Goal: Task Accomplishment & Management: Manage account settings

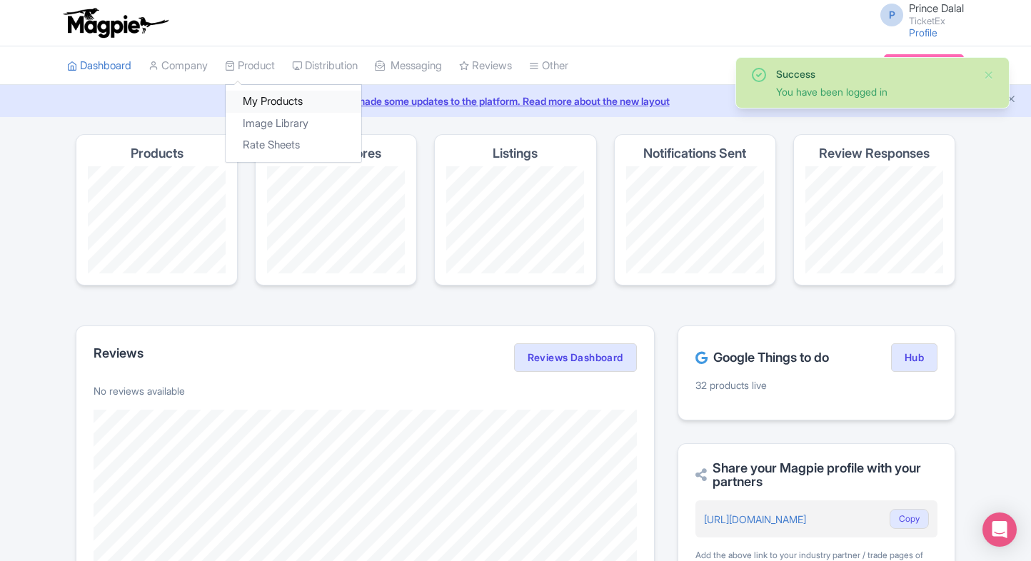
click at [250, 101] on link "My Products" at bounding box center [294, 102] width 136 height 22
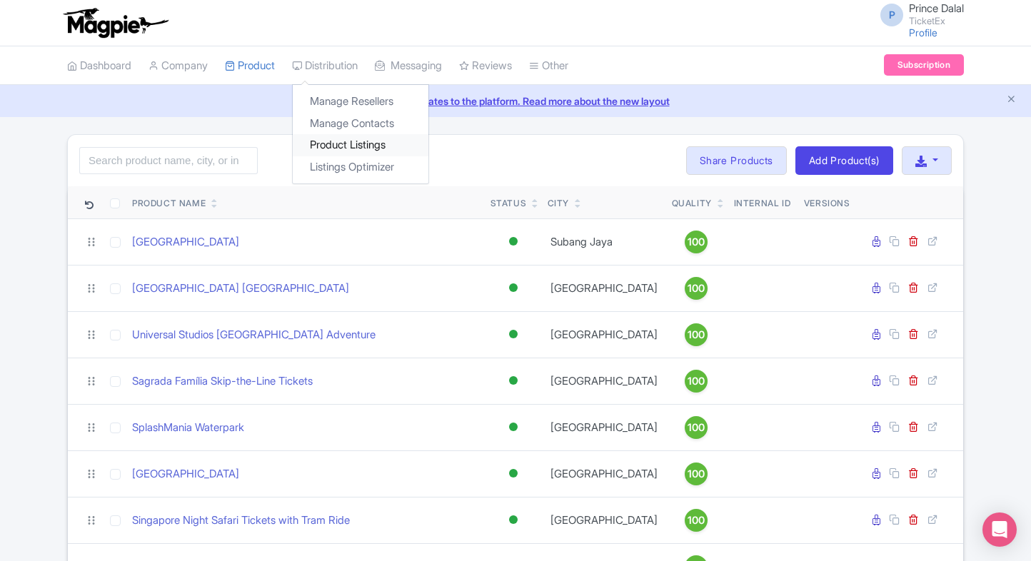
click at [327, 136] on link "Product Listings" at bounding box center [361, 145] width 136 height 22
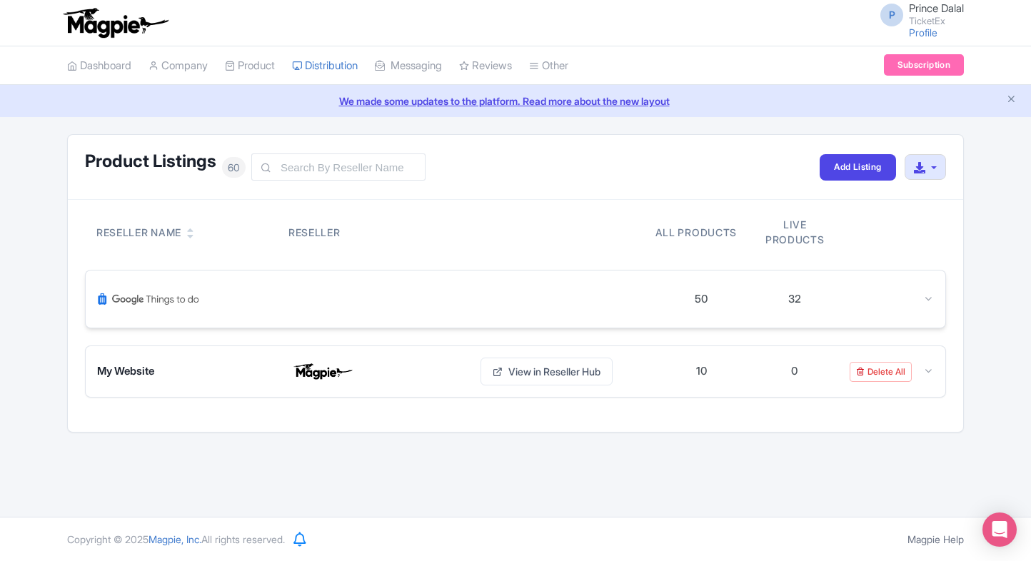
click at [931, 290] on div "50 32" at bounding box center [516, 299] width 860 height 57
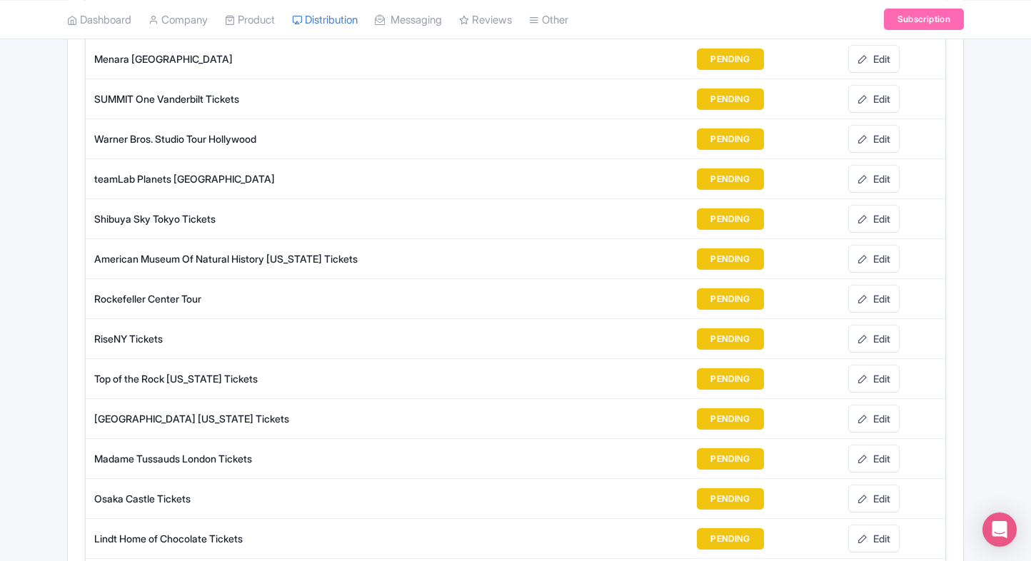
scroll to position [1598, 0]
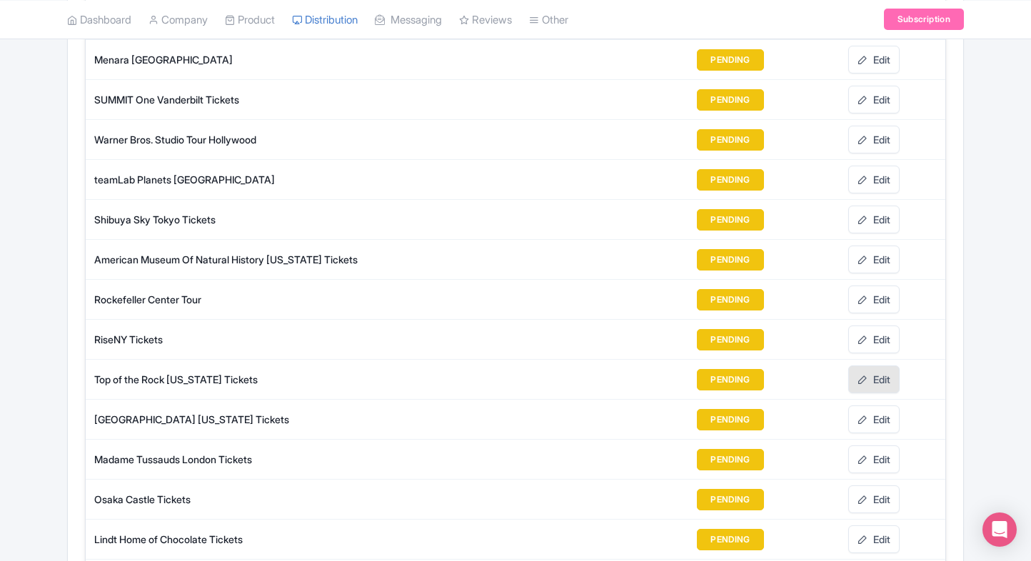
click at [876, 369] on link "Edit" at bounding box center [873, 380] width 51 height 28
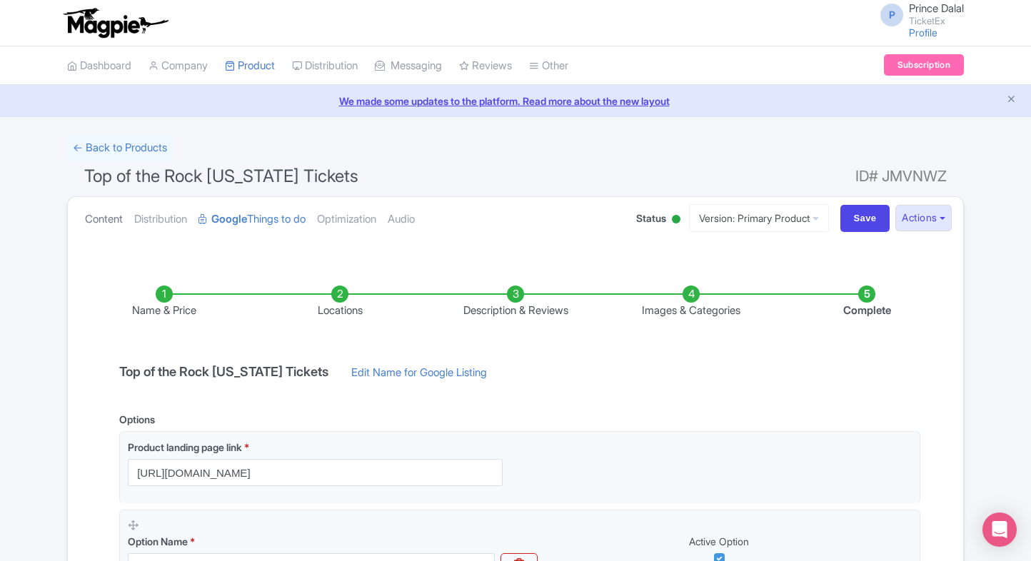
click at [94, 212] on link "Content" at bounding box center [104, 219] width 38 height 45
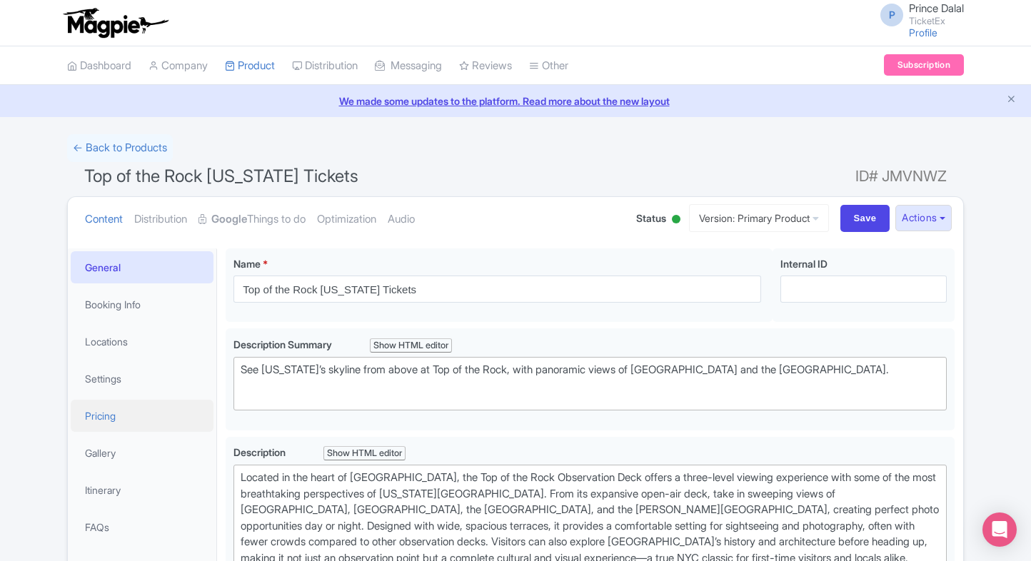
click at [107, 430] on link "Pricing" at bounding box center [142, 416] width 143 height 32
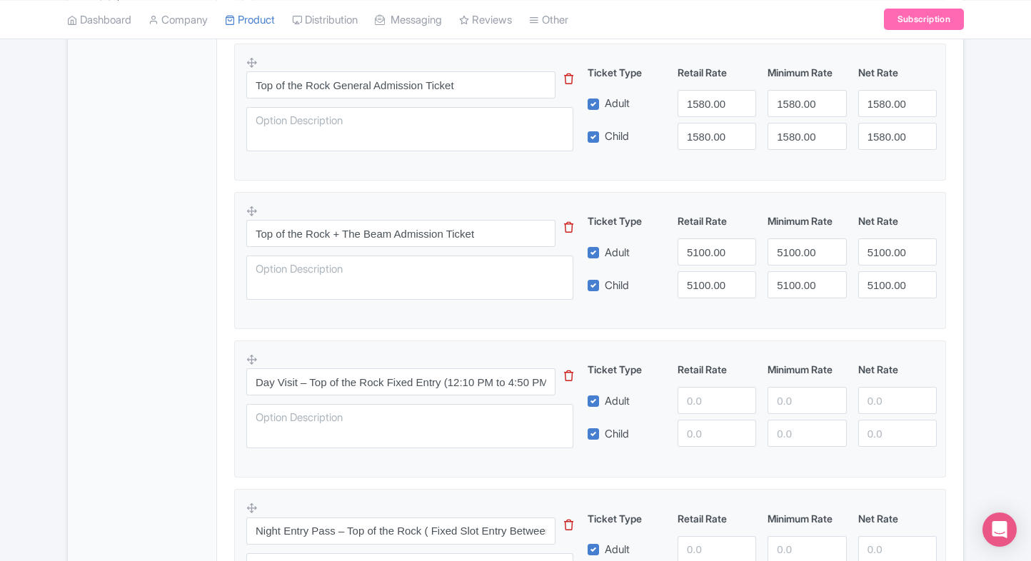
scroll to position [510, 0]
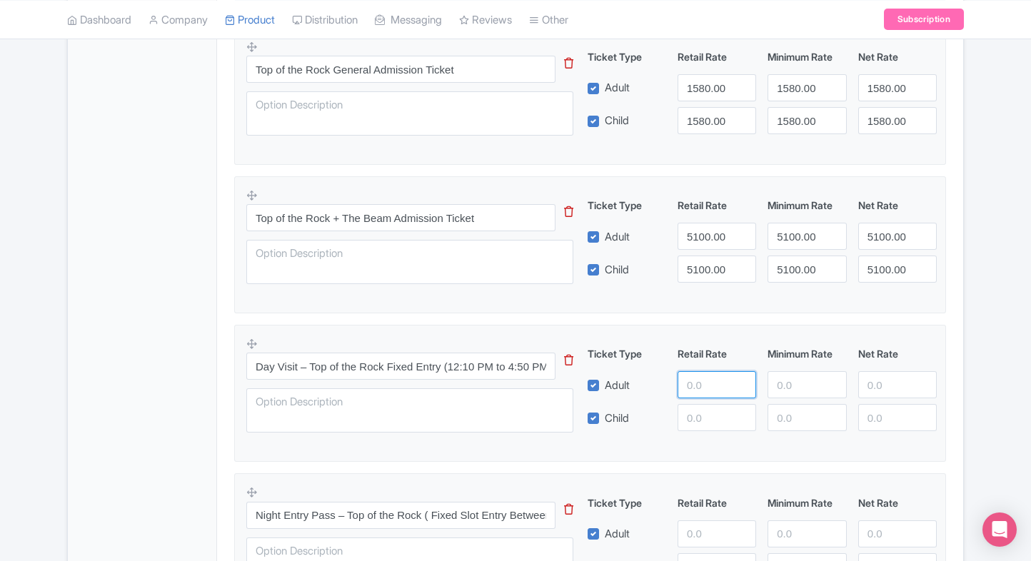
click at [708, 386] on input "number" at bounding box center [717, 384] width 79 height 27
type input "3500"
click at [711, 407] on input "number" at bounding box center [717, 417] width 79 height 27
paste input "3500"
type input "3500"
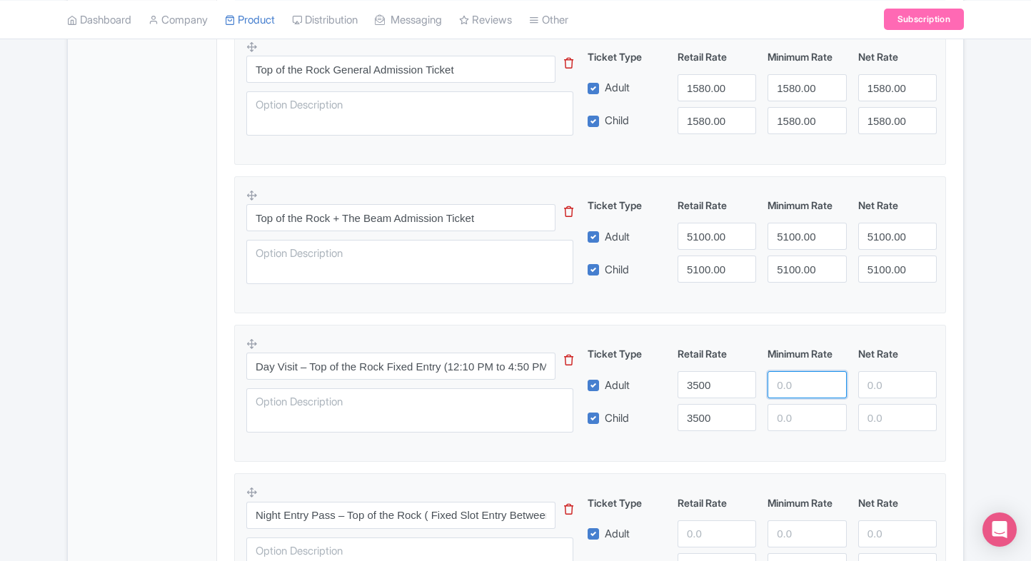
paste input "3500"
click at [786, 381] on input "3500" at bounding box center [806, 384] width 79 height 27
type input "3500"
paste input "3500"
click at [795, 418] on input "3500" at bounding box center [806, 417] width 79 height 27
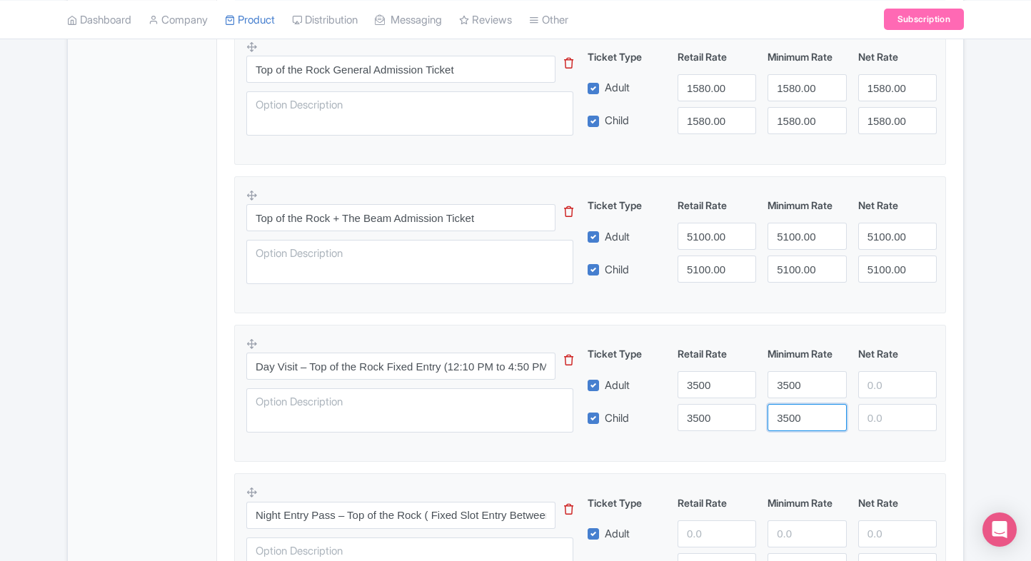
type input "3500"
paste input "3500"
click at [871, 380] on input "3500" at bounding box center [897, 384] width 79 height 27
type input "3500"
paste input "3500"
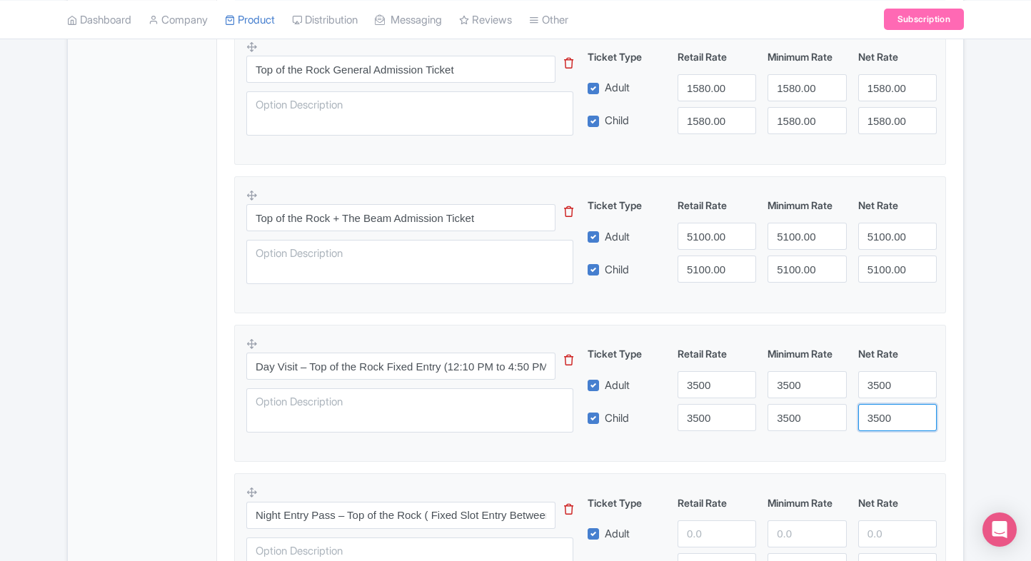
click at [880, 420] on input "3500" at bounding box center [897, 417] width 79 height 27
type input "3500"
click at [960, 398] on div "Top of the Rock New York Tickets Name * i Top of the Rock New York Tickets Your…" at bounding box center [590, 293] width 746 height 1126
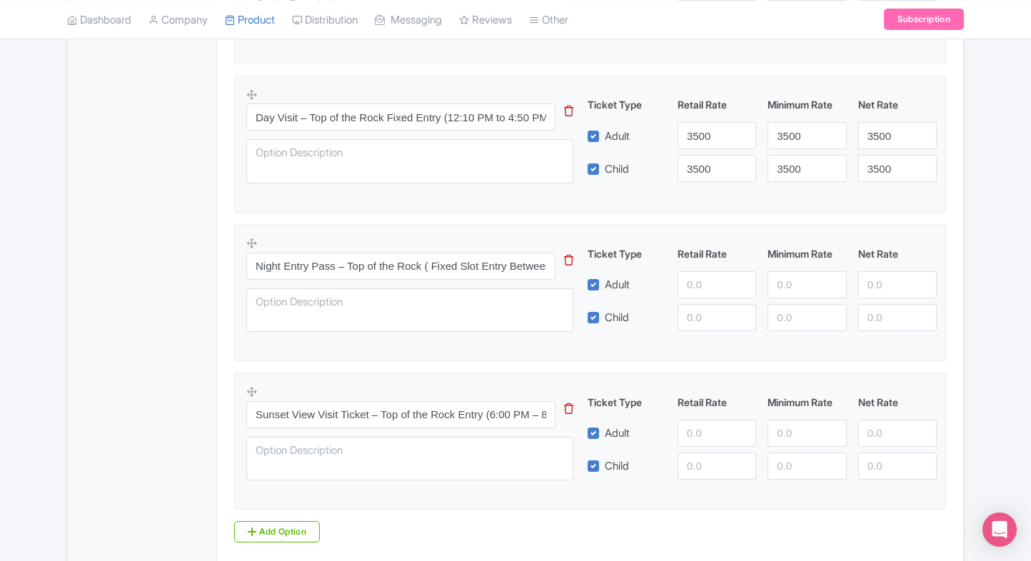
scroll to position [775, 0]
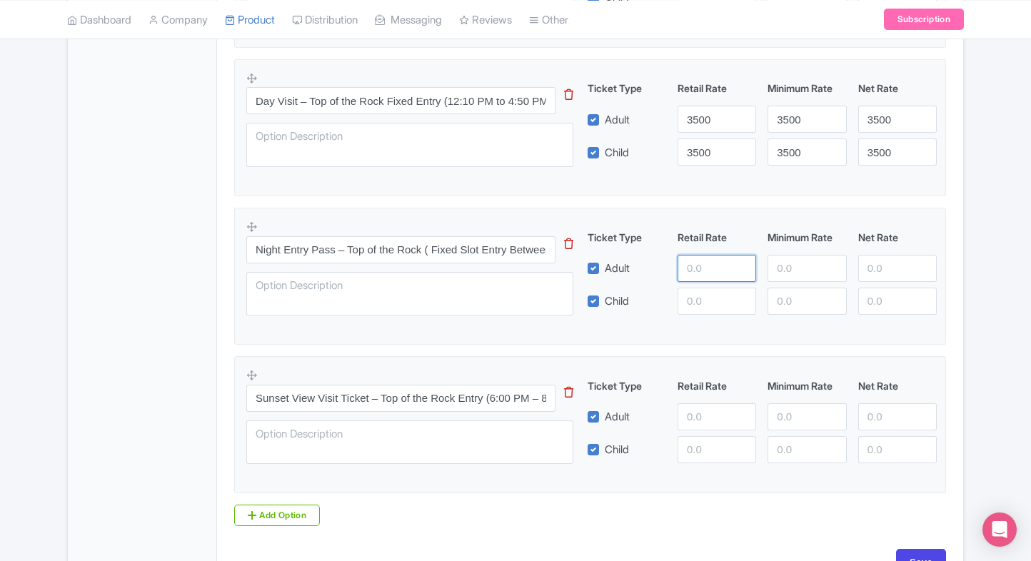
click at [688, 273] on input "number" at bounding box center [717, 268] width 79 height 27
type input "3600"
paste input "3600"
click at [690, 290] on input "3600" at bounding box center [717, 301] width 79 height 27
type input "3600"
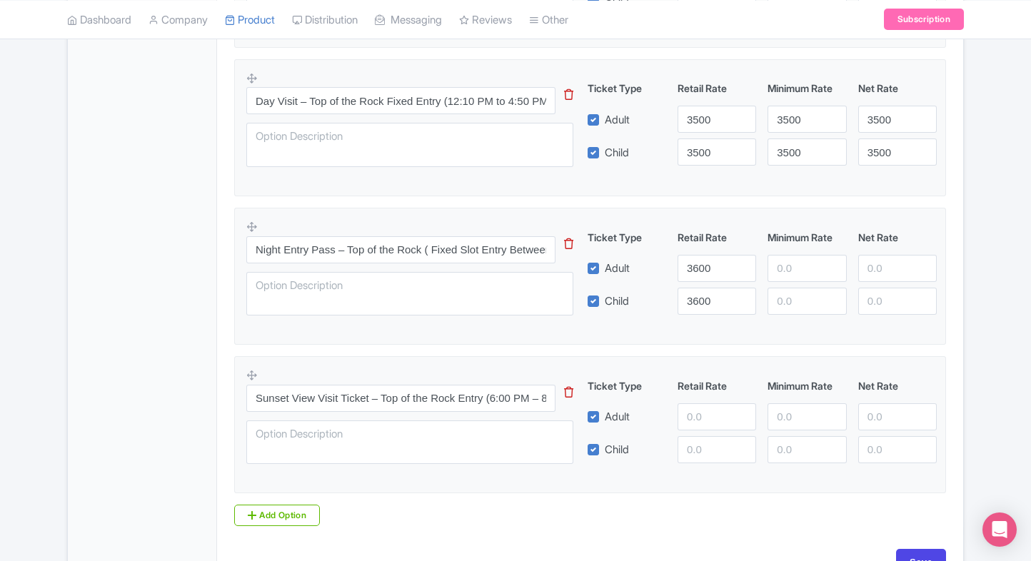
click at [760, 265] on div "3600" at bounding box center [717, 268] width 90 height 27
paste input "3600"
drag, startPoint x: 780, startPoint y: 263, endPoint x: 792, endPoint y: 301, distance: 40.0
click at [792, 301] on div "Ticket Type Retail Rate Minimum Rate Net Rate Adult 3600 3600 Child 3600 This t…" at bounding box center [762, 272] width 344 height 85
type input "3600"
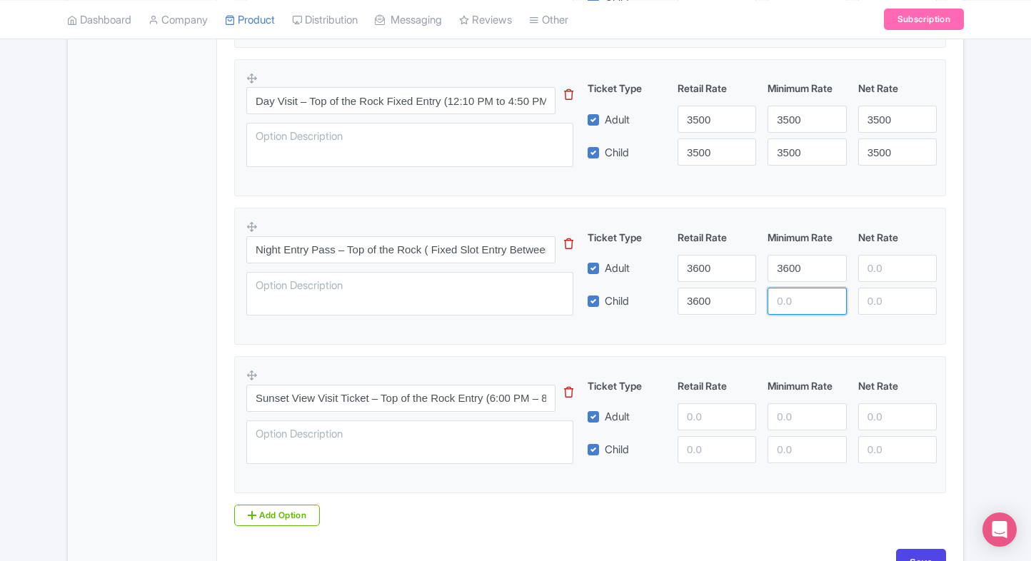
paste input "3600"
click at [792, 301] on input "3600" at bounding box center [806, 301] width 79 height 27
type input "3600"
paste input "3600"
click at [885, 261] on input "3600" at bounding box center [897, 268] width 79 height 27
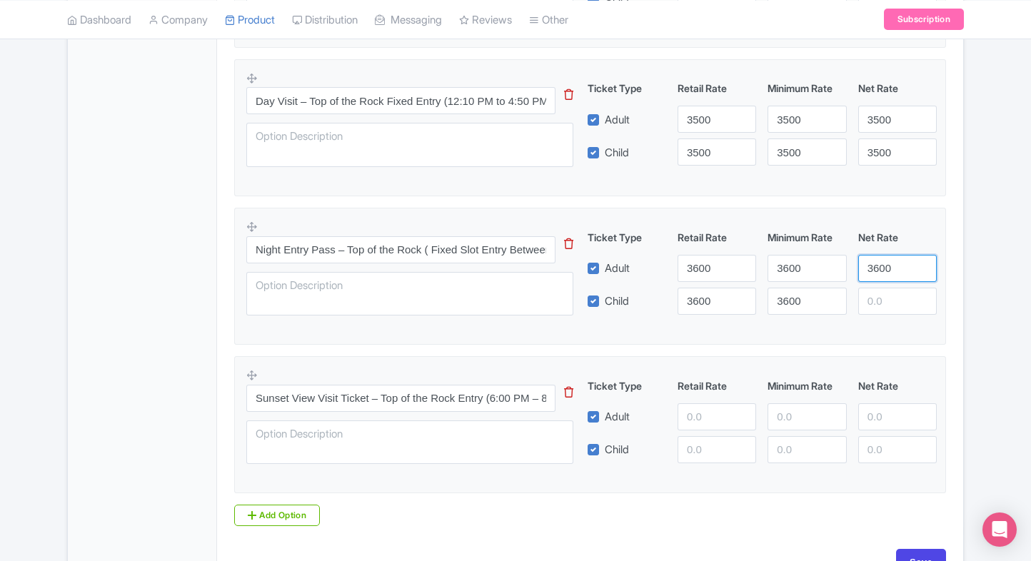
type input "3600"
click at [878, 313] on div "Night Entry Pass – Top of the Rock ( Fixed Slot Entry Between 9:20 PM – 10:50 P…" at bounding box center [590, 272] width 688 height 104
paste input "3600"
click at [884, 308] on input "3600" at bounding box center [897, 301] width 79 height 27
type input "3600"
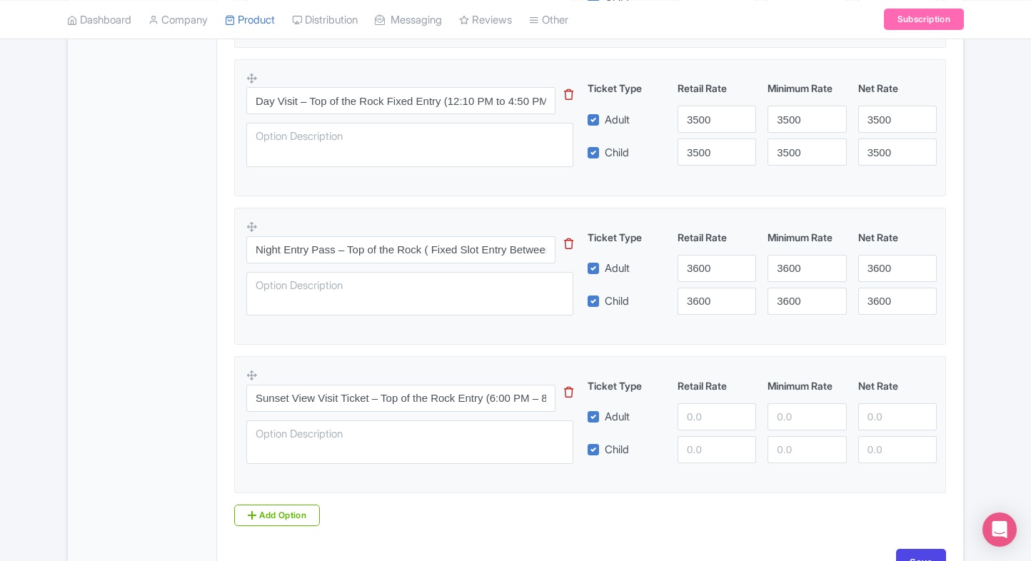
click at [953, 298] on div "Product Options i Top of the Rock General Admission Ticket This tip has not dat…" at bounding box center [590, 134] width 729 height 783
click at [687, 413] on input "number" at bounding box center [717, 416] width 79 height 27
type input "4889"
paste input "4889"
click at [686, 441] on input "4889" at bounding box center [717, 449] width 79 height 27
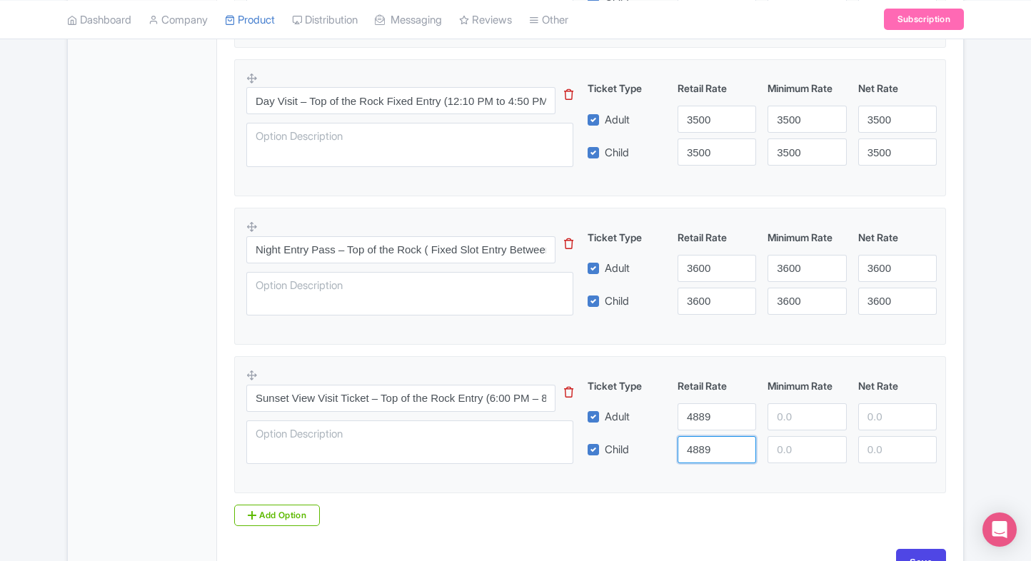
type input "4889"
paste input "4889"
click at [780, 416] on input "4889" at bounding box center [806, 416] width 79 height 27
type input "4889"
paste input "4889"
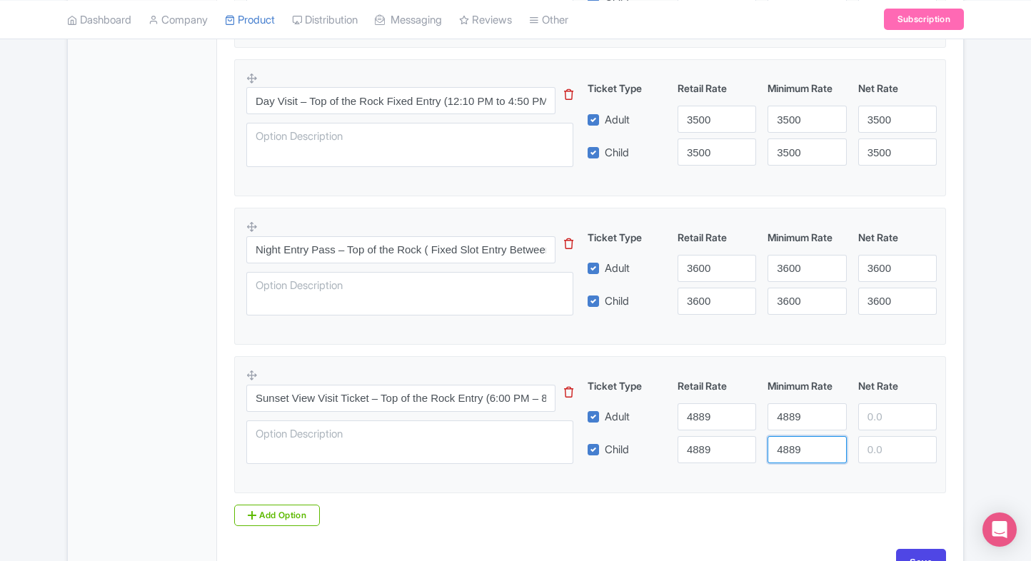
click at [792, 444] on input "4889" at bounding box center [806, 449] width 79 height 27
type input "4889"
paste input "4889"
click at [887, 404] on input "4889" at bounding box center [897, 416] width 79 height 27
type input "4889"
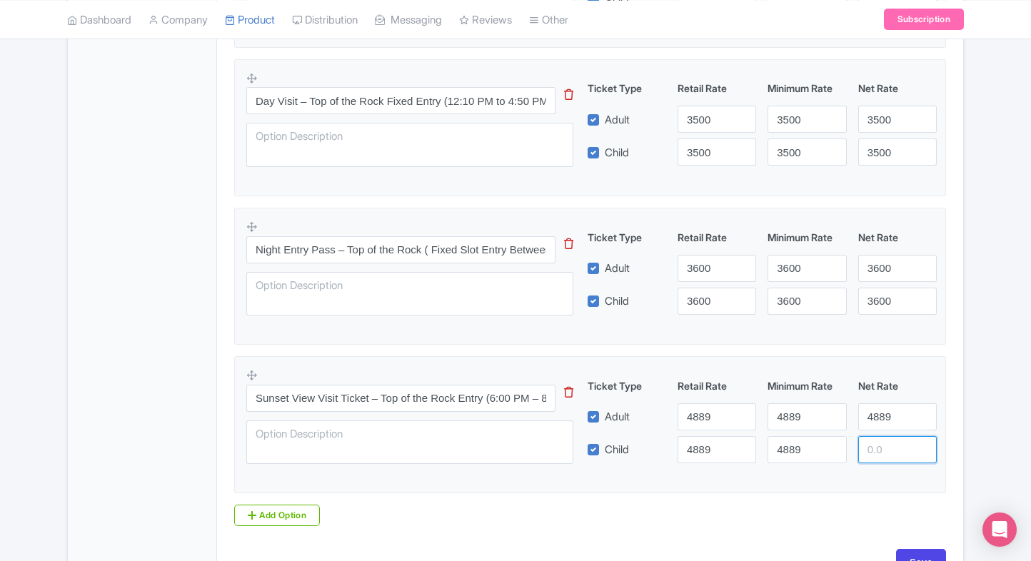
paste input "4889"
click at [882, 451] on input "4889" at bounding box center [897, 449] width 79 height 27
type input "4889"
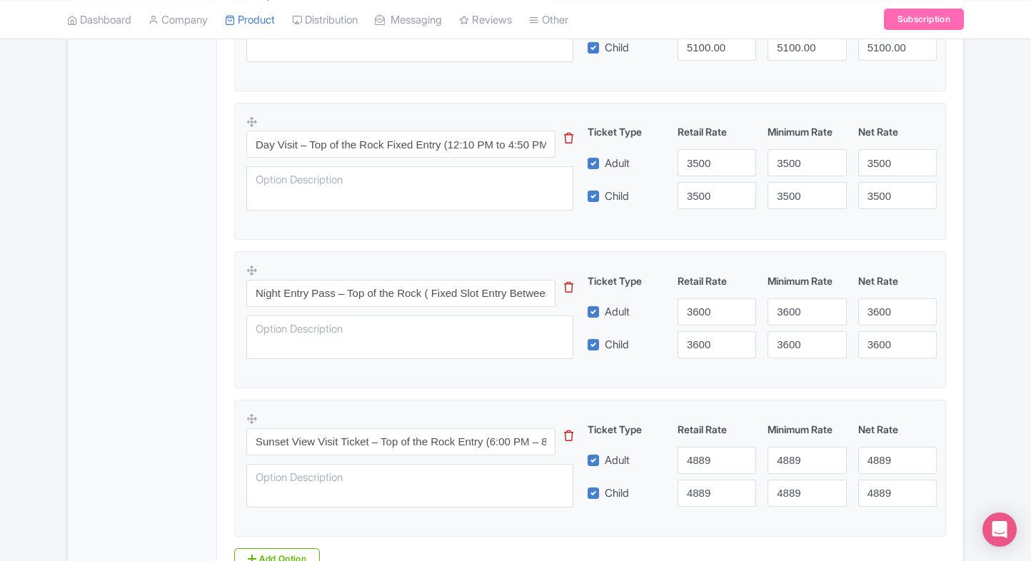
scroll to position [864, 0]
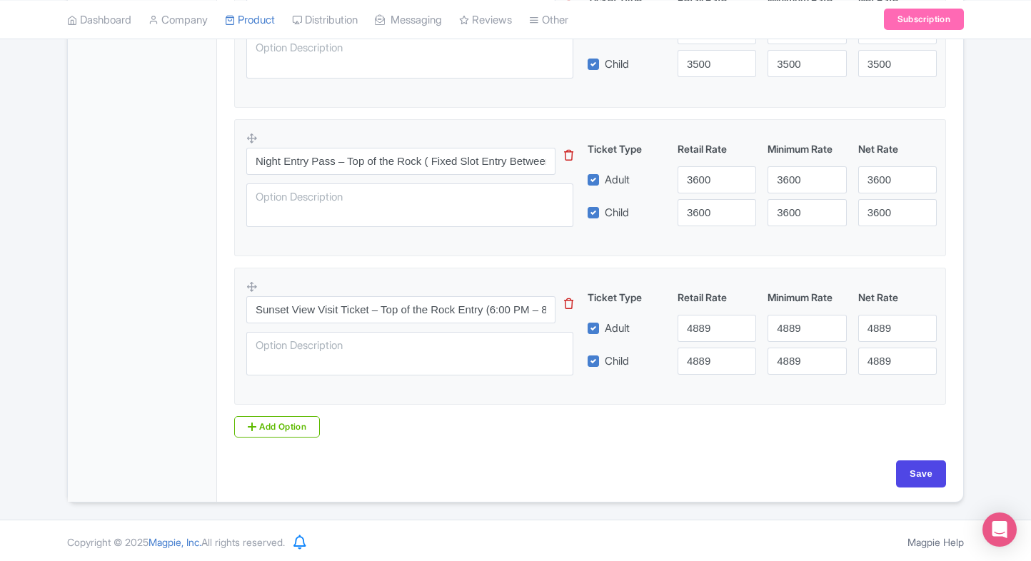
click at [916, 467] on input "Save" at bounding box center [921, 473] width 50 height 27
type input "Saving..."
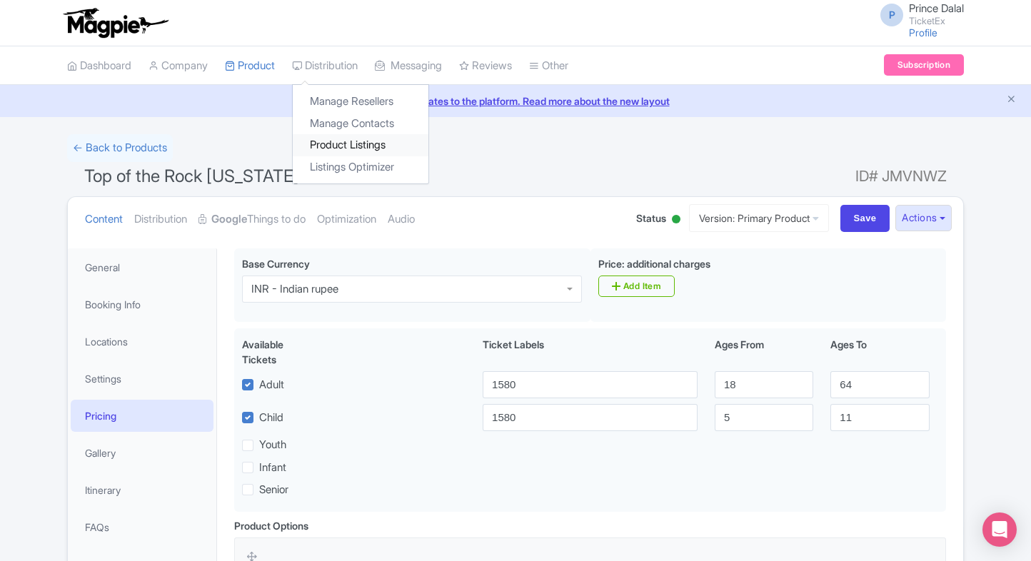
click at [330, 155] on link "Product Listings" at bounding box center [361, 145] width 136 height 22
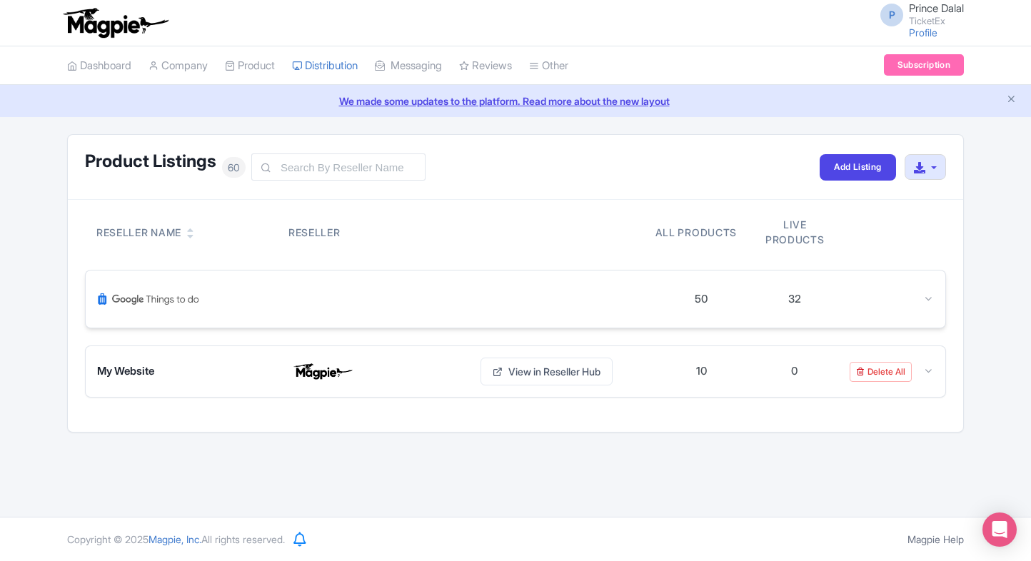
click at [879, 283] on div "50 32" at bounding box center [516, 299] width 860 height 57
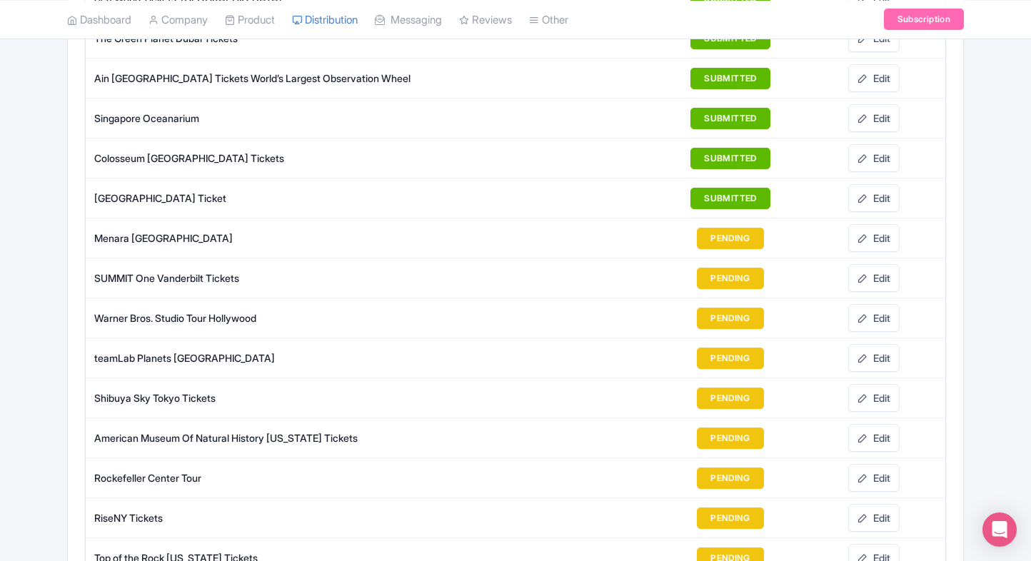
scroll to position [1424, 0]
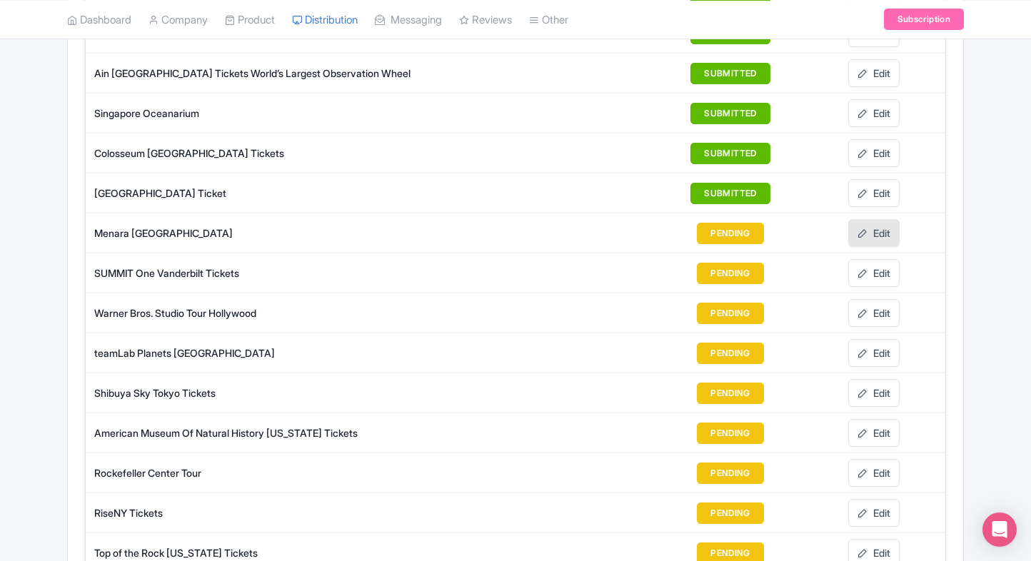
click at [880, 222] on link "Edit" at bounding box center [873, 233] width 51 height 28
click at [875, 259] on link "Edit" at bounding box center [873, 273] width 51 height 28
click at [868, 299] on link "Edit" at bounding box center [873, 313] width 51 height 28
click at [870, 346] on link "Edit" at bounding box center [873, 353] width 51 height 28
click at [868, 379] on link "Edit" at bounding box center [873, 393] width 51 height 28
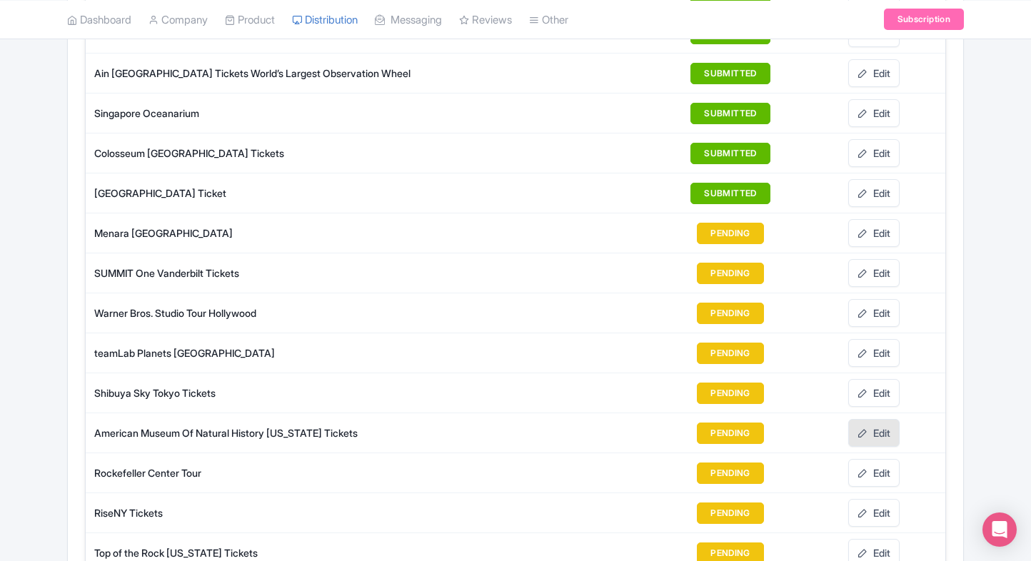
click at [868, 419] on link "Edit" at bounding box center [873, 433] width 51 height 28
click at [871, 459] on link "Edit" at bounding box center [873, 473] width 51 height 28
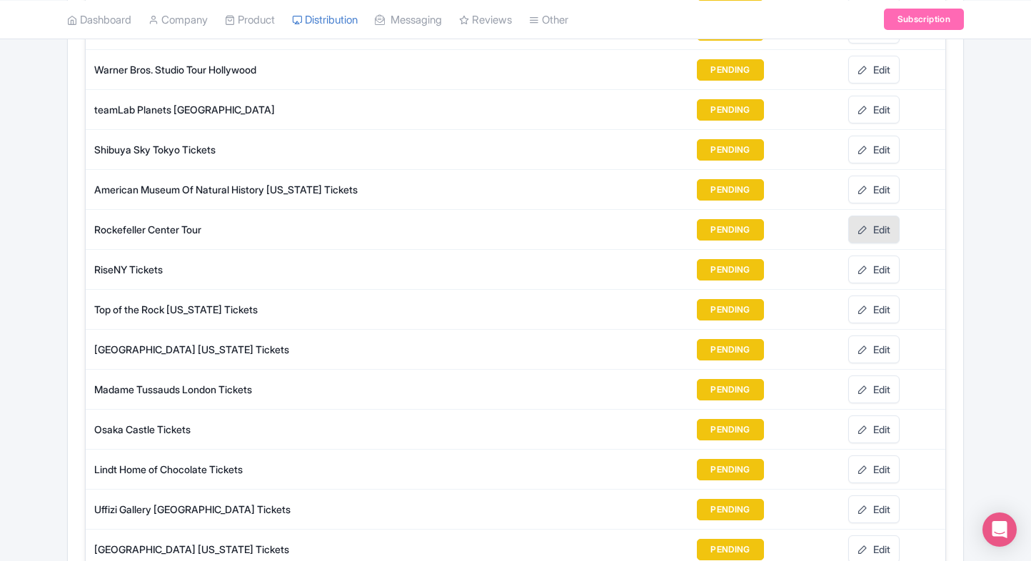
scroll to position [1671, 0]
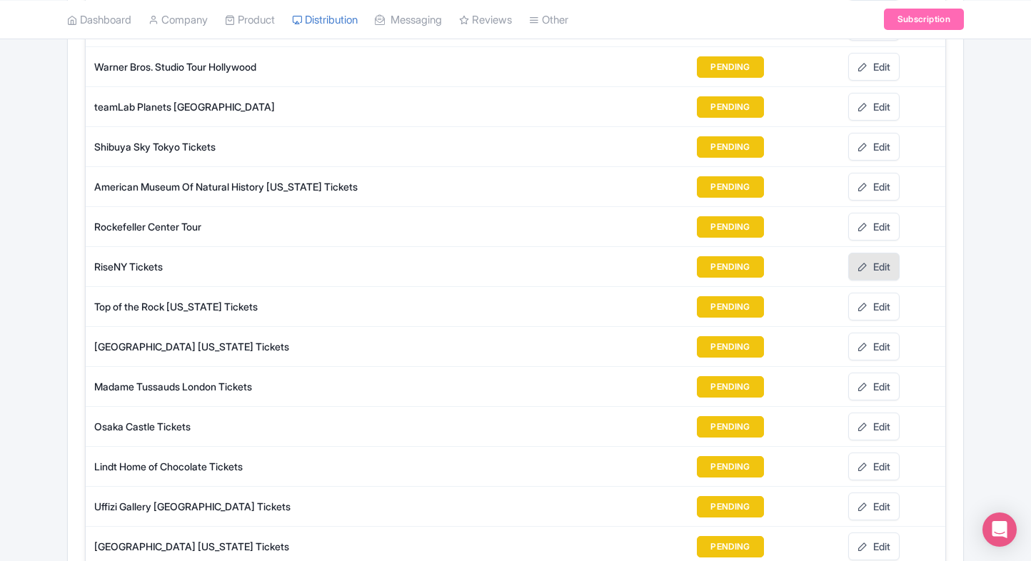
click at [877, 258] on link "Edit" at bounding box center [873, 267] width 51 height 28
click at [875, 293] on link "Edit" at bounding box center [873, 307] width 51 height 28
click at [877, 333] on link "Edit" at bounding box center [873, 347] width 51 height 28
click at [874, 373] on link "Edit" at bounding box center [873, 387] width 51 height 28
click at [874, 413] on link "Edit" at bounding box center [873, 427] width 51 height 28
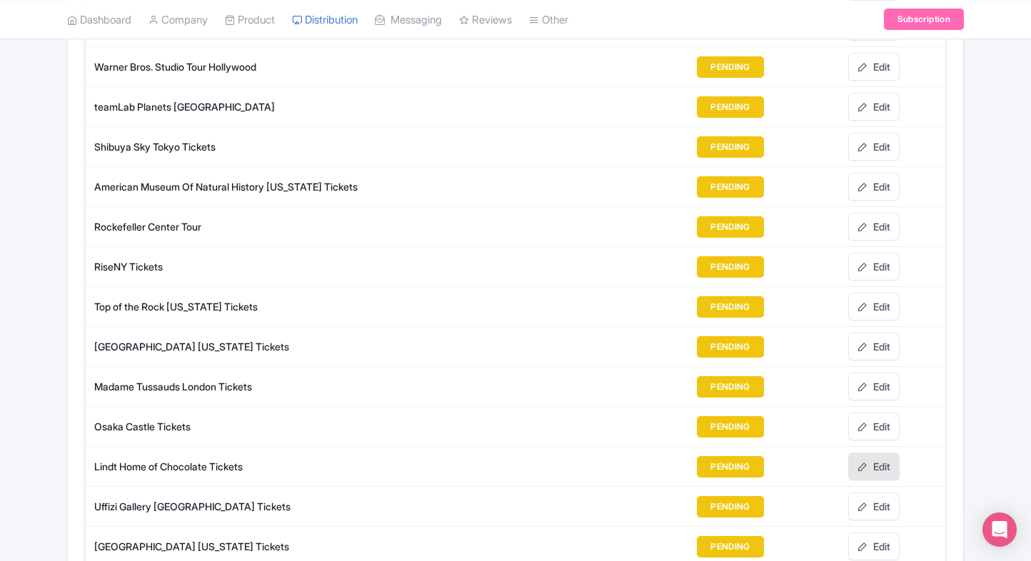
click at [874, 453] on link "Edit" at bounding box center [873, 467] width 51 height 28
click at [877, 493] on link "Edit" at bounding box center [873, 507] width 51 height 28
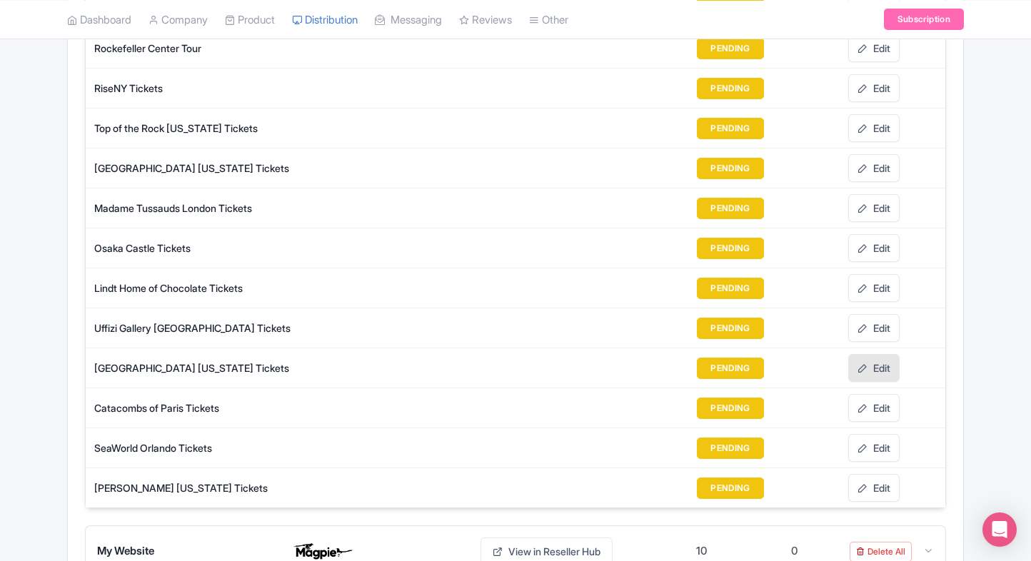
click at [868, 354] on link "Edit" at bounding box center [873, 368] width 51 height 28
click at [873, 394] on link "Edit" at bounding box center [873, 408] width 51 height 28
click at [876, 434] on link "Edit" at bounding box center [873, 448] width 51 height 28
click at [886, 474] on link "Edit" at bounding box center [873, 488] width 51 height 28
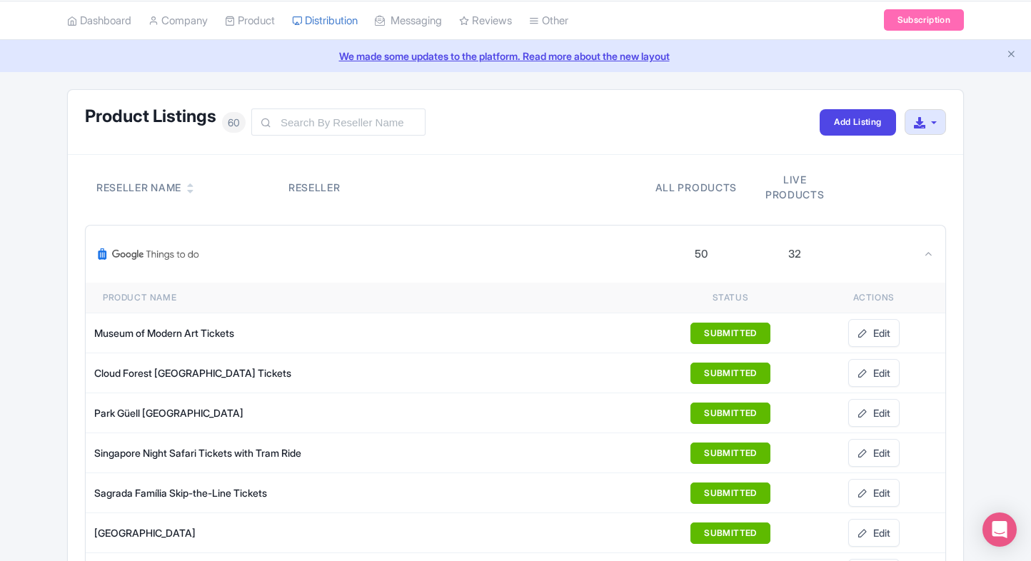
scroll to position [0, 0]
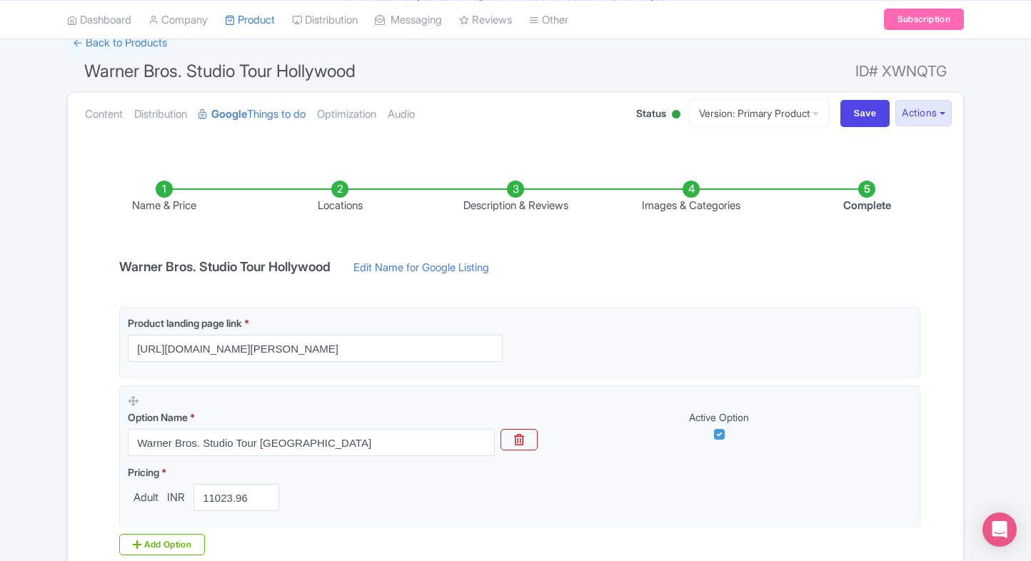
scroll to position [104, 0]
click at [96, 131] on link "Content" at bounding box center [104, 116] width 38 height 45
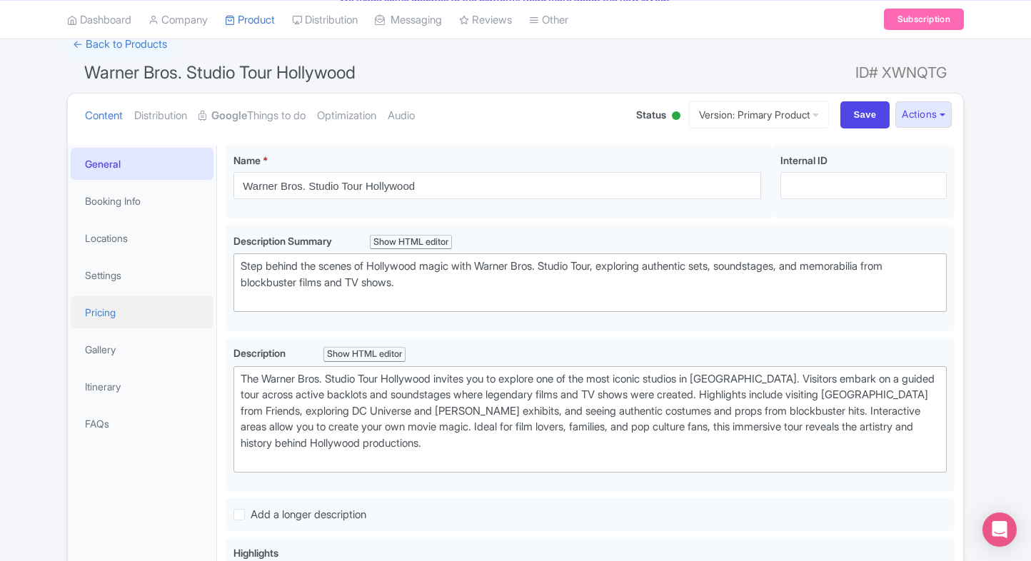
click at [96, 298] on link "Pricing" at bounding box center [142, 312] width 143 height 32
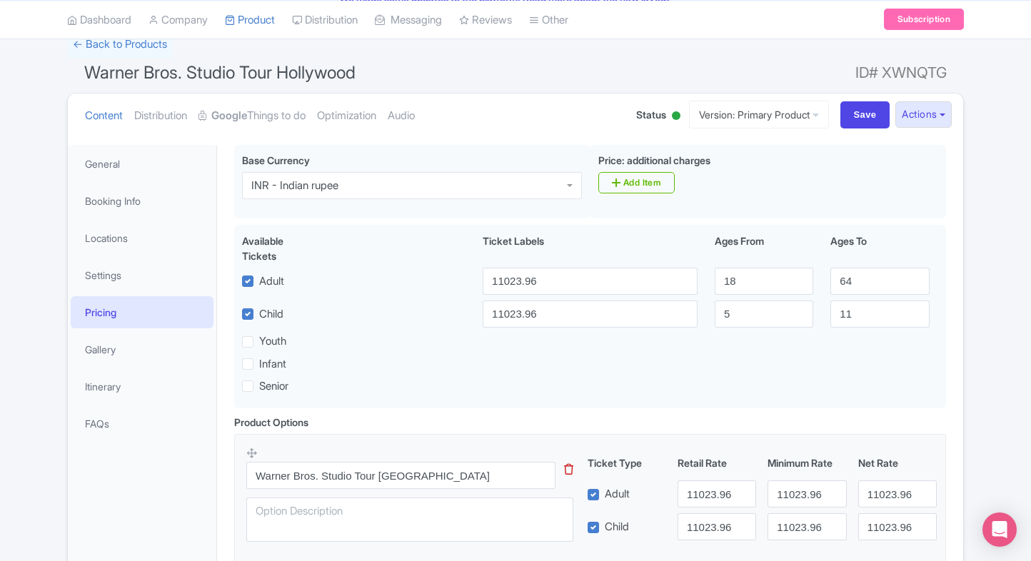
scroll to position [271, 0]
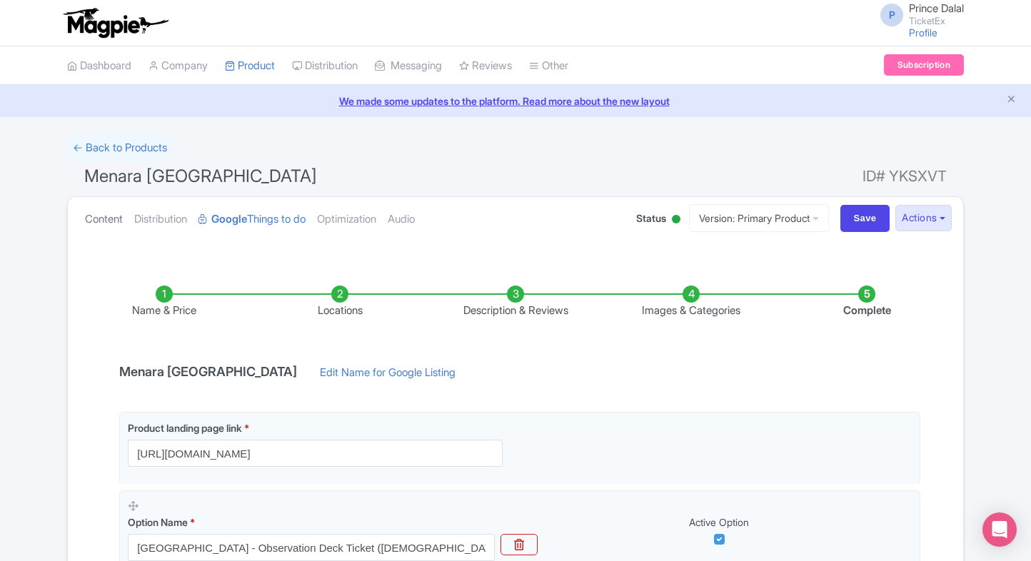
click at [92, 203] on link "Content" at bounding box center [104, 219] width 38 height 45
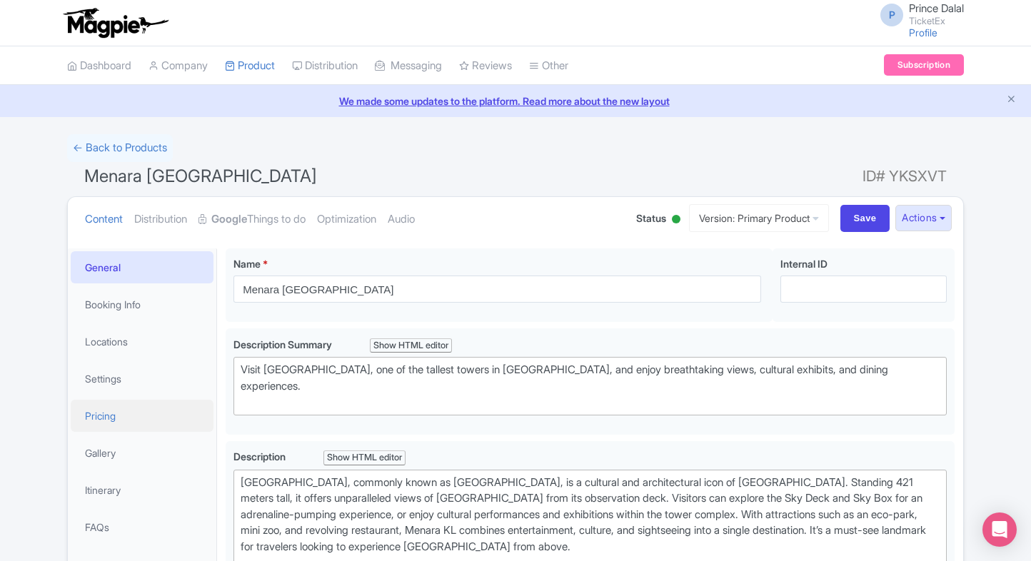
click at [109, 418] on link "Pricing" at bounding box center [142, 416] width 143 height 32
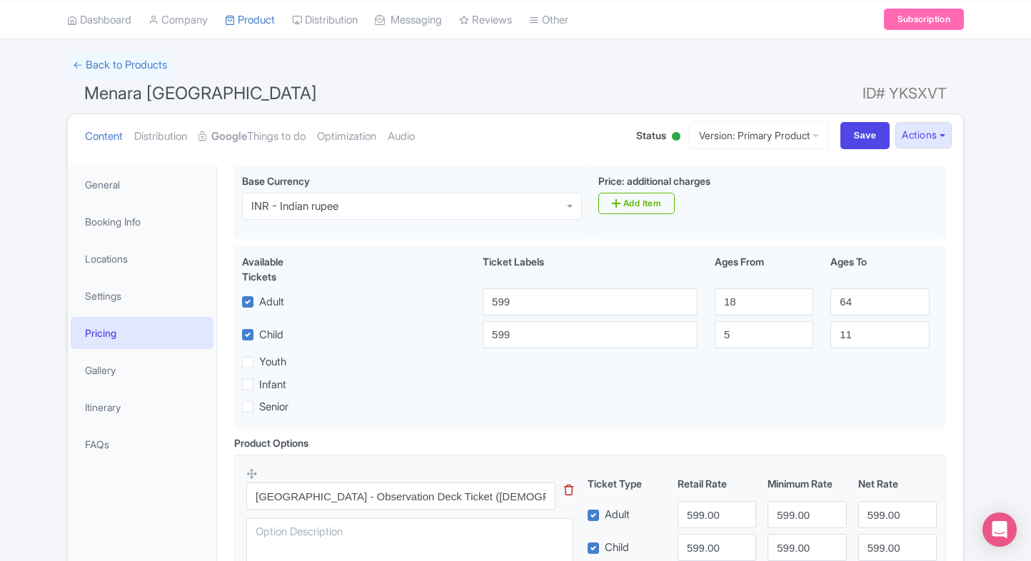
scroll to position [77, 0]
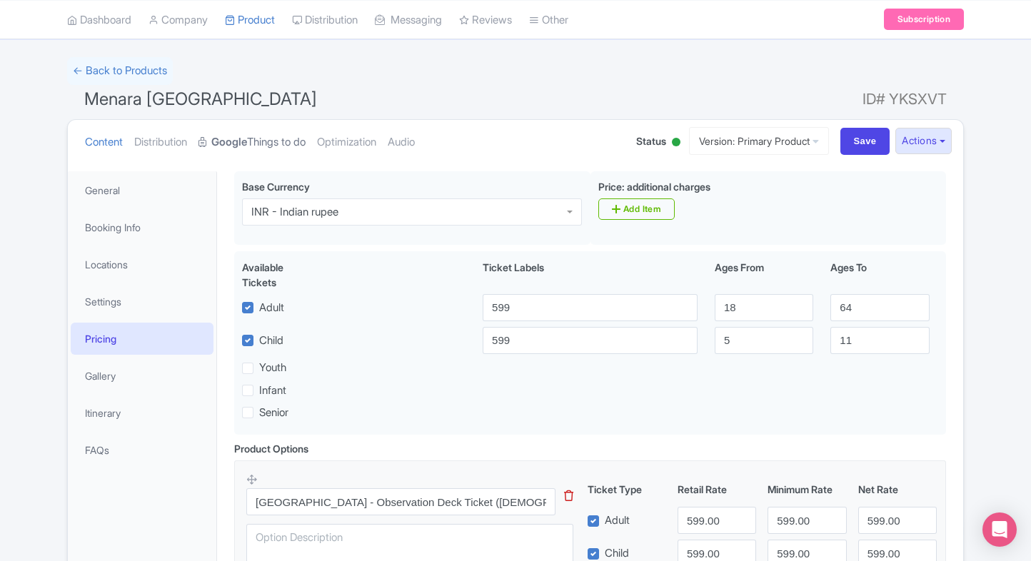
click at [273, 138] on link "Google Things to do" at bounding box center [251, 142] width 107 height 45
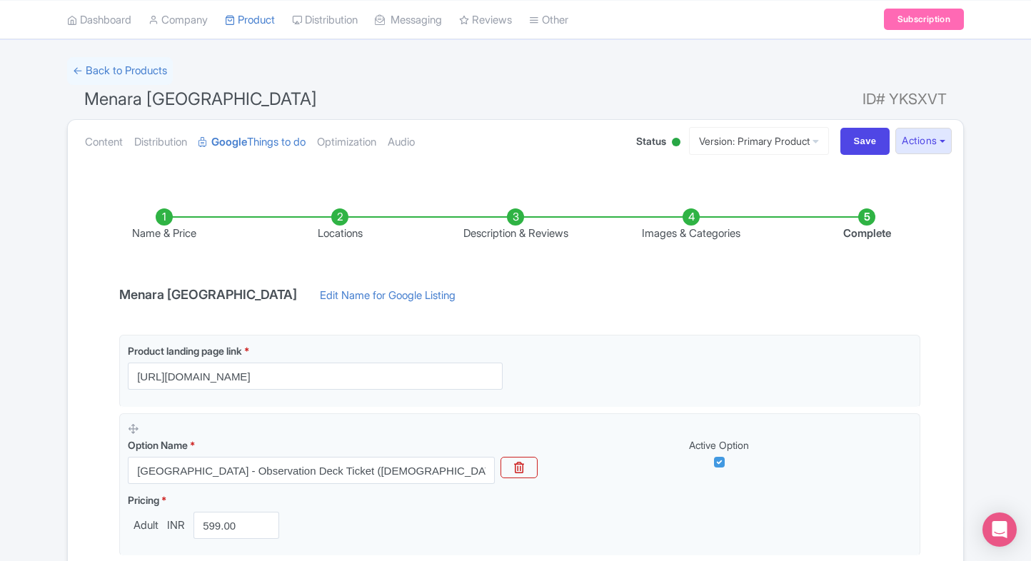
scroll to position [268, 0]
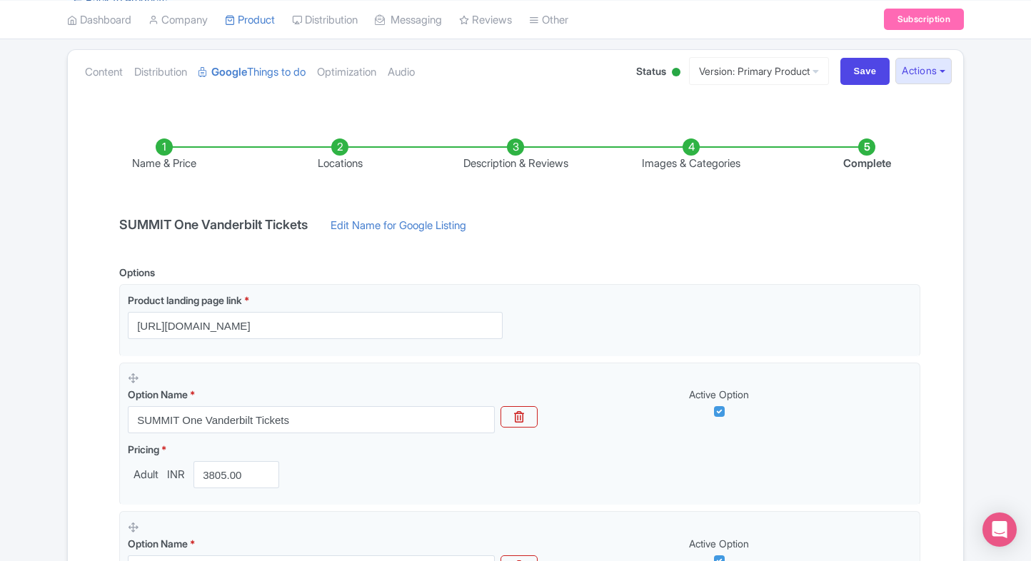
scroll to position [26, 0]
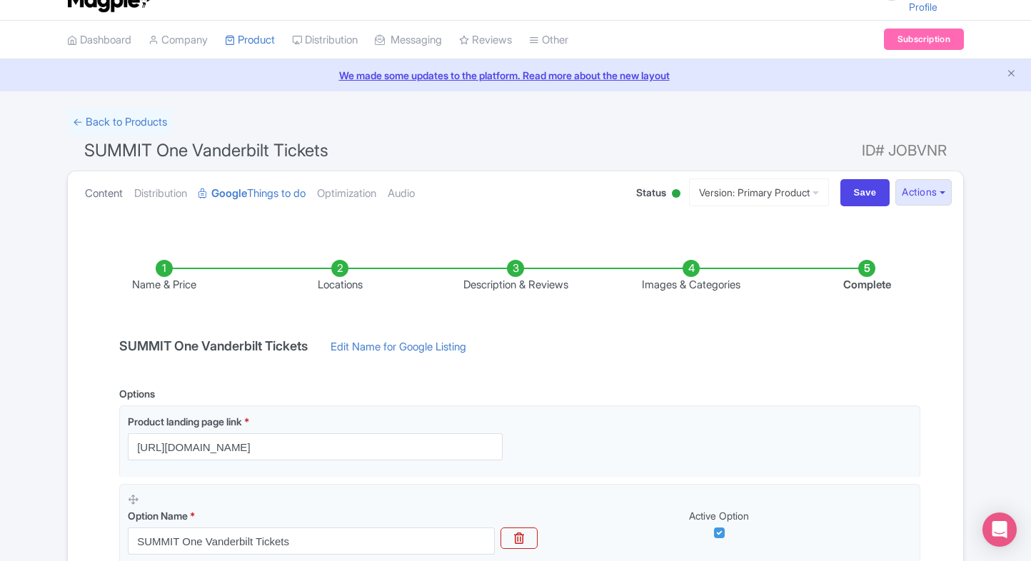
click at [97, 171] on link "Content" at bounding box center [104, 193] width 38 height 45
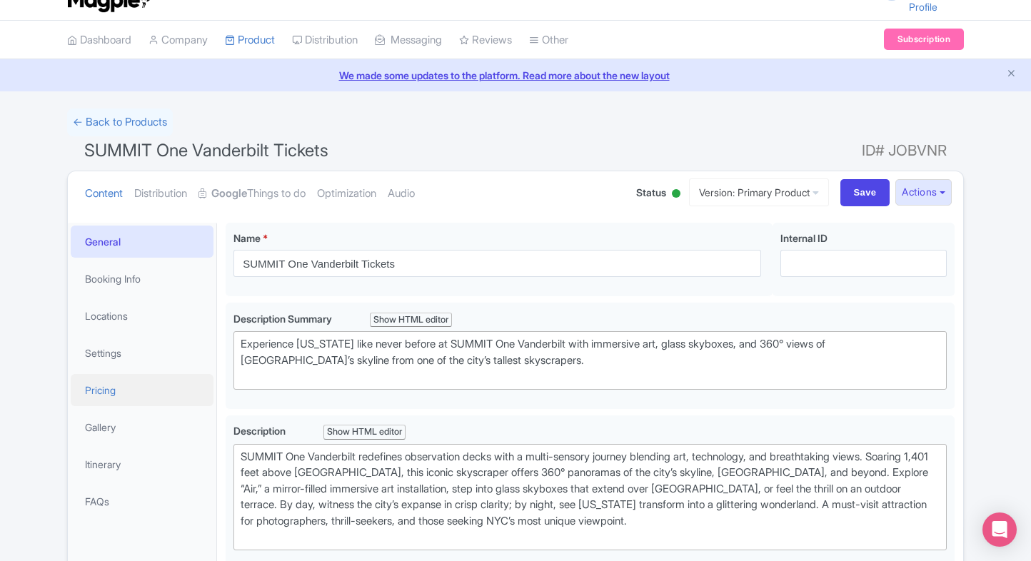
click at [113, 388] on link "Pricing" at bounding box center [142, 390] width 143 height 32
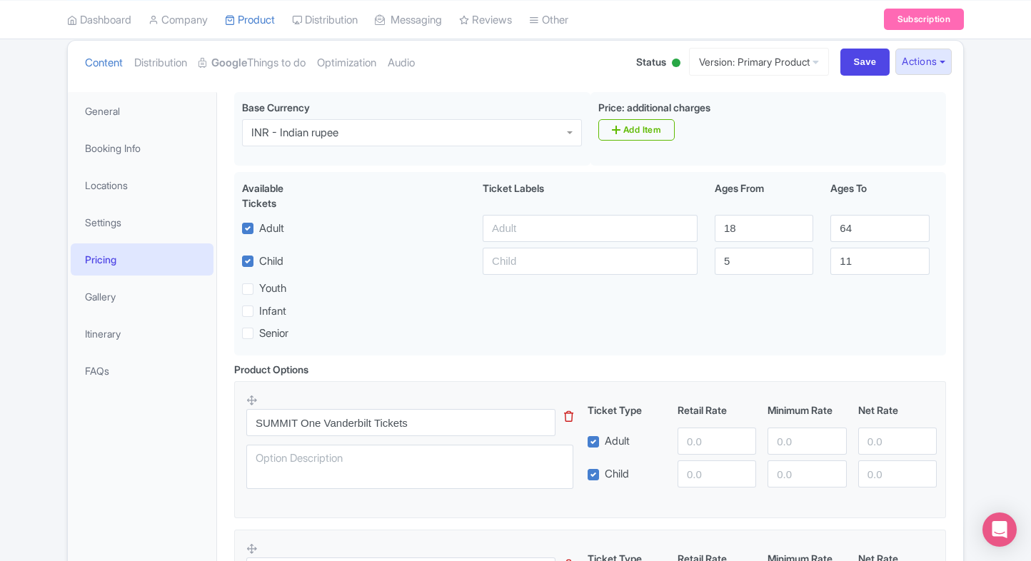
scroll to position [34, 0]
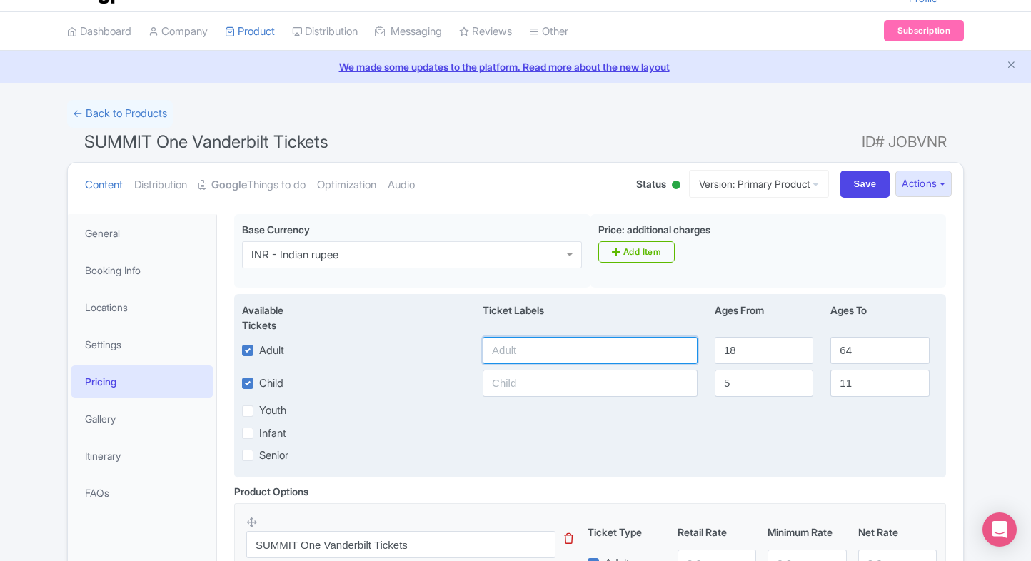
click at [558, 349] on input "text" at bounding box center [590, 350] width 215 height 27
type input "3805"
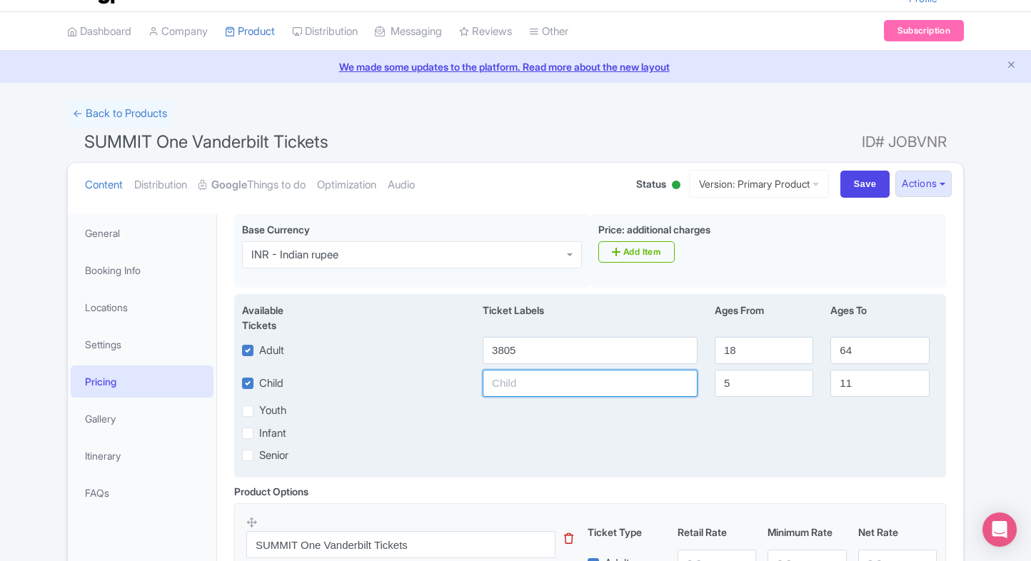
paste input "3805"
click at [545, 376] on input "3805" at bounding box center [590, 383] width 215 height 27
type input "3805"
click at [604, 450] on div "Senior" at bounding box center [589, 455] width 713 height 16
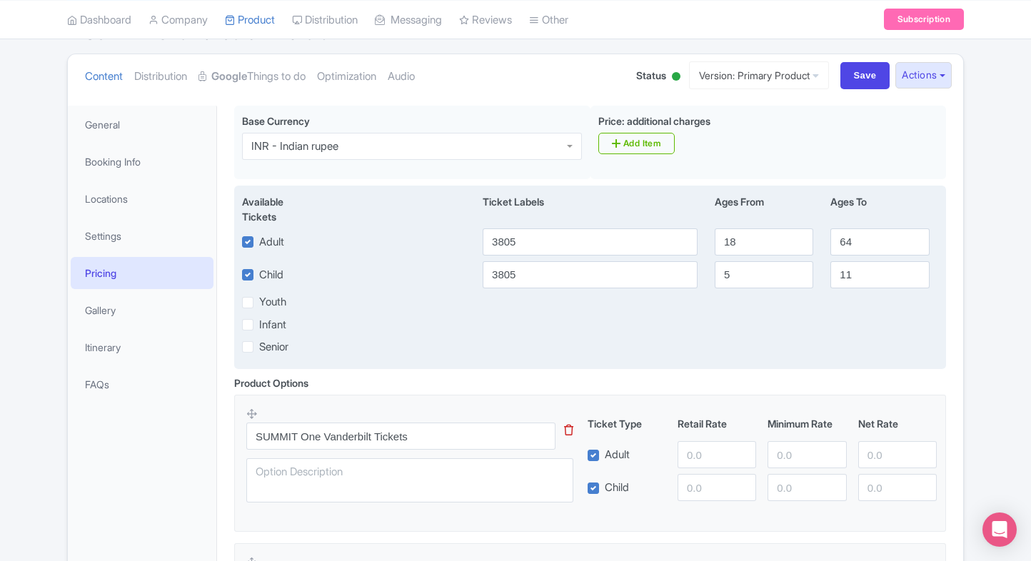
scroll to position [208, 0]
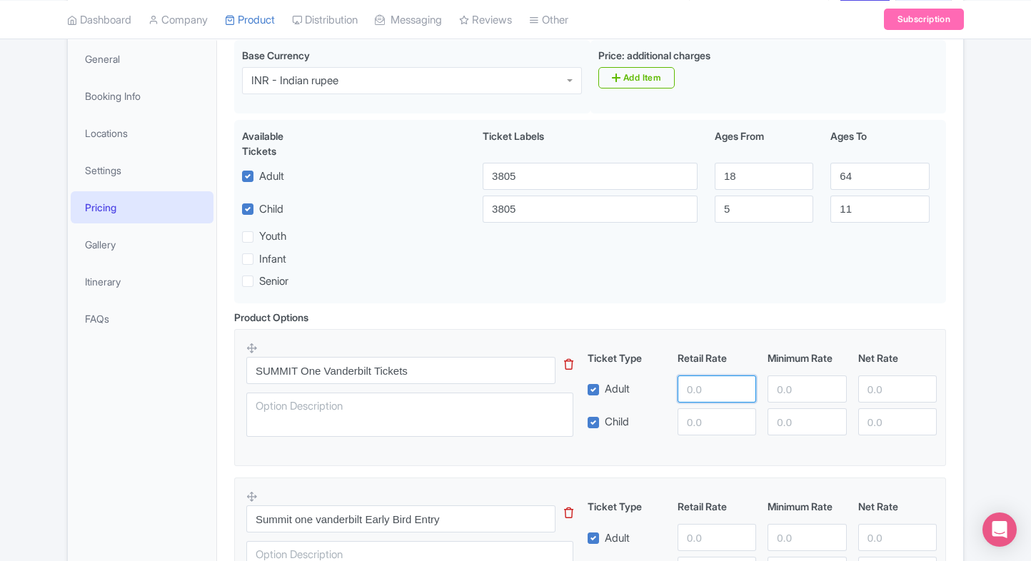
paste input "3805"
click at [704, 390] on input "3805" at bounding box center [717, 389] width 79 height 27
type input "3805"
paste input "3805"
click at [702, 413] on input "3805" at bounding box center [717, 421] width 79 height 27
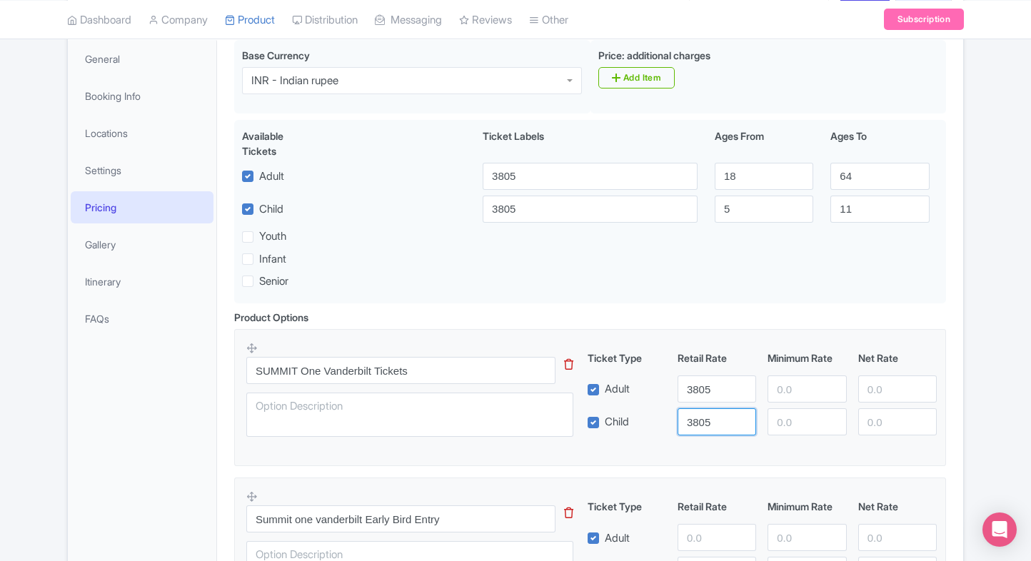
type input "3805"
paste input "3805"
click at [777, 388] on input "3805" at bounding box center [806, 389] width 79 height 27
type input "3805"
paste input "3805"
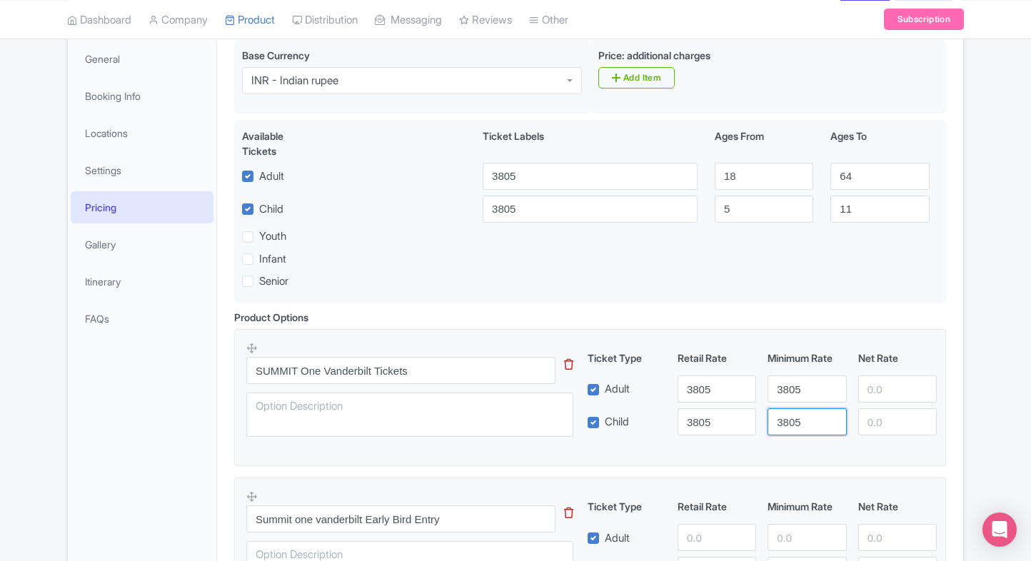
click at [797, 416] on input "3805" at bounding box center [806, 421] width 79 height 27
type input "3805"
paste input "3805"
drag, startPoint x: 882, startPoint y: 387, endPoint x: 889, endPoint y: 413, distance: 26.7
click at [889, 413] on div "Ticket Type Retail Rate Minimum Rate Net Rate Adult 3805 3805 3805 Child 3805 3…" at bounding box center [762, 393] width 344 height 85
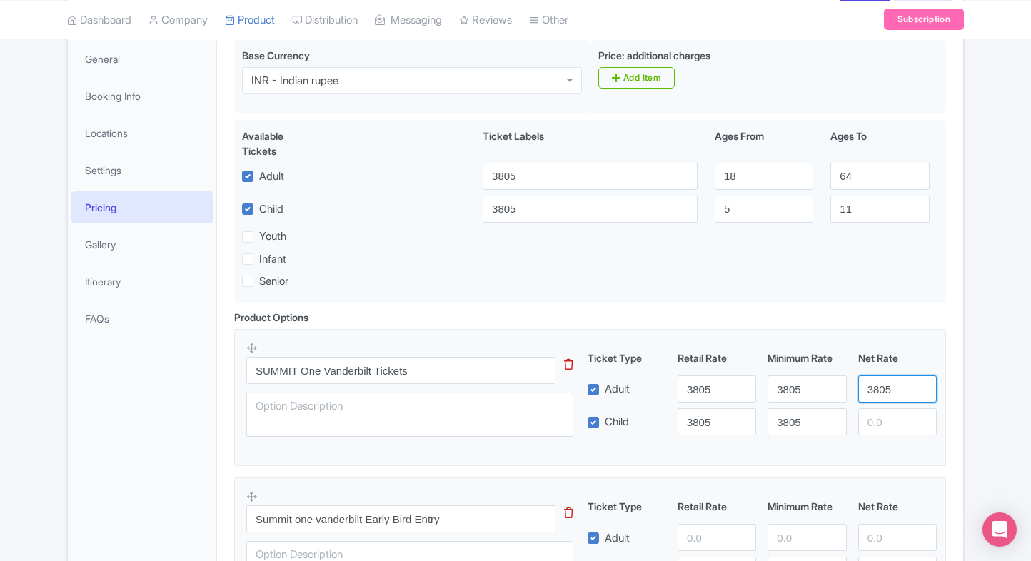
type input "3805"
paste input "3805"
click at [889, 413] on input "3805" at bounding box center [897, 421] width 79 height 27
type input "3805"
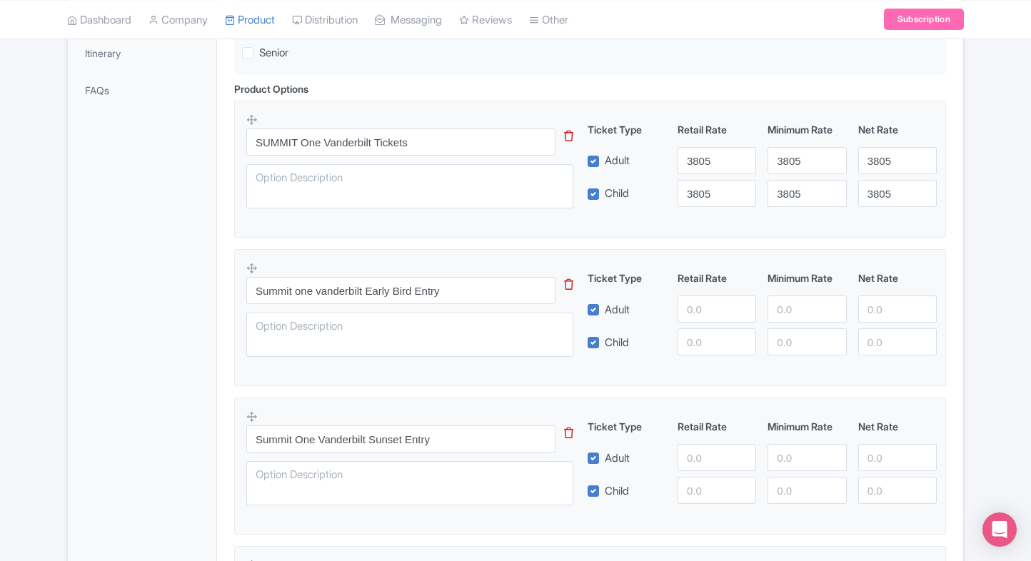
scroll to position [440, 0]
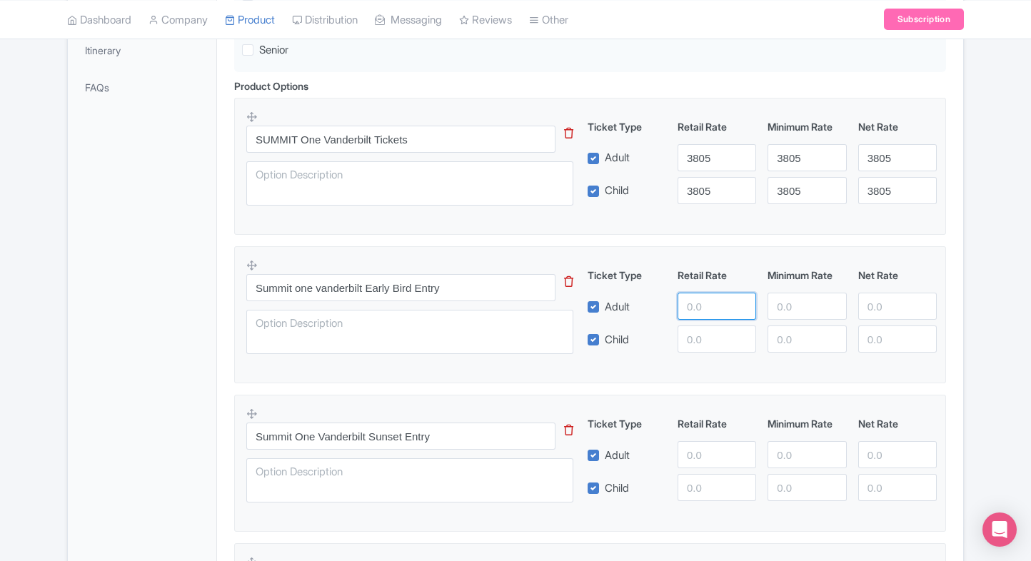
click at [706, 316] on input "number" at bounding box center [717, 306] width 79 height 27
type input "4400"
paste input "4400"
click at [698, 350] on input "4400" at bounding box center [717, 339] width 79 height 27
type input "4400"
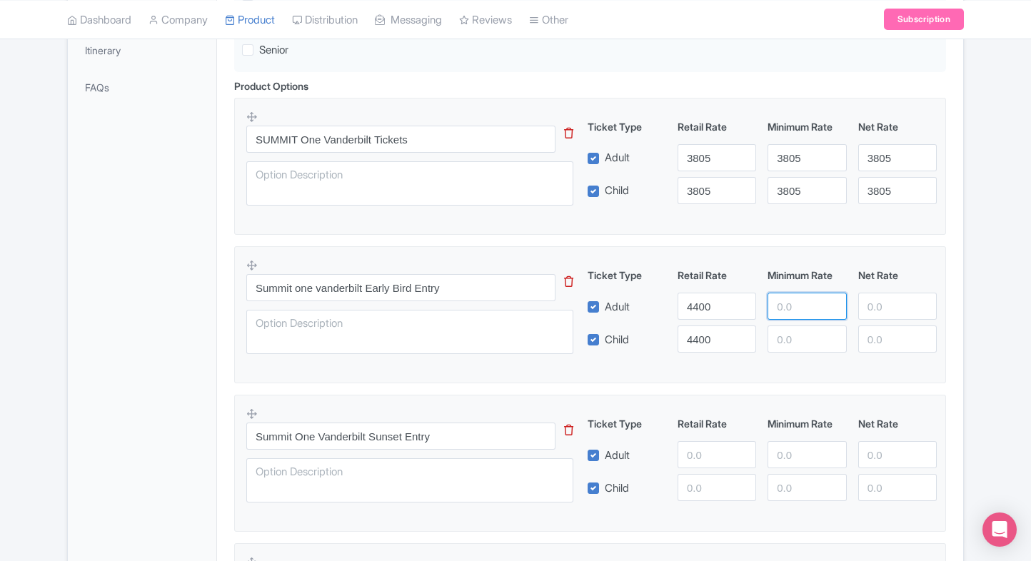
paste input "4400"
drag, startPoint x: 785, startPoint y: 303, endPoint x: 787, endPoint y: 340, distance: 36.5
click at [787, 340] on div "Ticket Type Retail Rate Minimum Rate Net Rate Adult 4400 4400 Child 4400 This t…" at bounding box center [762, 310] width 344 height 85
type input "4400"
paste input "4400"
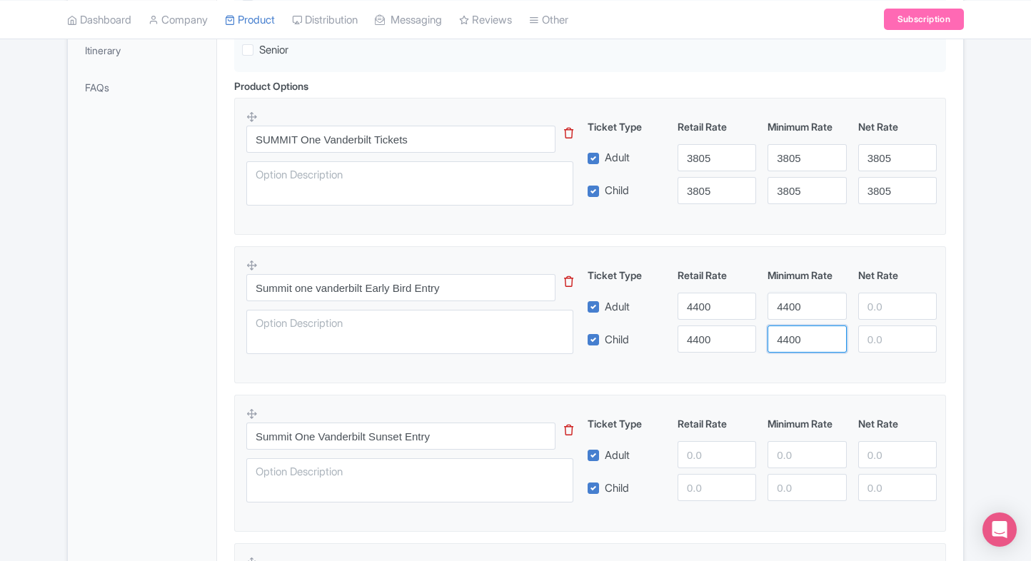
drag, startPoint x: 787, startPoint y: 340, endPoint x: 893, endPoint y: 301, distance: 112.5
click at [893, 301] on div "Ticket Type Retail Rate Minimum Rate Net Rate Adult 4400 4400 Child 4400 4400 T…" at bounding box center [762, 310] width 344 height 85
type input "4400"
paste input "4400"
drag, startPoint x: 893, startPoint y: 301, endPoint x: 885, endPoint y: 327, distance: 26.9
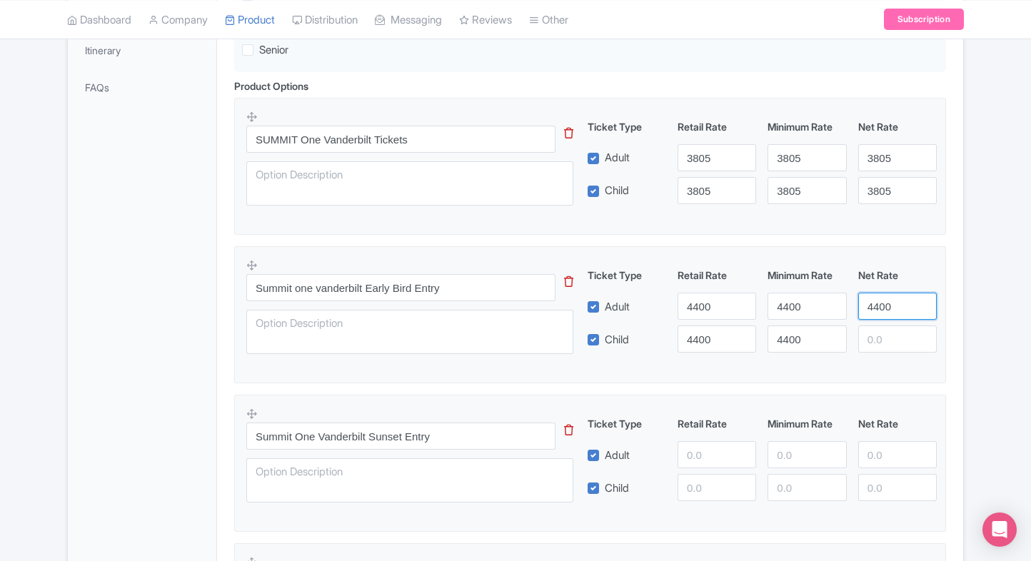
click at [885, 327] on div "Ticket Type Retail Rate Minimum Rate Net Rate Adult 4400 4400 4400 Child 4400 4…" at bounding box center [762, 310] width 344 height 85
type input "4400"
paste input "4400"
click at [885, 327] on input "4400" at bounding box center [897, 339] width 79 height 27
type input "4400"
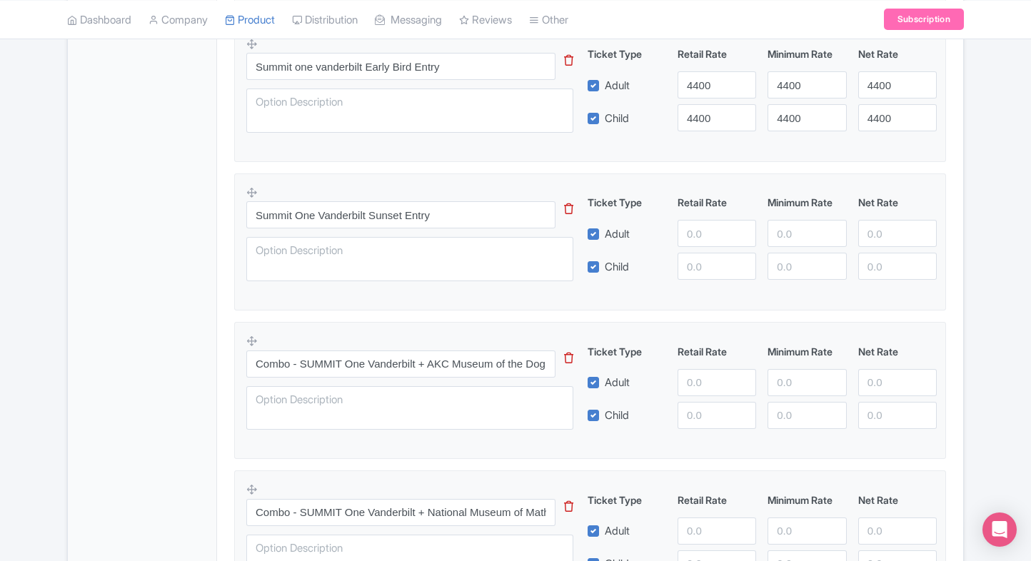
scroll to position [665, 0]
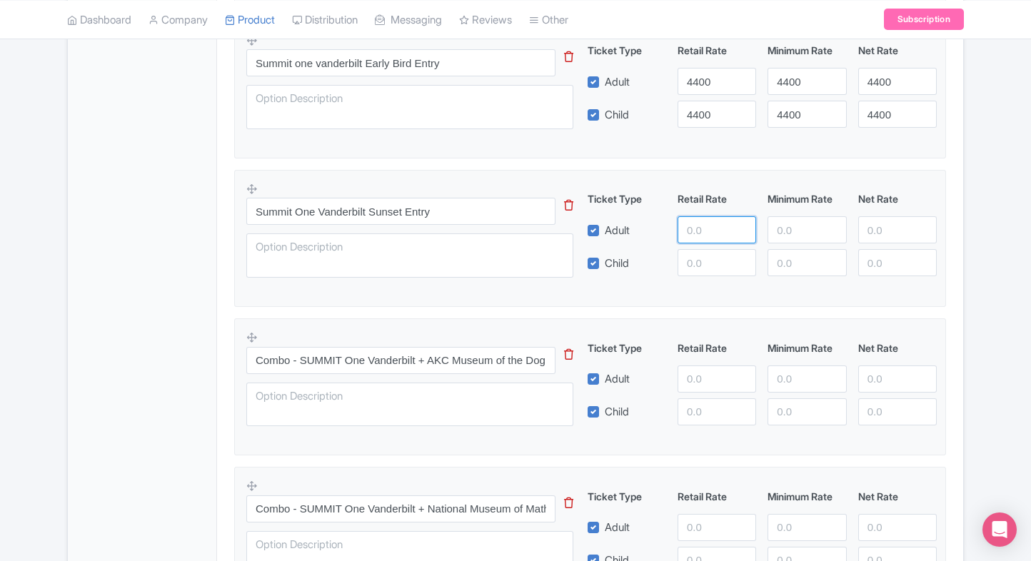
click at [704, 221] on input "number" at bounding box center [717, 229] width 79 height 27
type input "4800"
click at [702, 253] on div "Ticket Type Retail Rate Minimum Rate Net Rate Adult 4800 Child This tip has not…" at bounding box center [762, 233] width 344 height 85
click at [702, 253] on input "number" at bounding box center [717, 262] width 79 height 27
paste input "4800"
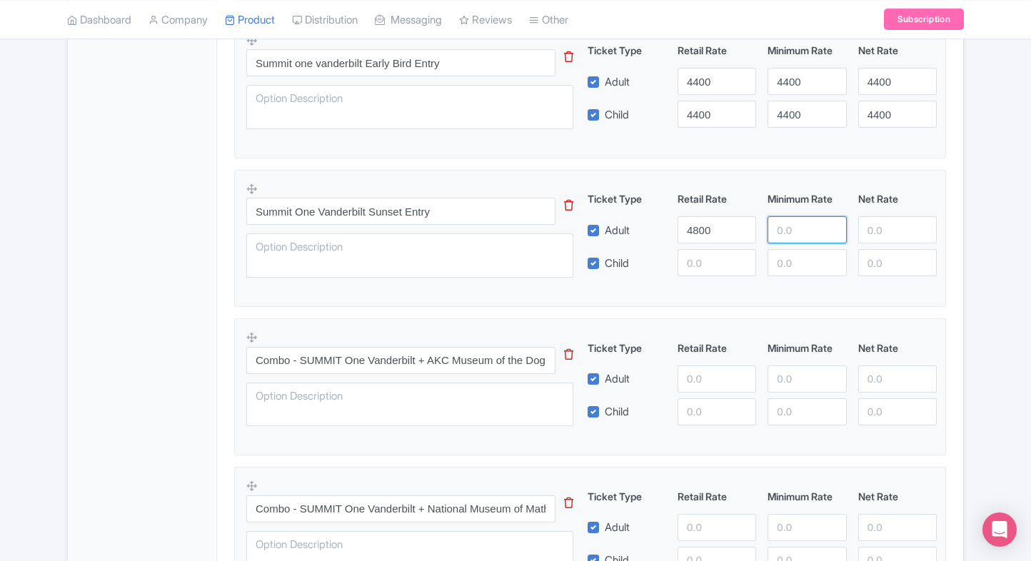
click at [792, 232] on input "number" at bounding box center [806, 229] width 79 height 27
type input "4800"
paste input "4800"
click at [789, 261] on input "4800" at bounding box center [806, 262] width 79 height 27
type input "4800"
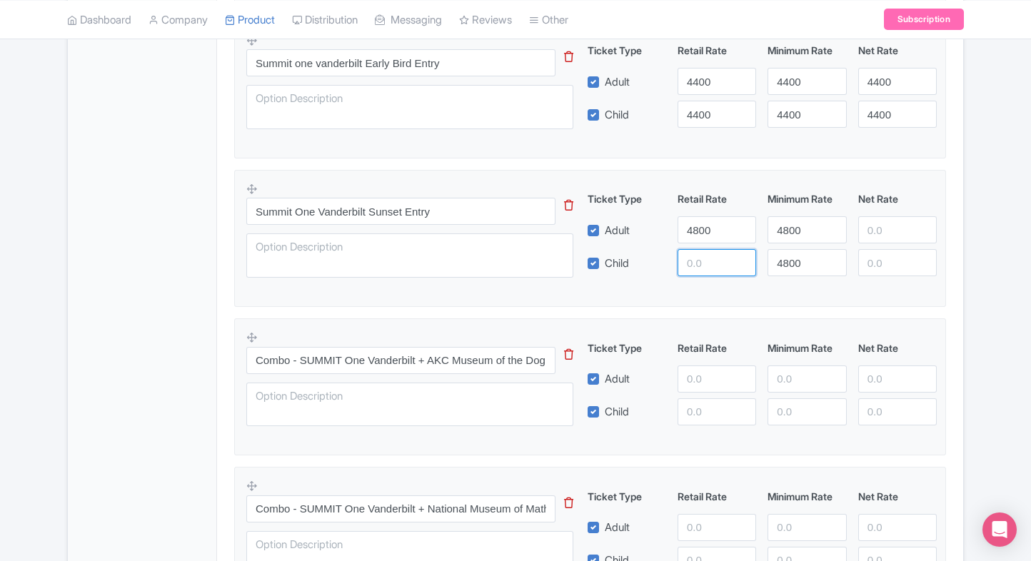
paste input "4800"
click at [684, 267] on input "4800" at bounding box center [717, 262] width 79 height 27
type input "4800"
paste input "4800"
click at [908, 222] on input "4800" at bounding box center [897, 229] width 79 height 27
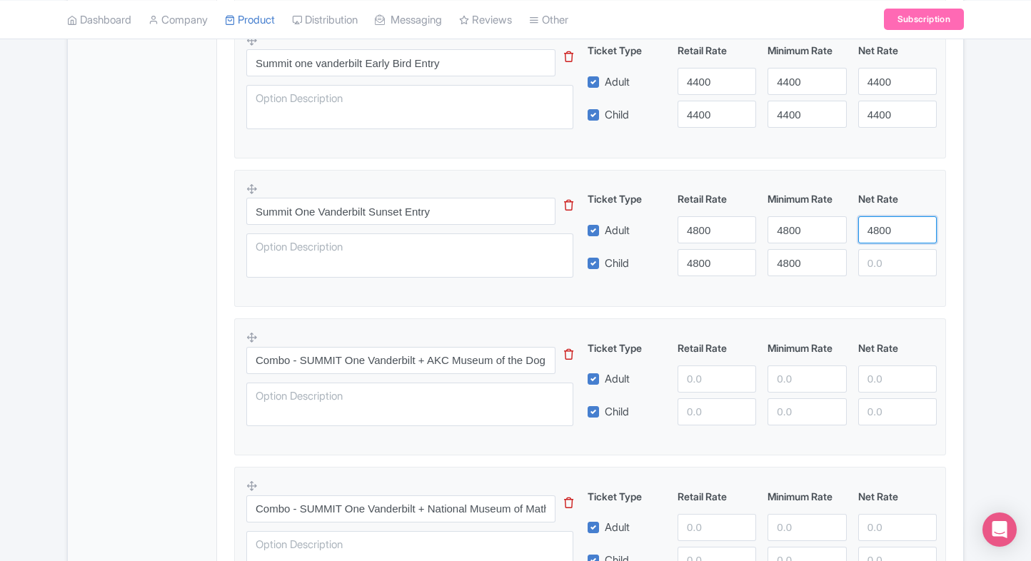
type input "4800"
paste input "4800"
click at [884, 256] on input "4800" at bounding box center [897, 262] width 79 height 27
type input "4800"
click at [941, 253] on div "4800" at bounding box center [897, 262] width 90 height 27
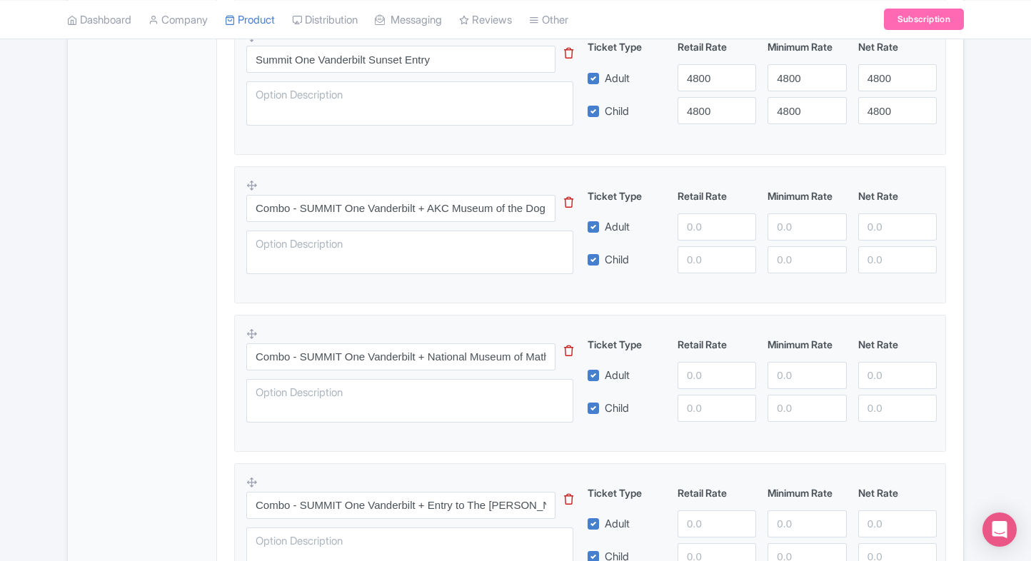
scroll to position [831, 0]
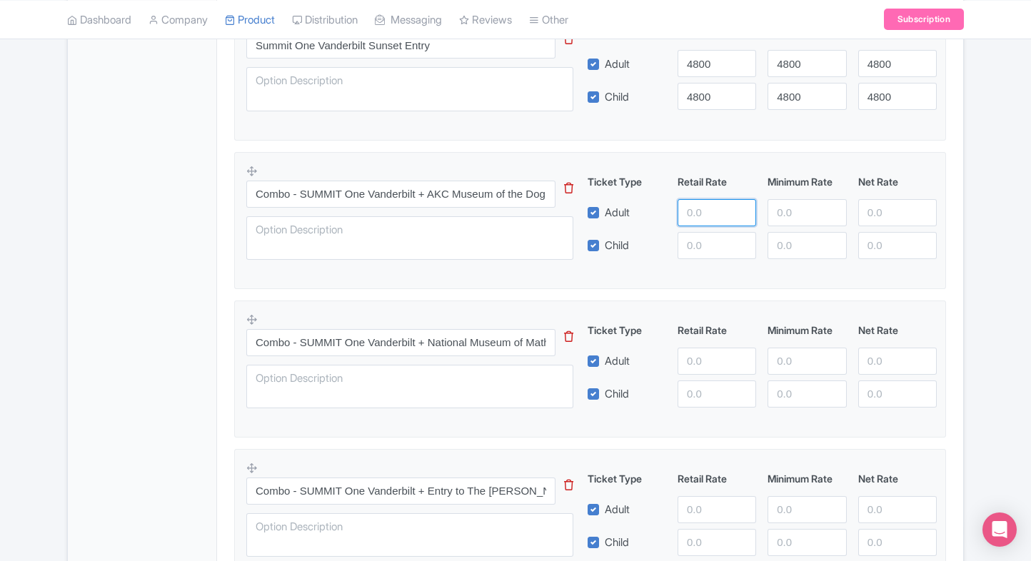
click at [697, 201] on input "number" at bounding box center [717, 212] width 79 height 27
type input "6200"
paste input "6200"
click at [705, 243] on input "6200" at bounding box center [717, 245] width 79 height 27
type input "6200"
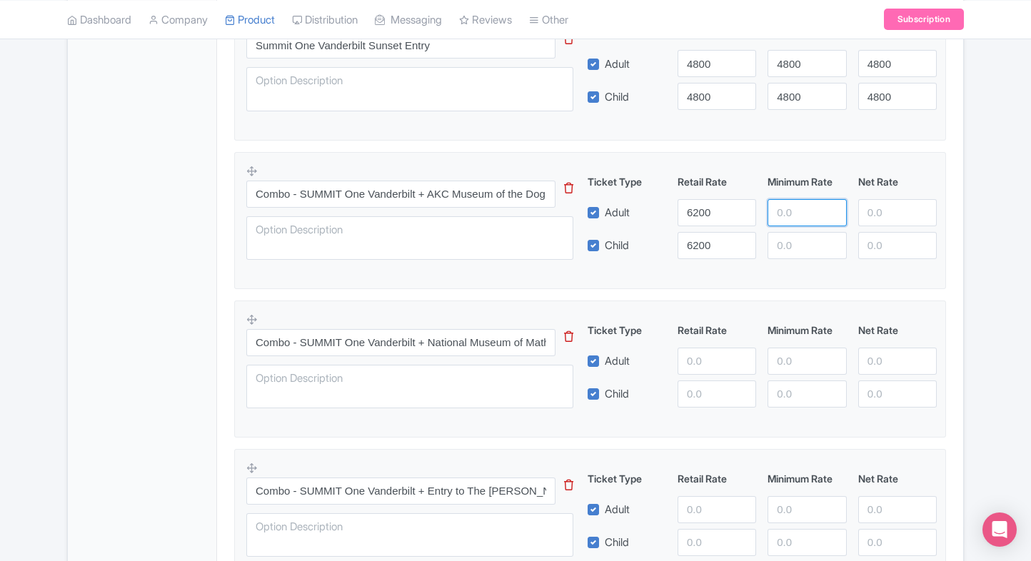
paste input "6200"
drag, startPoint x: 781, startPoint y: 220, endPoint x: 796, endPoint y: 248, distance: 32.3
click at [796, 248] on div "Ticket Type Retail Rate Minimum Rate Net Rate Adult 6200 6200 Child 6200 This t…" at bounding box center [762, 216] width 344 height 85
type input "6200"
paste input "6200"
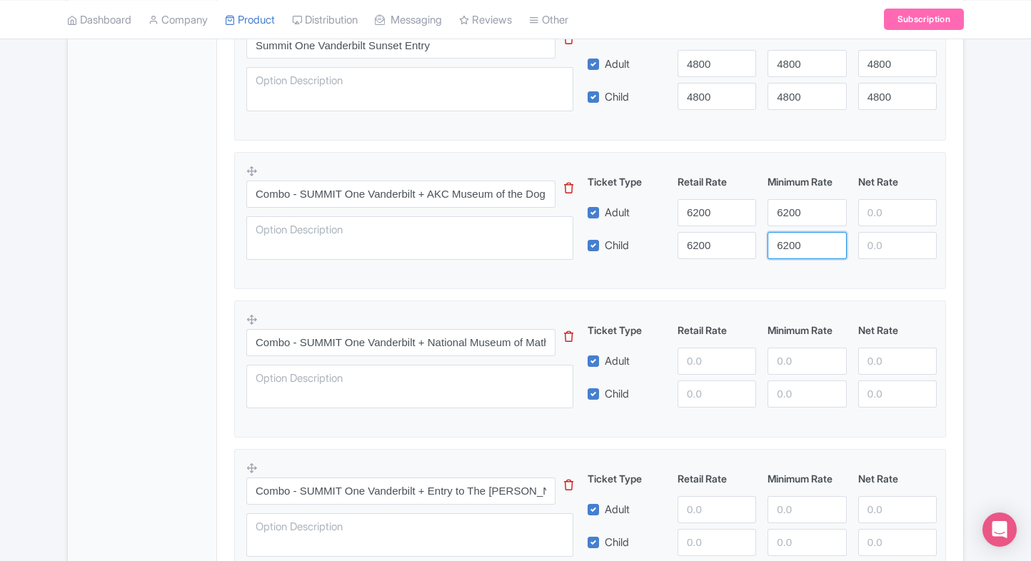
click at [796, 248] on input "6200" at bounding box center [806, 245] width 79 height 27
type input "6200"
paste input "6200"
drag, startPoint x: 903, startPoint y: 207, endPoint x: 890, endPoint y: 231, distance: 27.5
click at [890, 231] on div "Ticket Type Retail Rate Minimum Rate Net Rate Adult 6200 6200 6200 Child 6200 6…" at bounding box center [762, 216] width 344 height 85
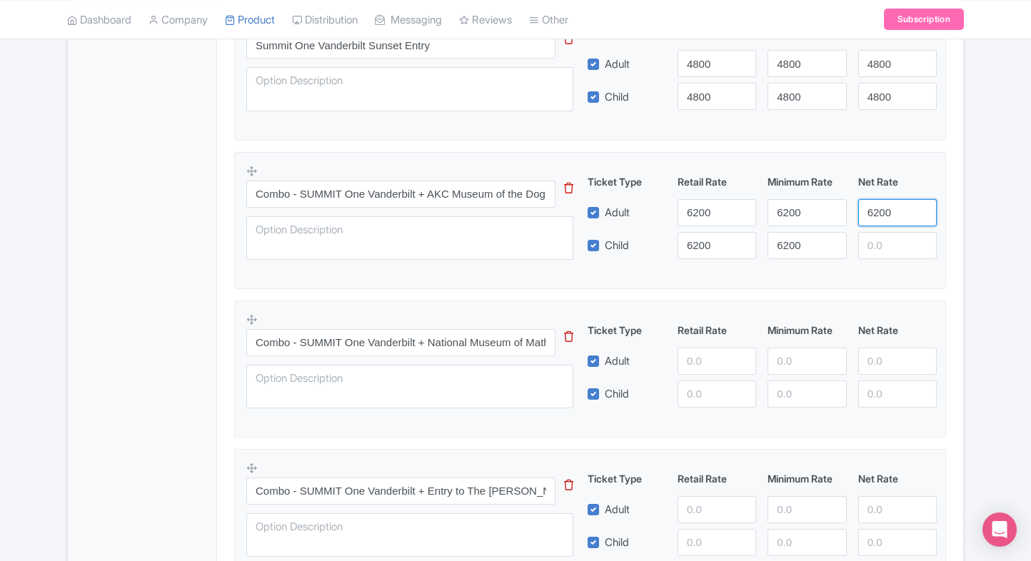
type input "6200"
paste input "6200"
click at [890, 232] on input "6200" at bounding box center [897, 245] width 79 height 27
type input "6200"
click at [938, 243] on div "6200" at bounding box center [897, 245] width 90 height 27
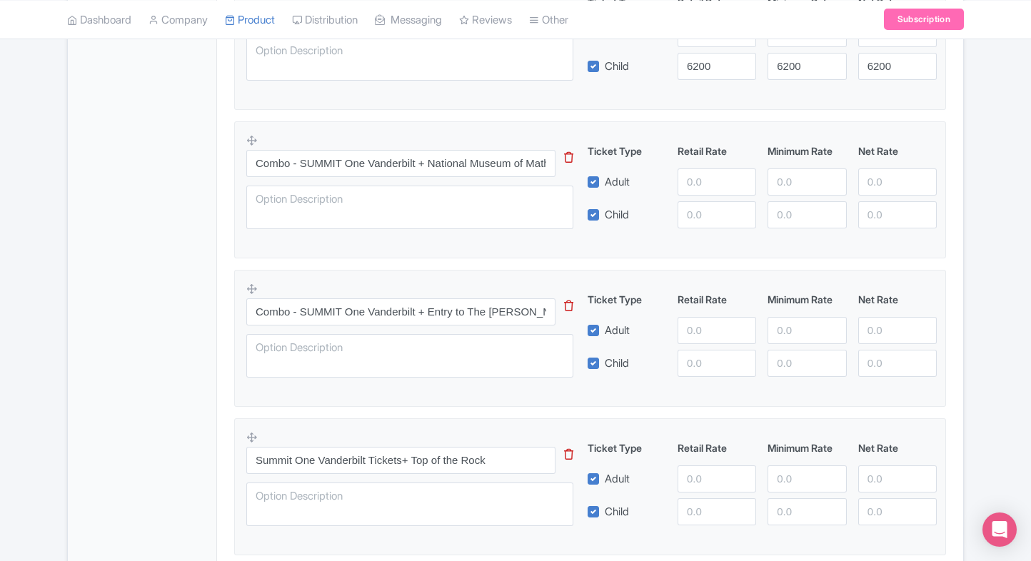
scroll to position [1017, 0]
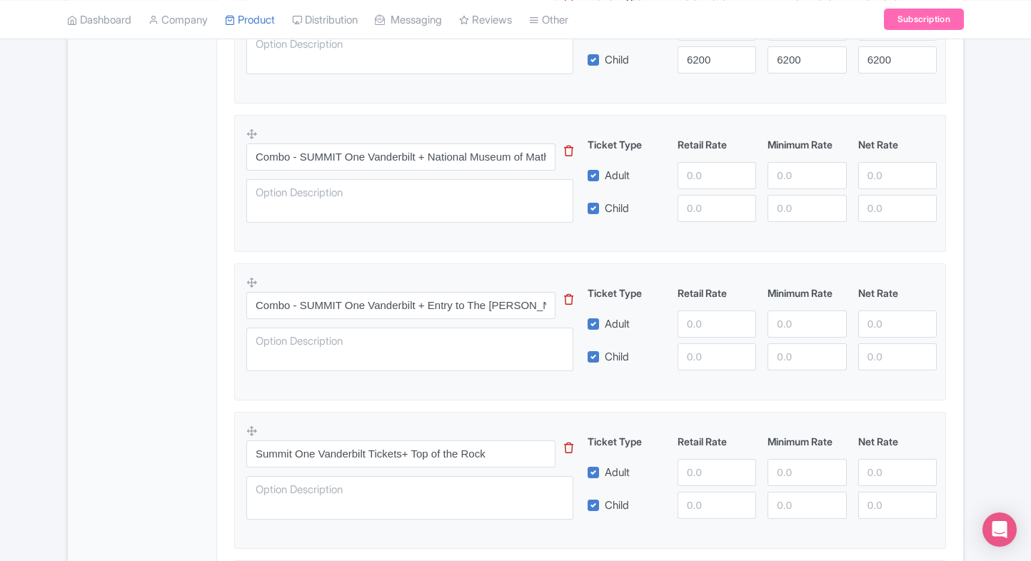
click at [938, 243] on fieldset "Combo - SUMMIT One Vanderbilt + National Museum of Mathematics This tip has not…" at bounding box center [590, 183] width 712 height 137
click at [707, 173] on input "number" at bounding box center [717, 175] width 79 height 27
type input "6500"
click at [700, 198] on input "number" at bounding box center [717, 208] width 79 height 27
paste input "6500"
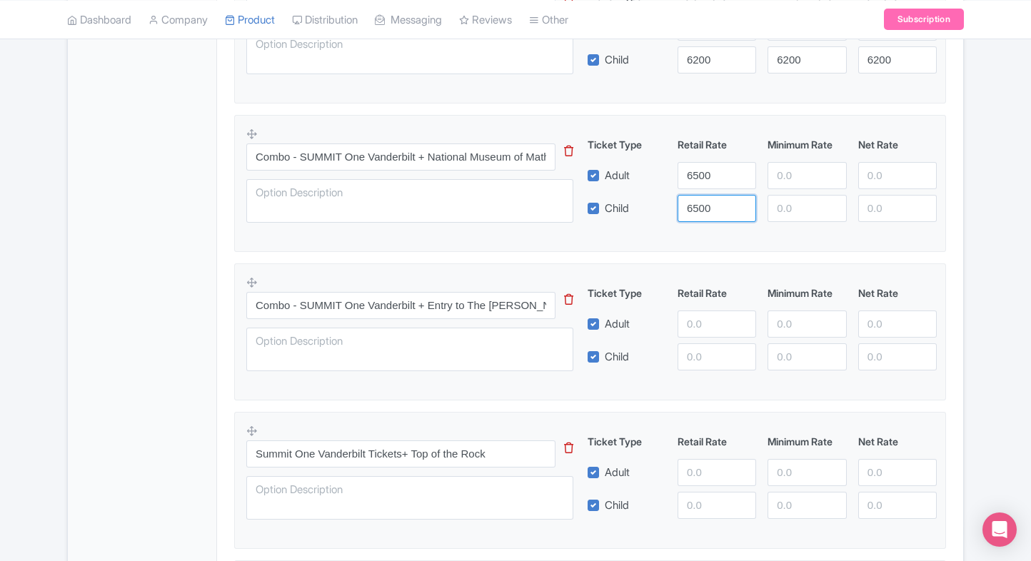
type input "6500"
paste input "6500"
click at [824, 164] on input "6500" at bounding box center [806, 175] width 79 height 27
type input "6500"
paste input "6500"
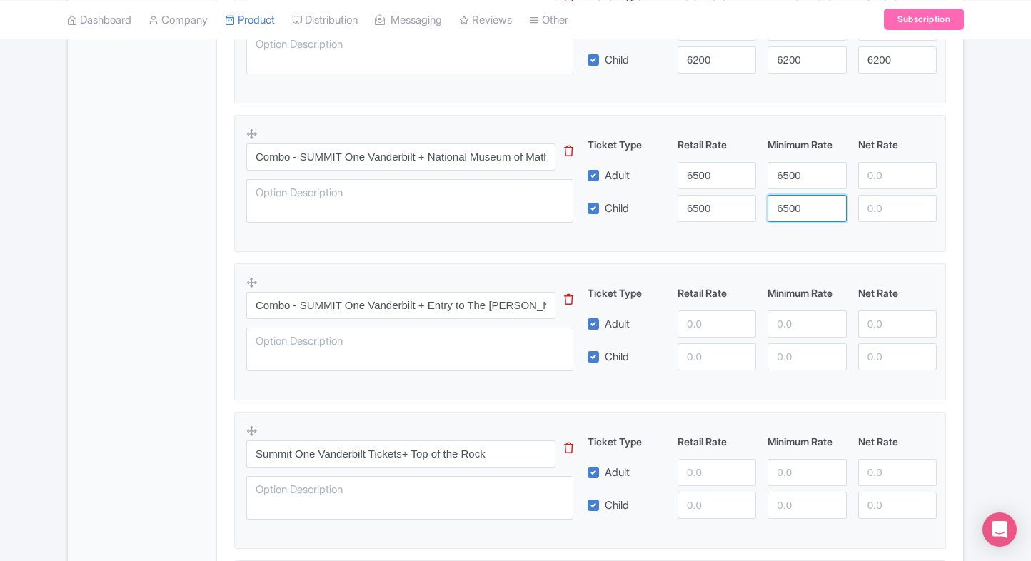
click at [790, 204] on input "6500" at bounding box center [806, 208] width 79 height 27
type input "6500"
paste input "6500"
click at [873, 183] on input "6500" at bounding box center [897, 175] width 79 height 27
type input "6500"
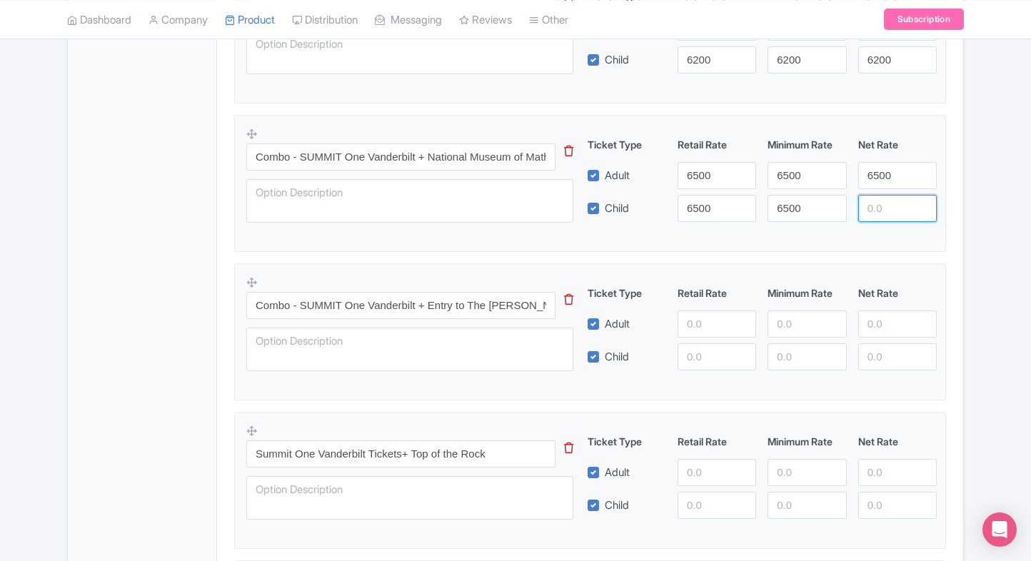
paste input "6500"
click at [880, 208] on input "6500" at bounding box center [897, 208] width 79 height 27
type input "6500"
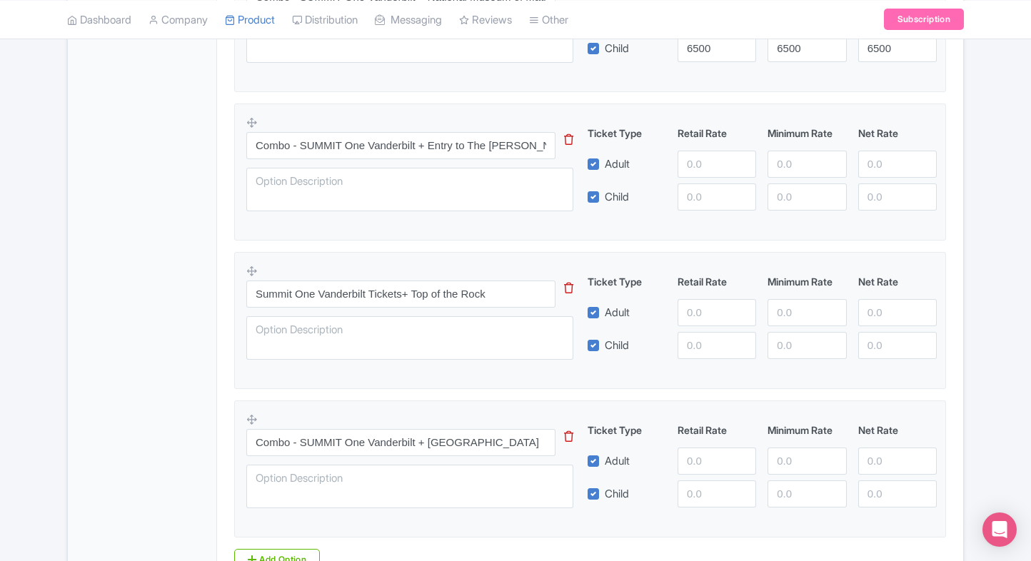
scroll to position [1178, 0]
click at [702, 158] on input "number" at bounding box center [717, 162] width 79 height 27
type input "7500"
paste input "7500"
click at [708, 201] on input "number" at bounding box center [717, 195] width 79 height 27
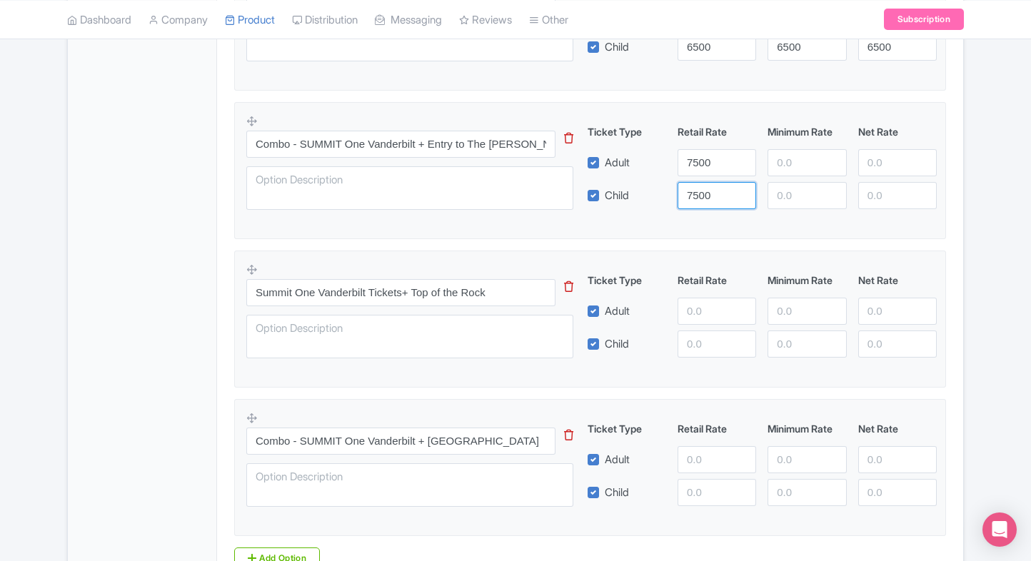
type input "7500"
paste input "7500"
click at [785, 170] on input "7500" at bounding box center [806, 162] width 79 height 27
type input "7500"
paste input "7500"
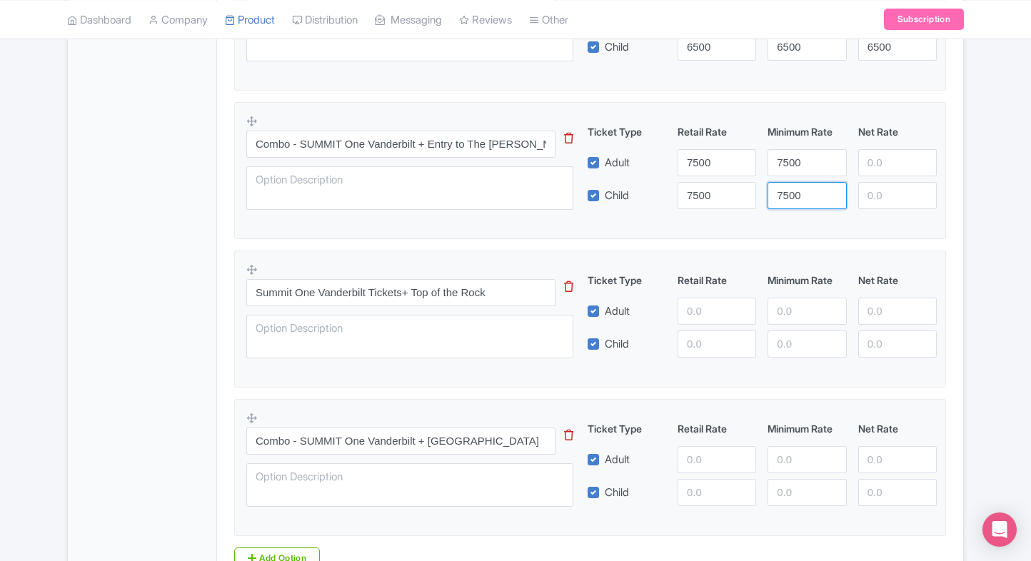
click at [785, 183] on input "7500" at bounding box center [806, 195] width 79 height 27
type input "7500"
paste input "7500"
drag, startPoint x: 882, startPoint y: 153, endPoint x: 882, endPoint y: 181, distance: 28.6
click at [882, 181] on div "Ticket Type Retail Rate Minimum Rate Net Rate Adult 7500 7500 7500 Child 7500 7…" at bounding box center [762, 166] width 344 height 85
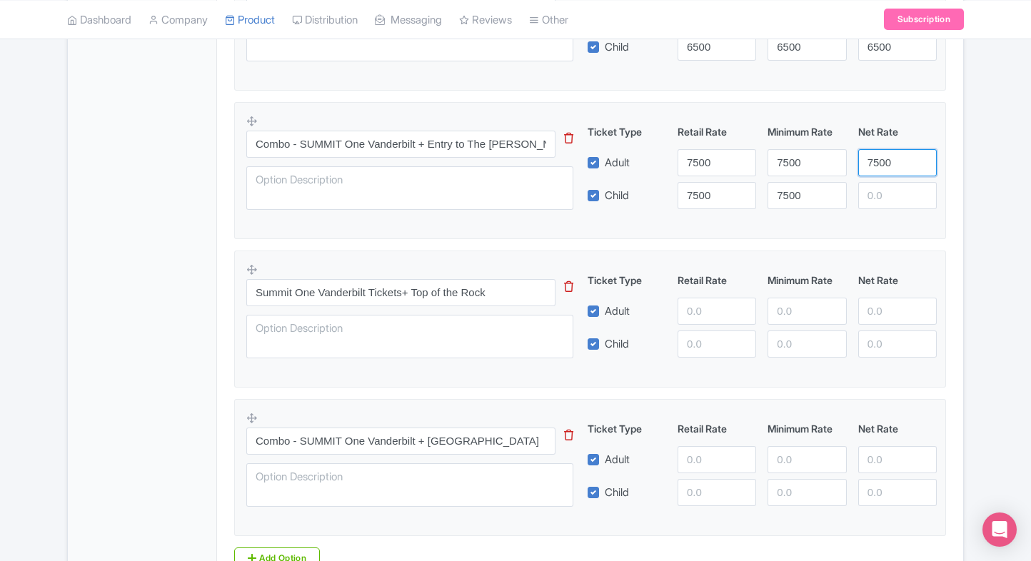
type input "7500"
paste input "7500"
click at [882, 182] on input "7500" at bounding box center [897, 195] width 79 height 27
type input "7500"
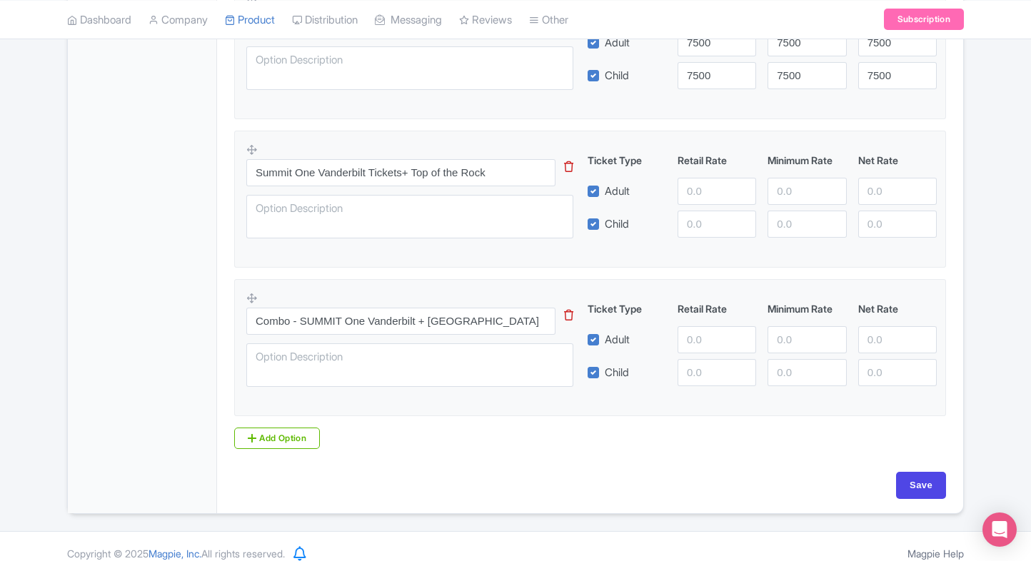
scroll to position [1299, 0]
click at [711, 196] on input "number" at bounding box center [717, 190] width 79 height 27
type input "9500"
paste input "9500"
click at [697, 221] on input "9500" at bounding box center [717, 223] width 79 height 27
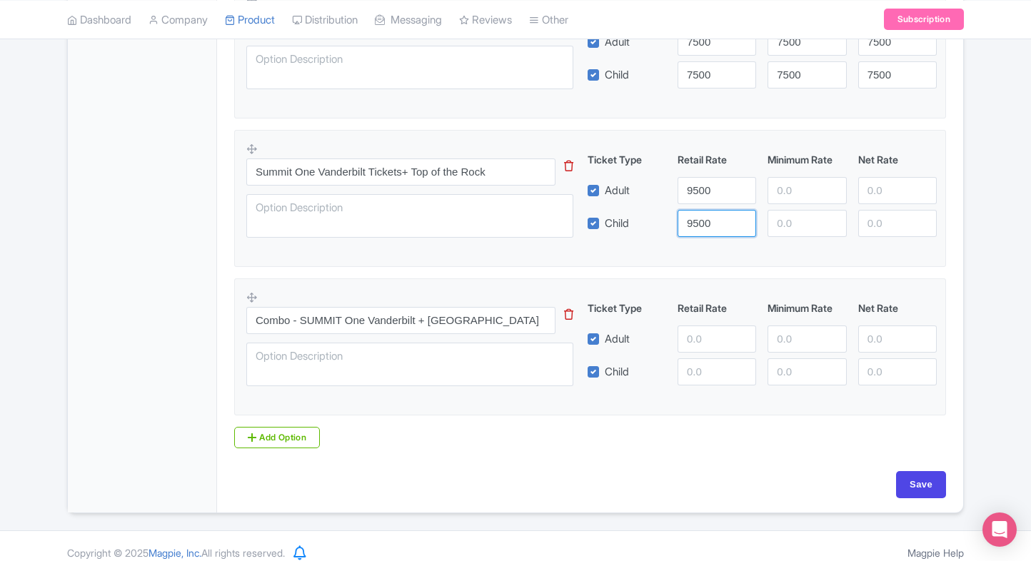
type input "9500"
paste input "9500"
drag, startPoint x: 800, startPoint y: 184, endPoint x: 788, endPoint y: 214, distance: 32.3
click at [788, 214] on div "Ticket Type Retail Rate Minimum Rate Net Rate Adult 9500 9500 Child 9500 This t…" at bounding box center [762, 194] width 344 height 85
type input "9500"
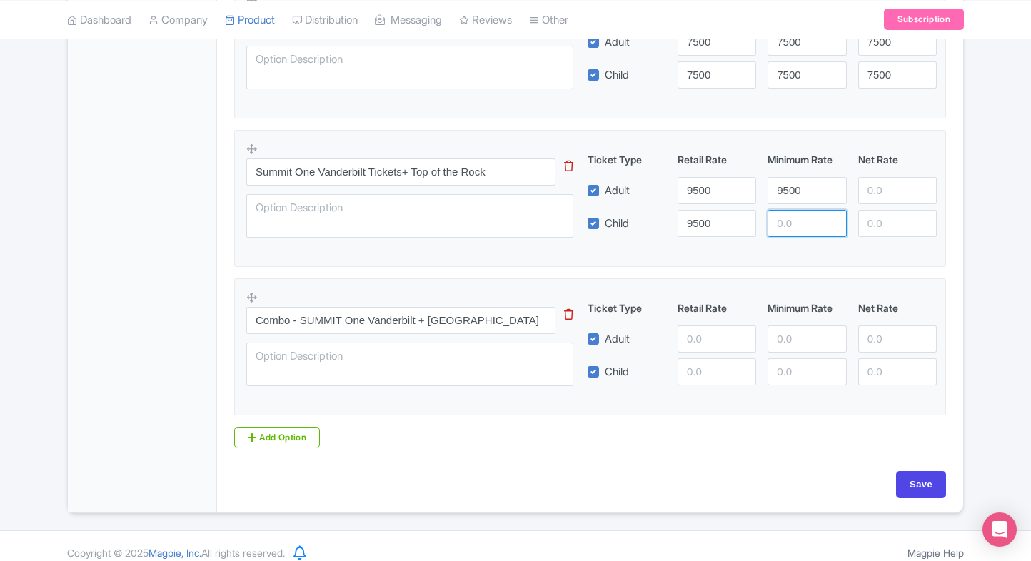
paste input "9500"
click at [788, 214] on input "9500" at bounding box center [806, 223] width 79 height 27
type input "9500"
paste input "9500"
click at [885, 191] on input "9500" at bounding box center [897, 190] width 79 height 27
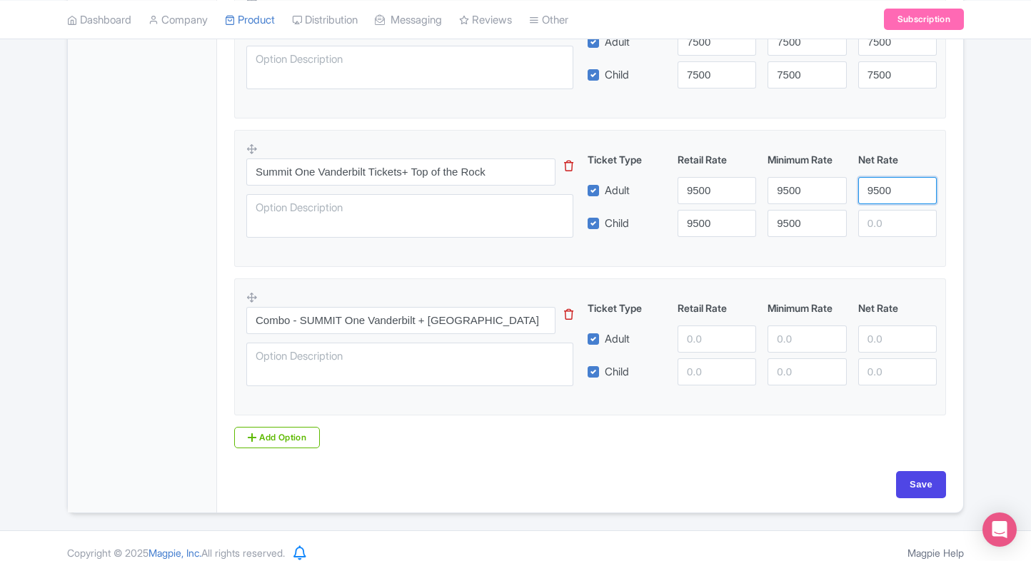
type input "9500"
paste input "9500"
drag, startPoint x: 885, startPoint y: 211, endPoint x: 956, endPoint y: 239, distance: 76.2
type input "9500"
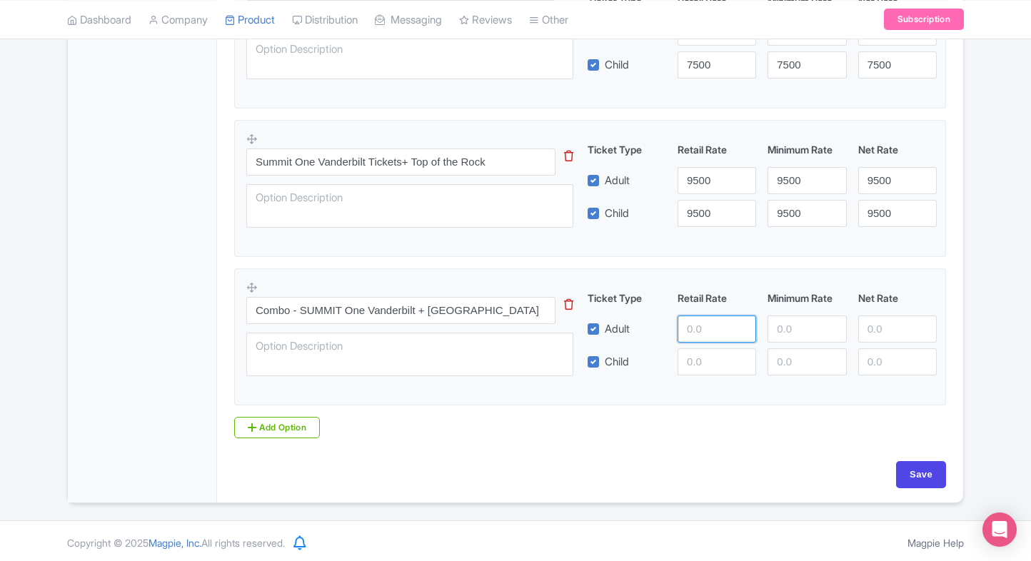
click at [713, 319] on input "number" at bounding box center [717, 329] width 79 height 27
type input "10000"
paste input "10000"
click at [700, 353] on input "10000" at bounding box center [717, 361] width 79 height 27
type input "10000"
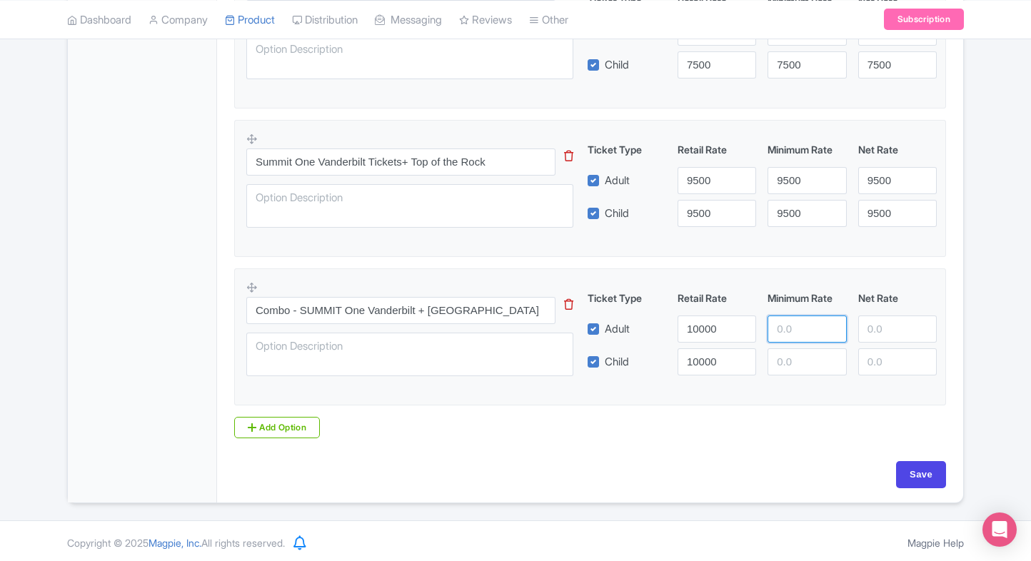
paste input "10000"
click at [790, 333] on input "10000" at bounding box center [806, 329] width 79 height 27
type input "10000"
paste input "10000"
click at [795, 358] on input "10000" at bounding box center [806, 361] width 79 height 27
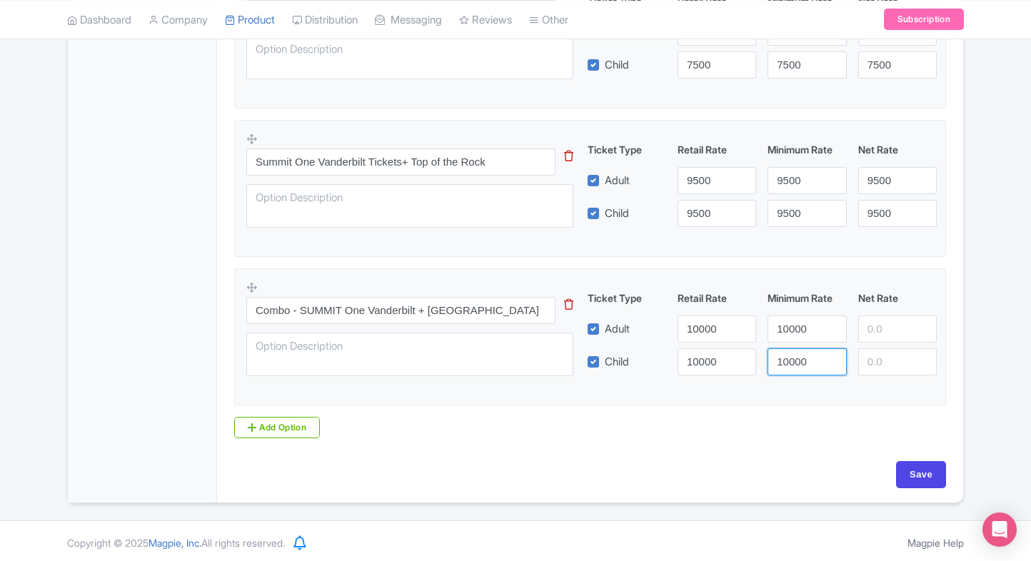
type input "10000"
paste input "10000"
drag, startPoint x: 889, startPoint y: 335, endPoint x: 880, endPoint y: 361, distance: 28.0
click at [880, 361] on div "Ticket Type Retail Rate Minimum Rate Net Rate Adult 10000 10000 10000 Child 100…" at bounding box center [762, 333] width 344 height 85
type input "10000"
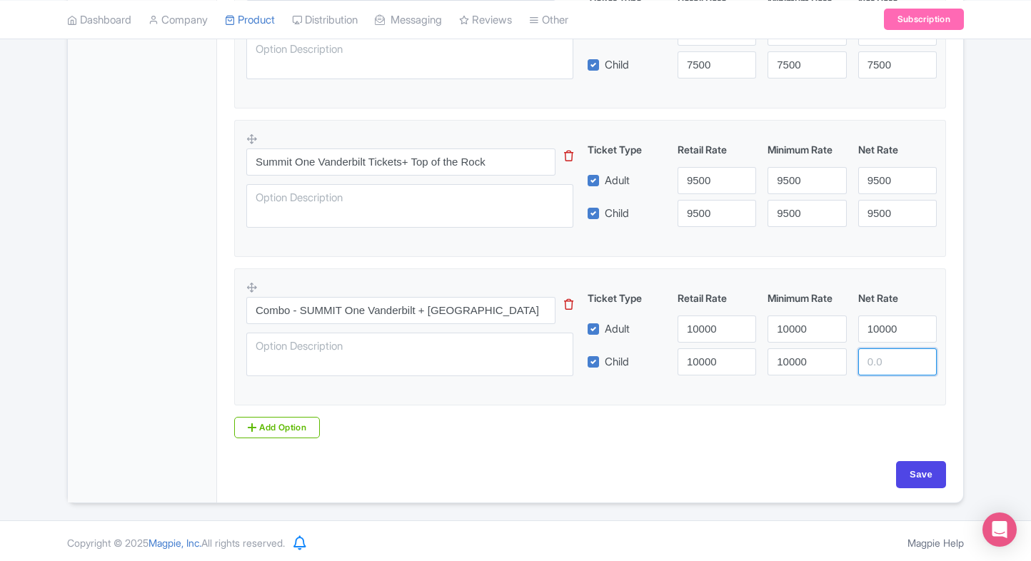
paste input "10000"
click at [880, 361] on input "10000" at bounding box center [897, 361] width 79 height 27
type input "10000"
click at [910, 478] on input "Save" at bounding box center [921, 474] width 50 height 27
type input "Saving..."
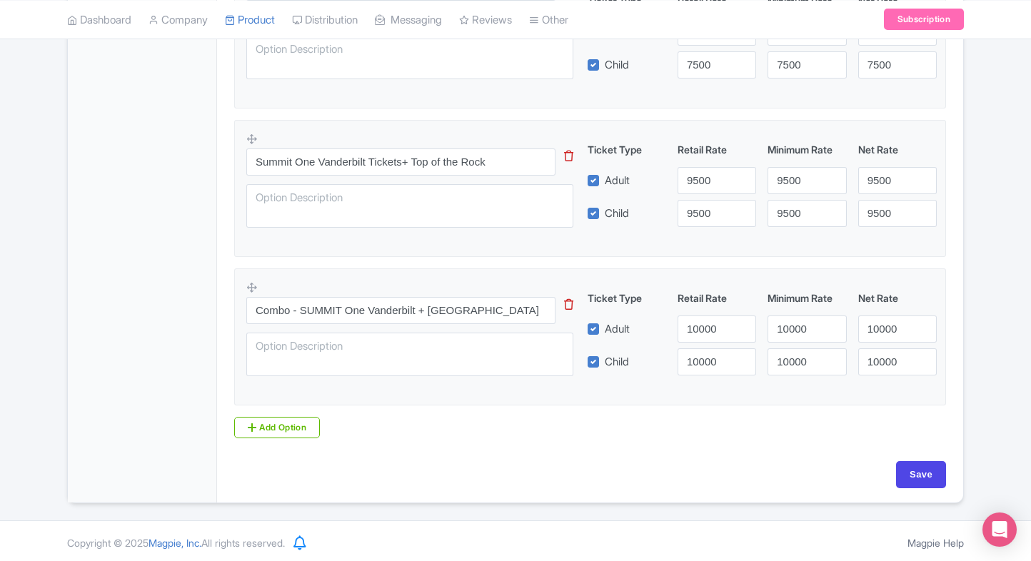
type input "Saving..."
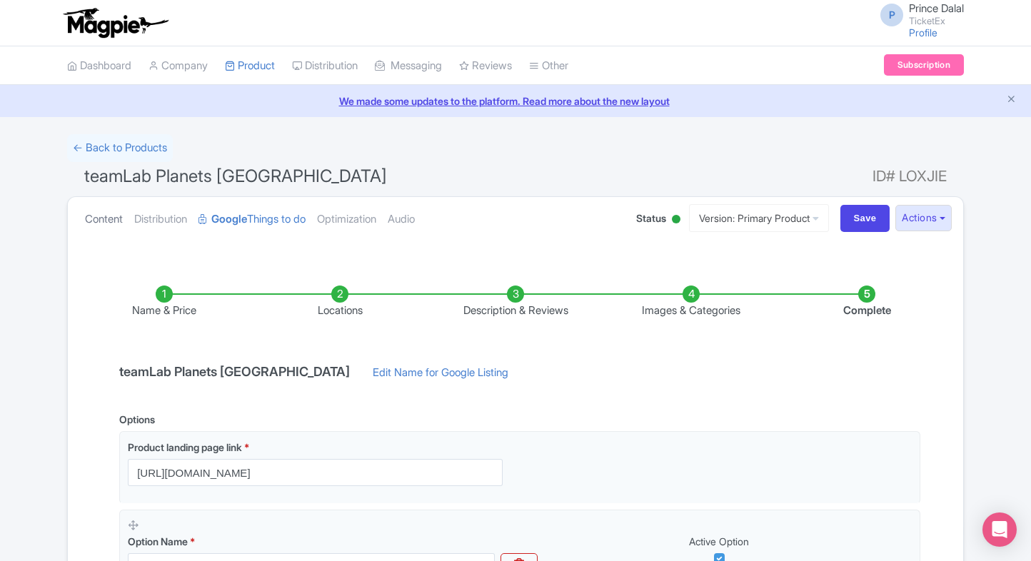
click at [95, 226] on link "Content" at bounding box center [104, 219] width 38 height 45
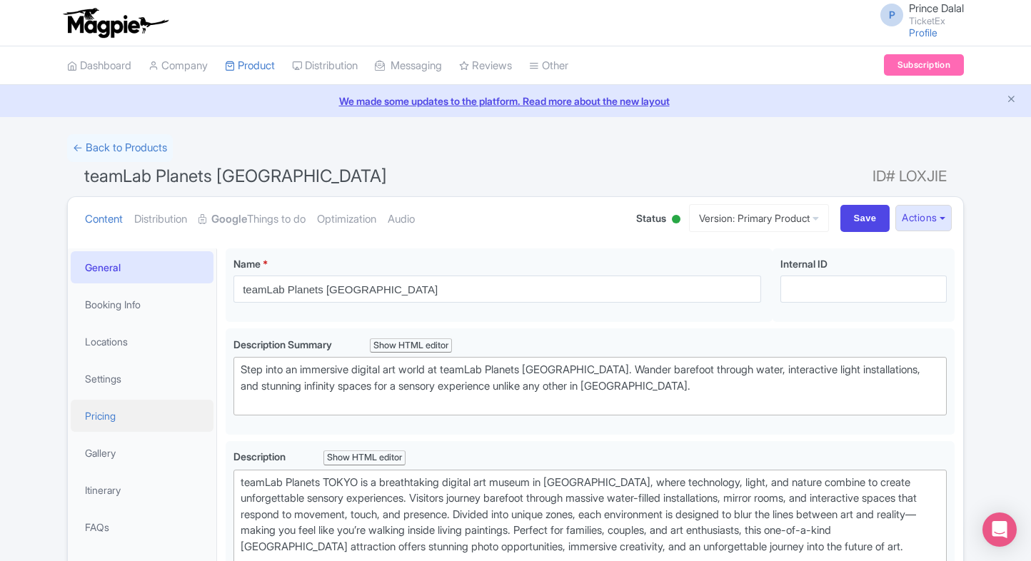
click at [109, 428] on link "Pricing" at bounding box center [142, 416] width 143 height 32
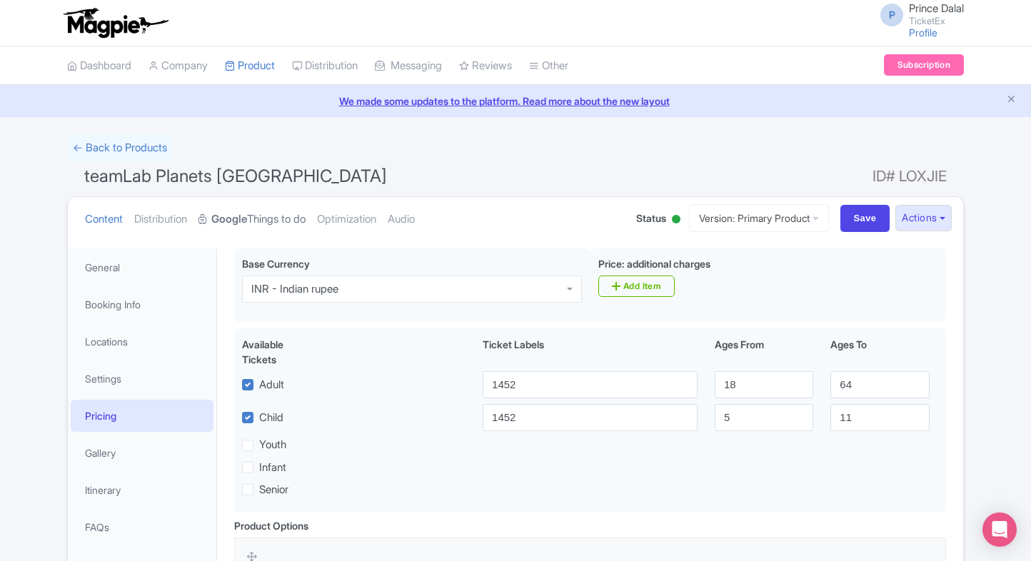
click at [220, 210] on link "Google Things to do" at bounding box center [251, 219] width 107 height 45
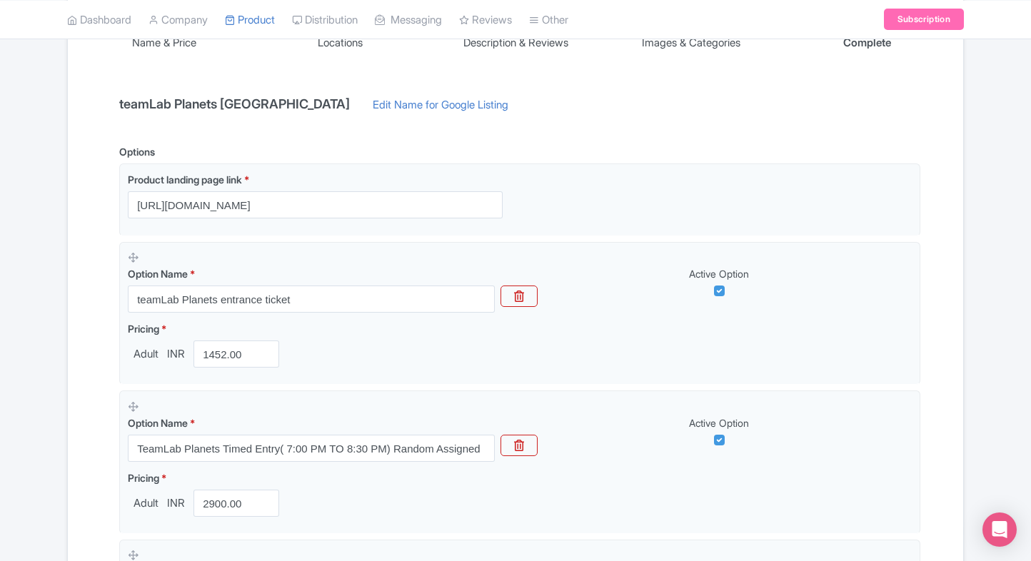
scroll to position [268, 0]
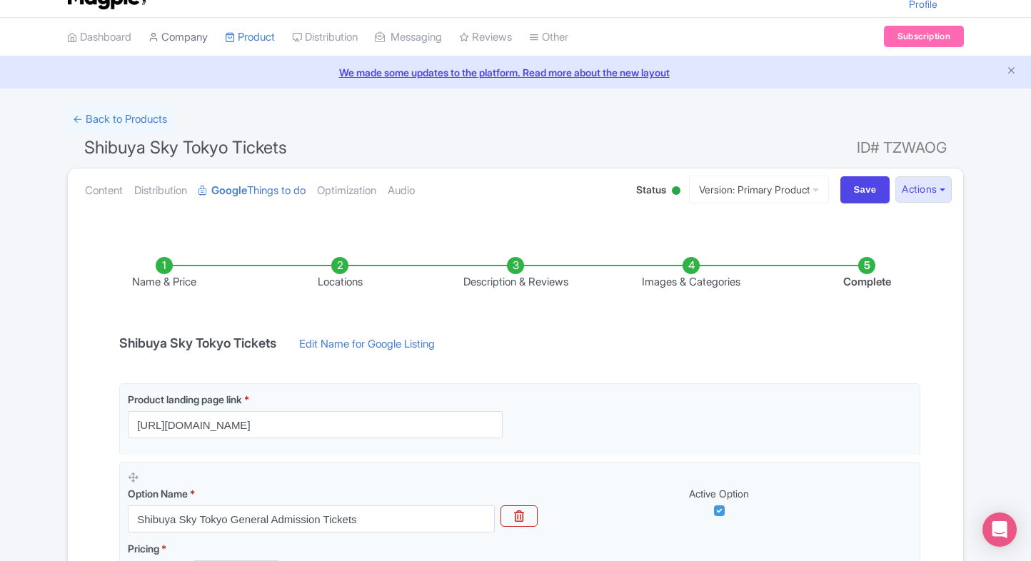
scroll to position [16, 0]
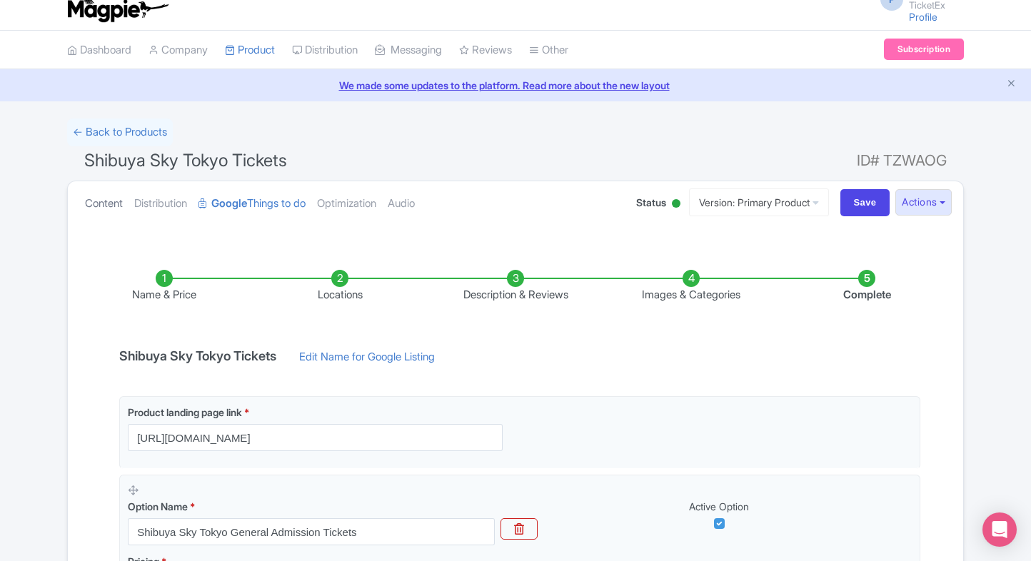
click at [108, 213] on link "Content" at bounding box center [104, 203] width 38 height 45
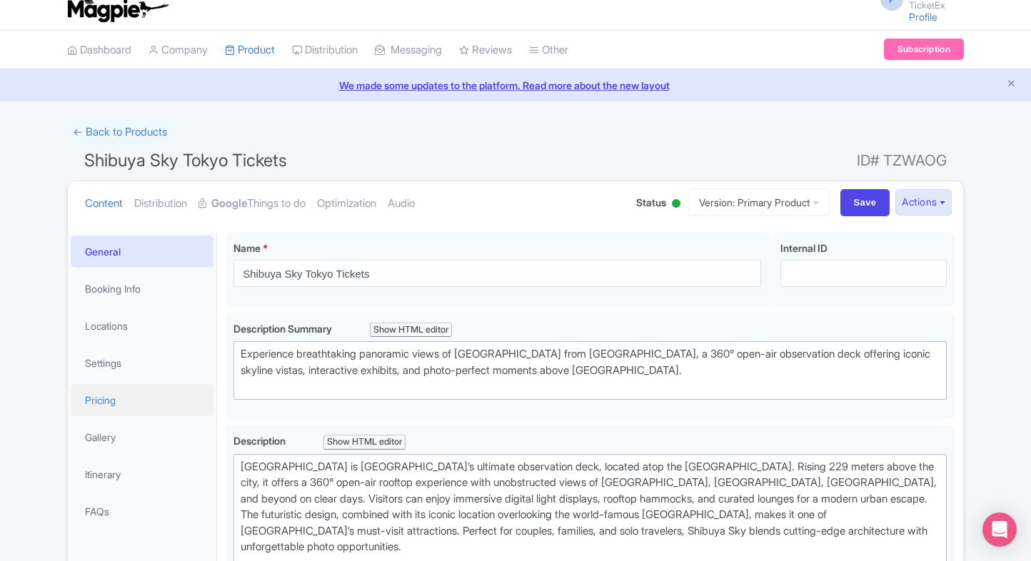
click at [103, 386] on link "Pricing" at bounding box center [142, 400] width 143 height 32
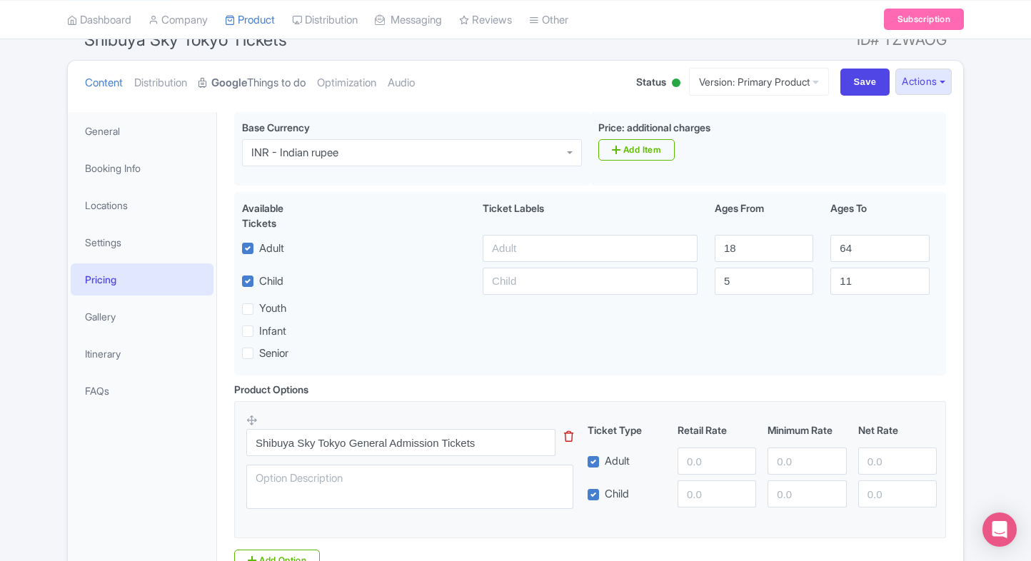
scroll to position [134, 0]
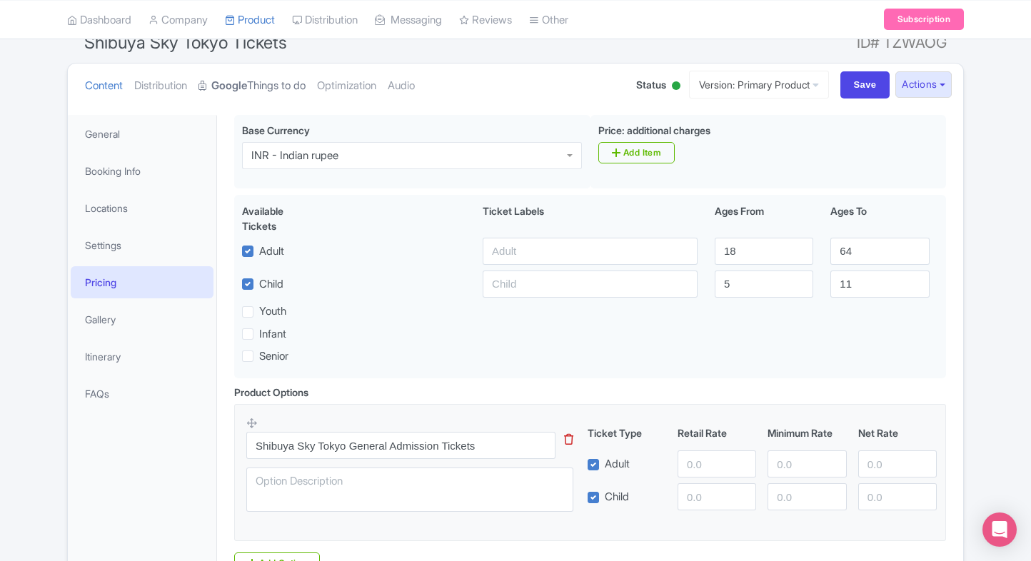
click at [272, 77] on link "Google Things to do" at bounding box center [251, 86] width 107 height 45
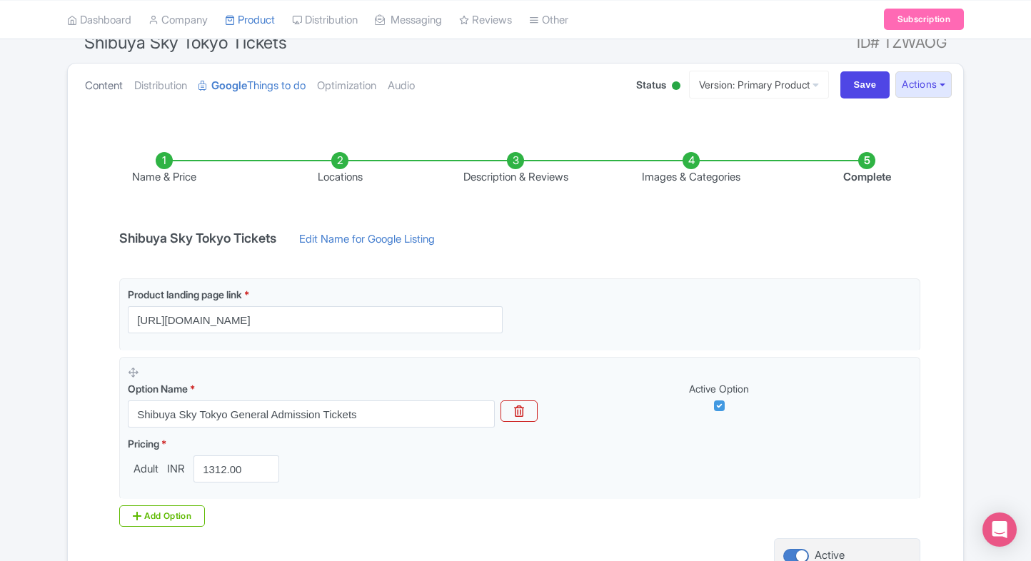
click at [103, 94] on link "Content" at bounding box center [104, 86] width 38 height 45
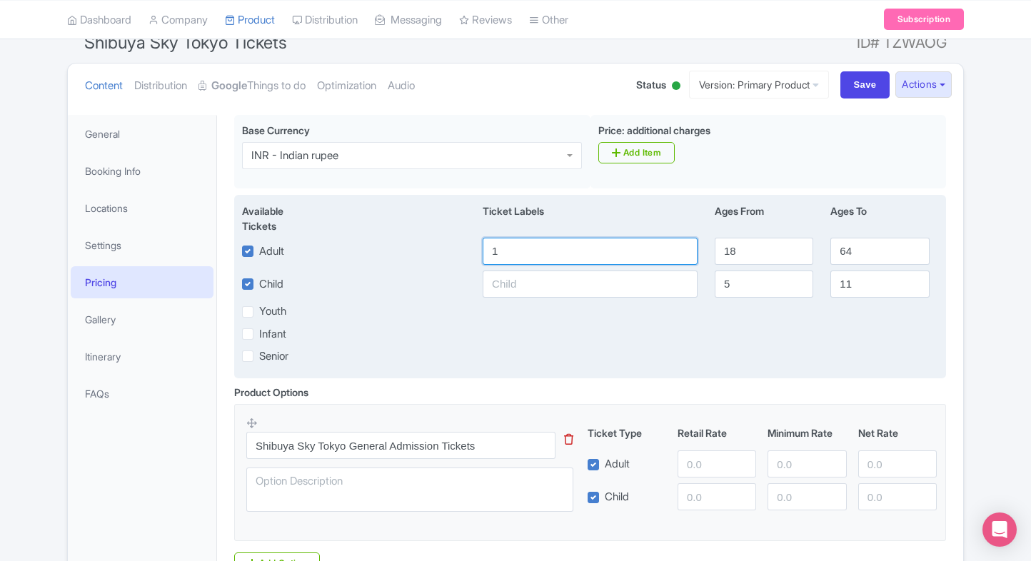
click at [527, 258] on input "1" at bounding box center [590, 251] width 215 height 27
type input "1312"
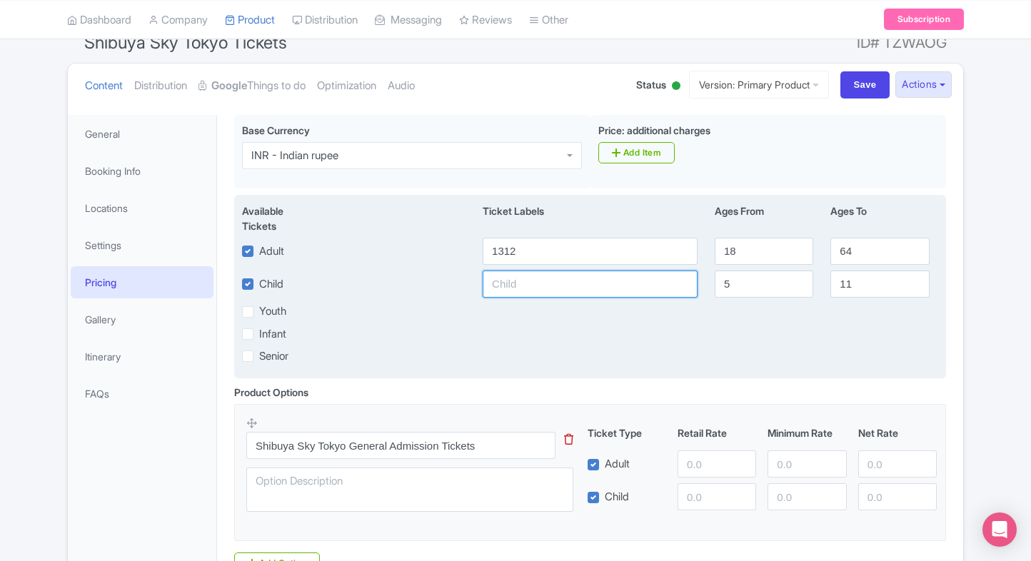
paste input "1312"
drag, startPoint x: 518, startPoint y: 283, endPoint x: 539, endPoint y: 287, distance: 21.1
click at [518, 283] on input "1312" at bounding box center [590, 284] width 215 height 27
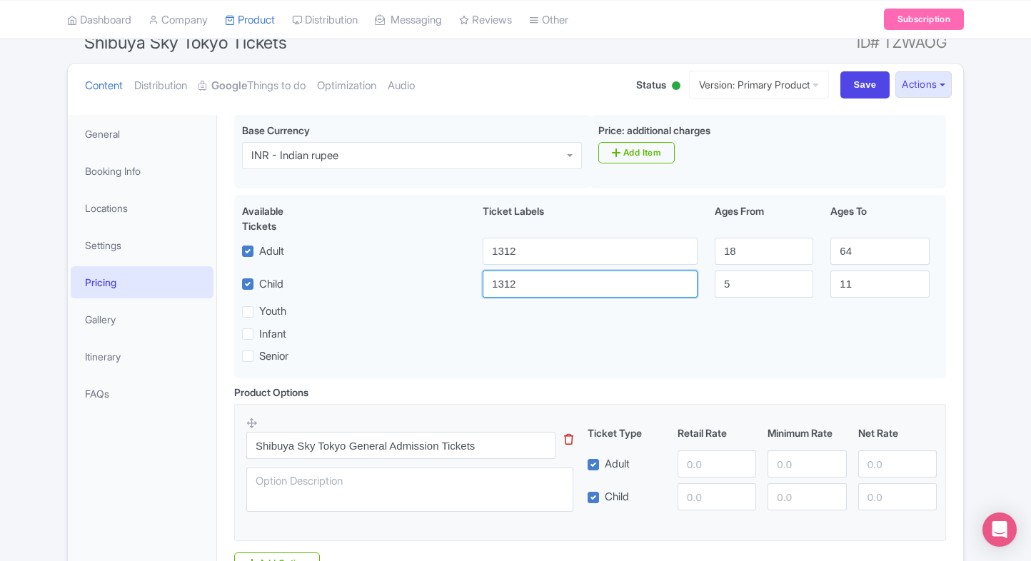
type input "1312"
paste input "1312"
click at [710, 467] on input "1312" at bounding box center [717, 463] width 79 height 27
type input "1312"
paste input "1312"
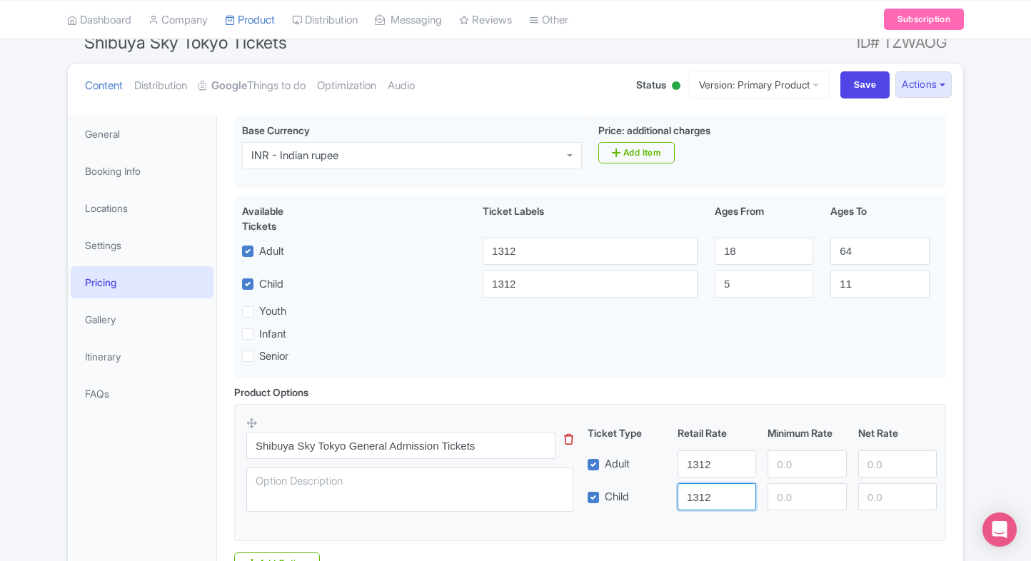
click at [701, 490] on input "1312" at bounding box center [717, 496] width 79 height 27
type input "1312"
paste input "1312"
click at [800, 467] on input "1312" at bounding box center [806, 463] width 79 height 27
type input "1312"
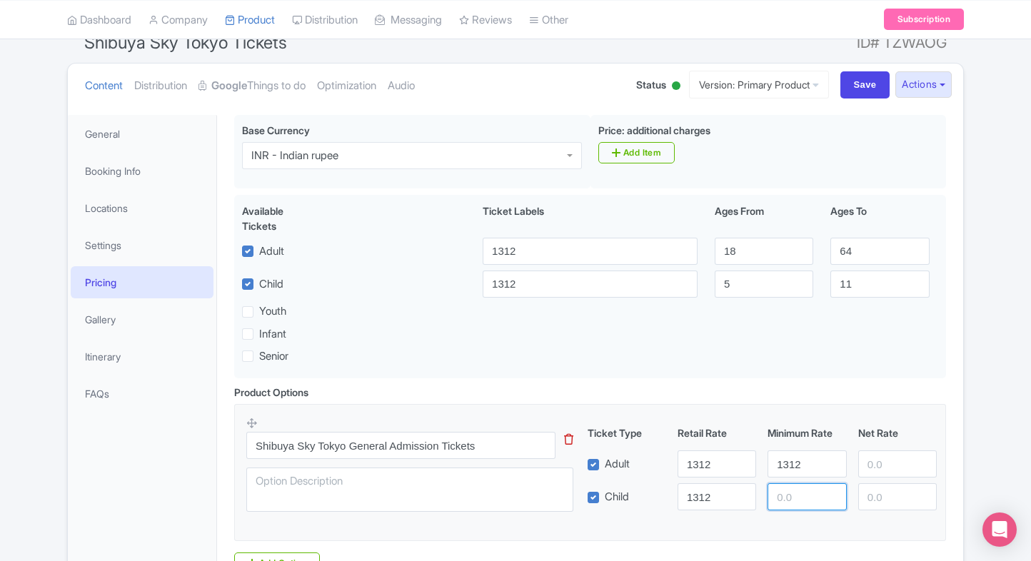
paste input "1312"
click at [795, 487] on input "1312" at bounding box center [806, 496] width 79 height 27
type input "1312"
paste input "1312"
click at [902, 453] on input "1312" at bounding box center [897, 463] width 79 height 27
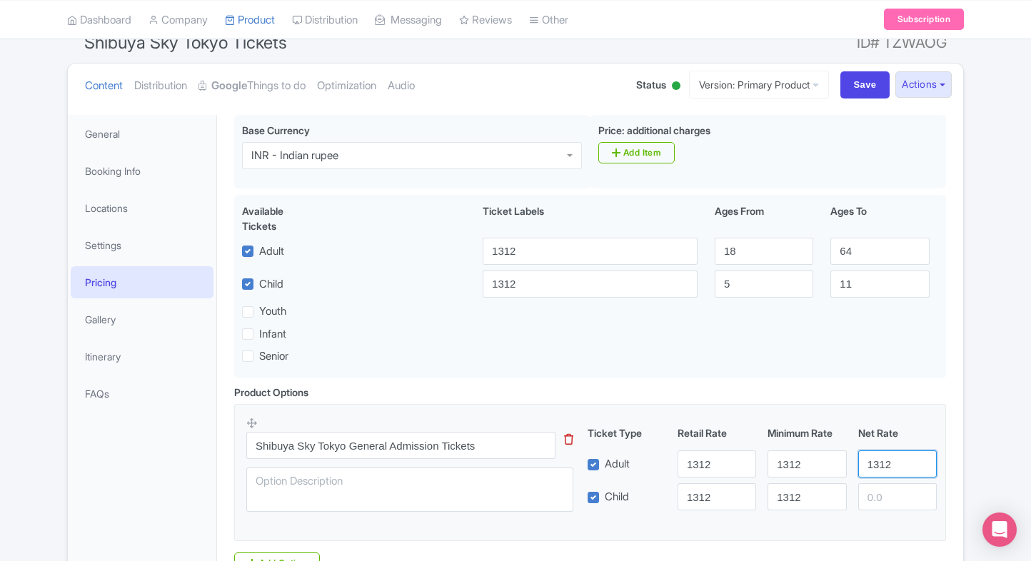
paste input "1312"
paste input "number"
type input "1312"
paste input "1312"
click at [880, 485] on input "1312" at bounding box center [897, 496] width 79 height 27
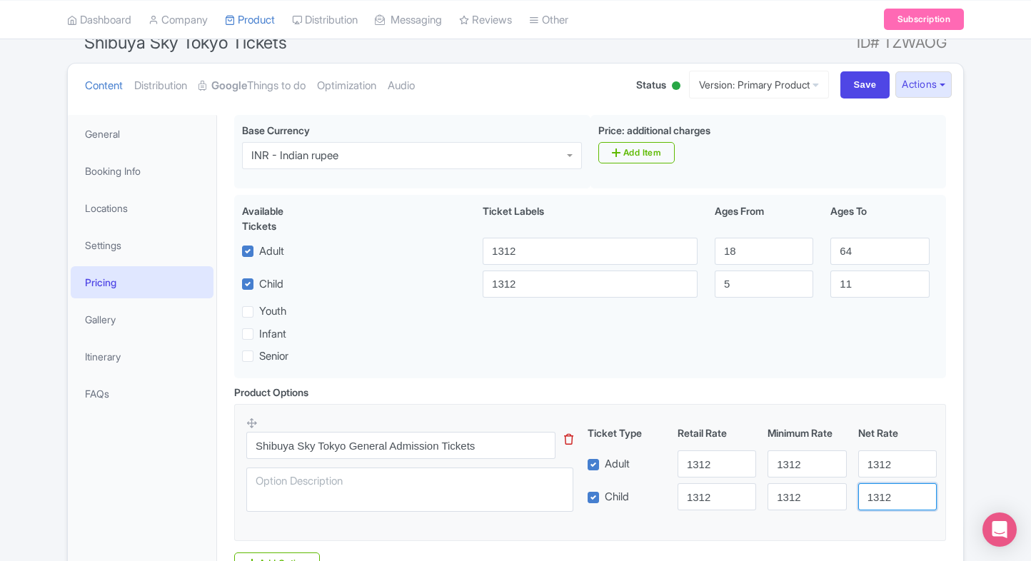
type input "1312"
click at [964, 450] on div "← Back to Products Shibuya Sky Tokyo Tickets ID# TZWAOG Content Distribution Go…" at bounding box center [516, 320] width 914 height 638
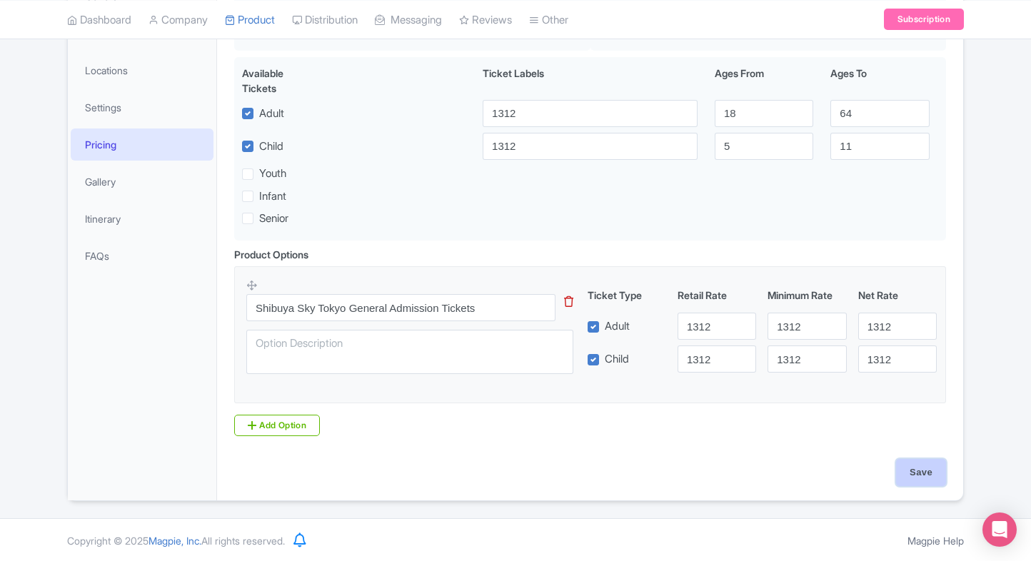
click at [931, 464] on input "Save" at bounding box center [921, 472] width 50 height 27
type input "Saving..."
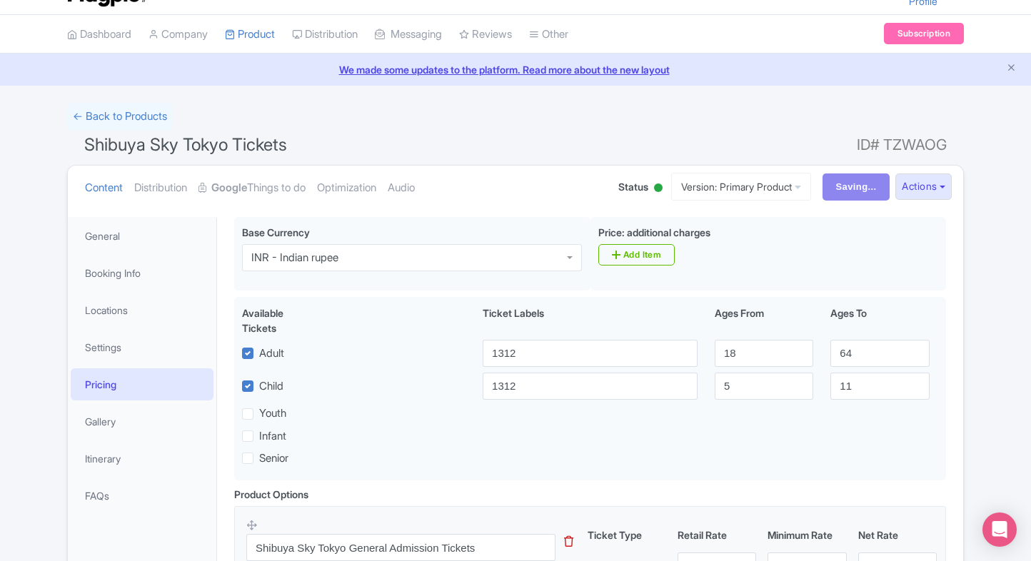
scroll to position [17, 0]
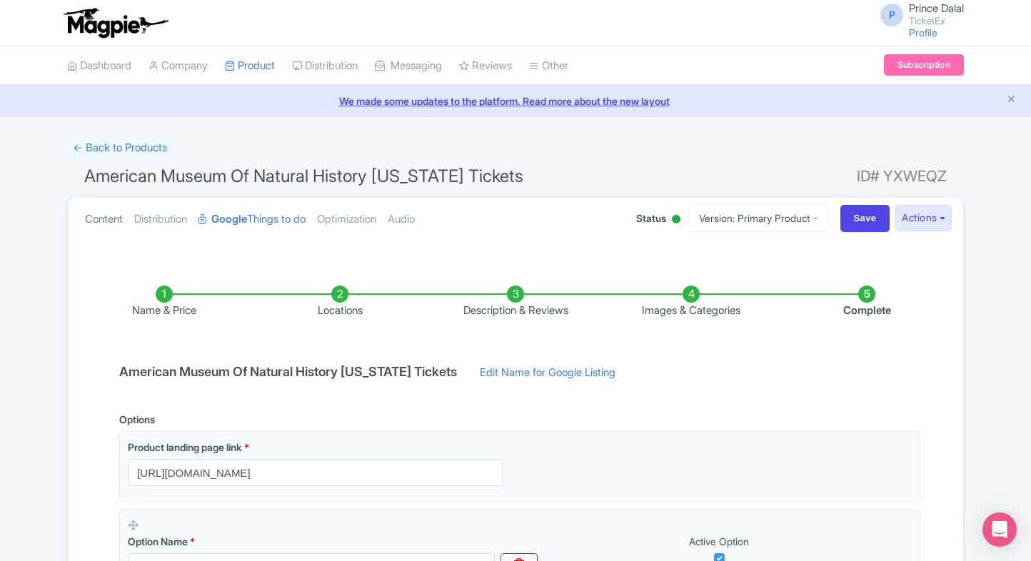
click at [106, 223] on link "Content" at bounding box center [104, 219] width 38 height 45
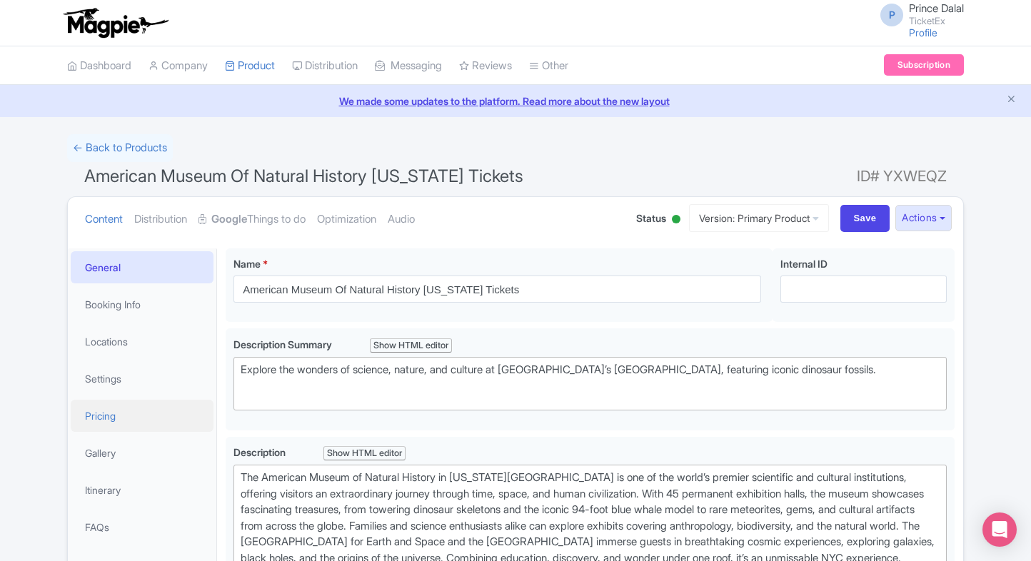
click at [94, 428] on link "Pricing" at bounding box center [142, 416] width 143 height 32
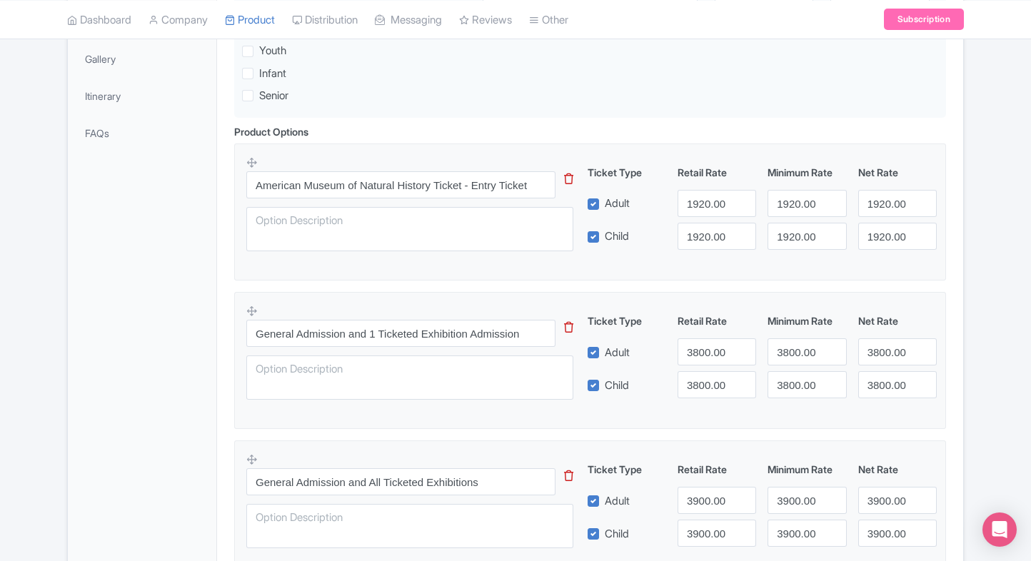
scroll to position [568, 0]
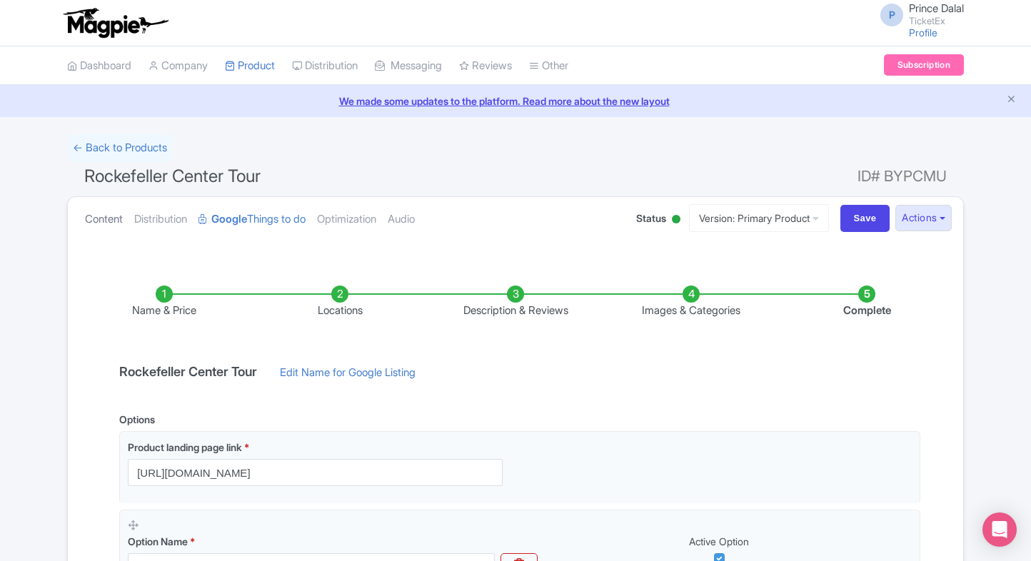
click at [100, 221] on link "Content" at bounding box center [104, 219] width 38 height 45
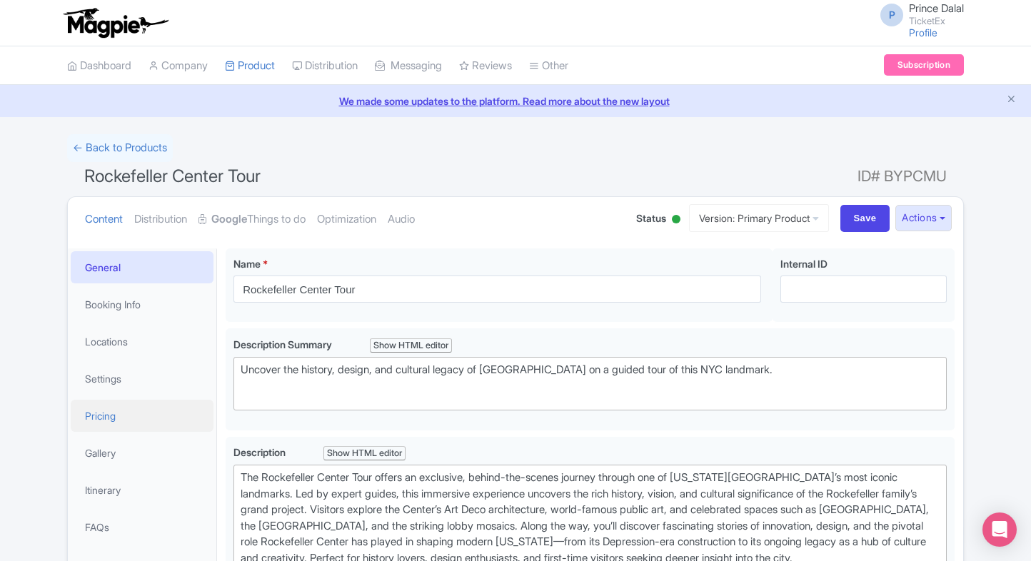
click at [96, 420] on link "Pricing" at bounding box center [142, 416] width 143 height 32
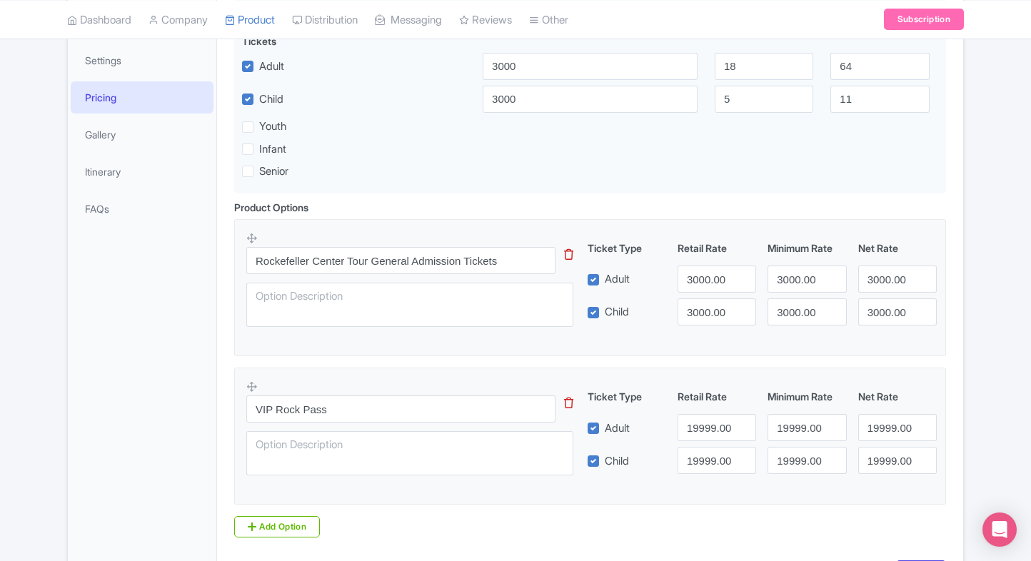
scroll to position [420, 0]
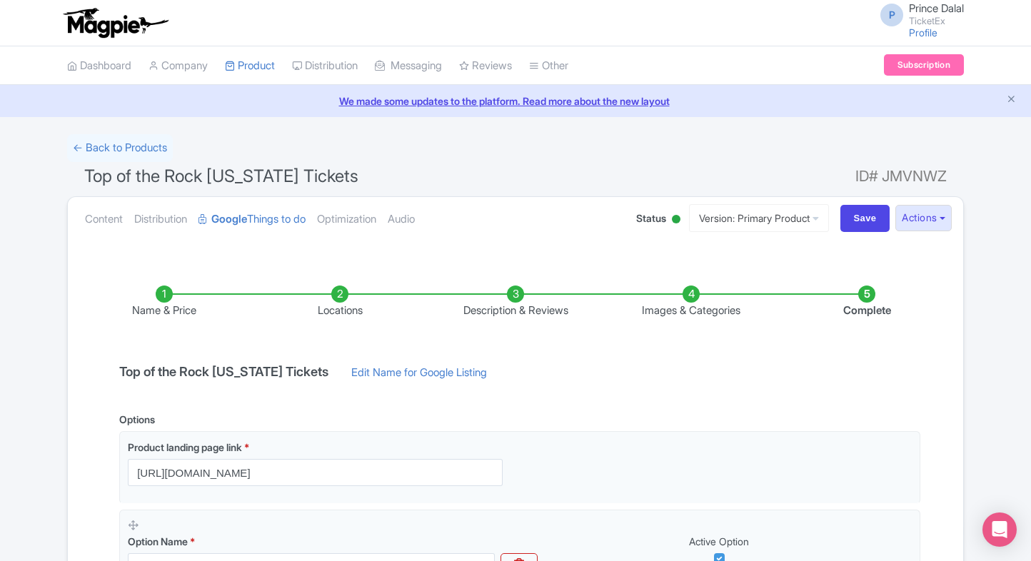
click at [76, 216] on div "Content Distribution Google Things to do Optimization Audio Status Active Inact…" at bounding box center [515, 219] width 895 height 44
click at [99, 220] on link "Content" at bounding box center [104, 219] width 38 height 45
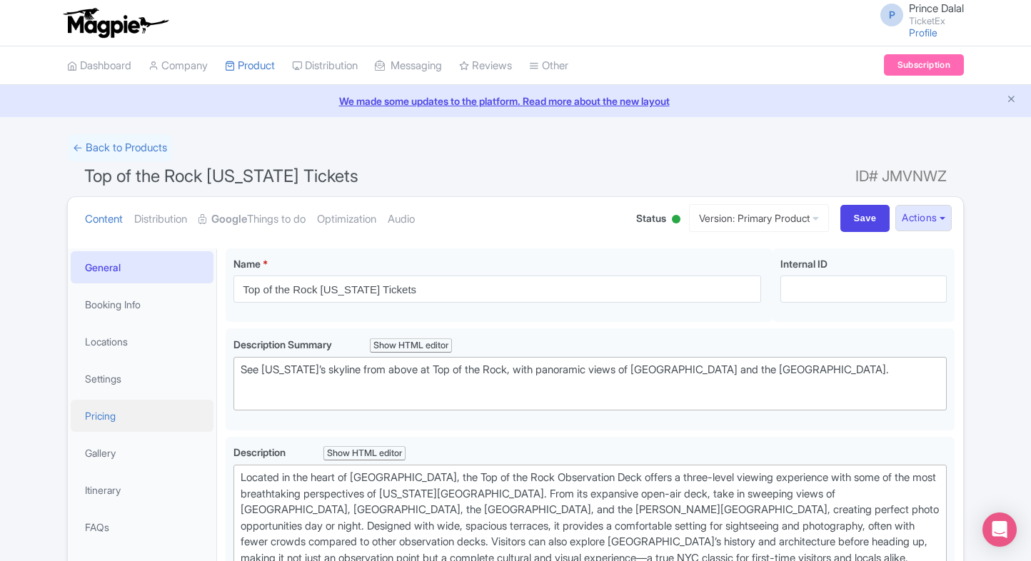
click at [103, 411] on link "Pricing" at bounding box center [142, 416] width 143 height 32
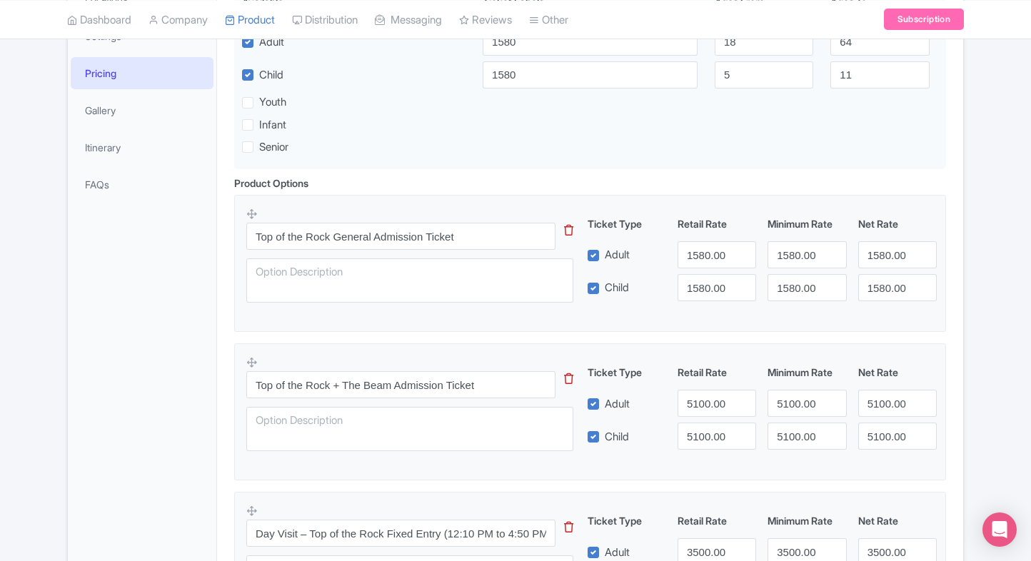
scroll to position [263, 0]
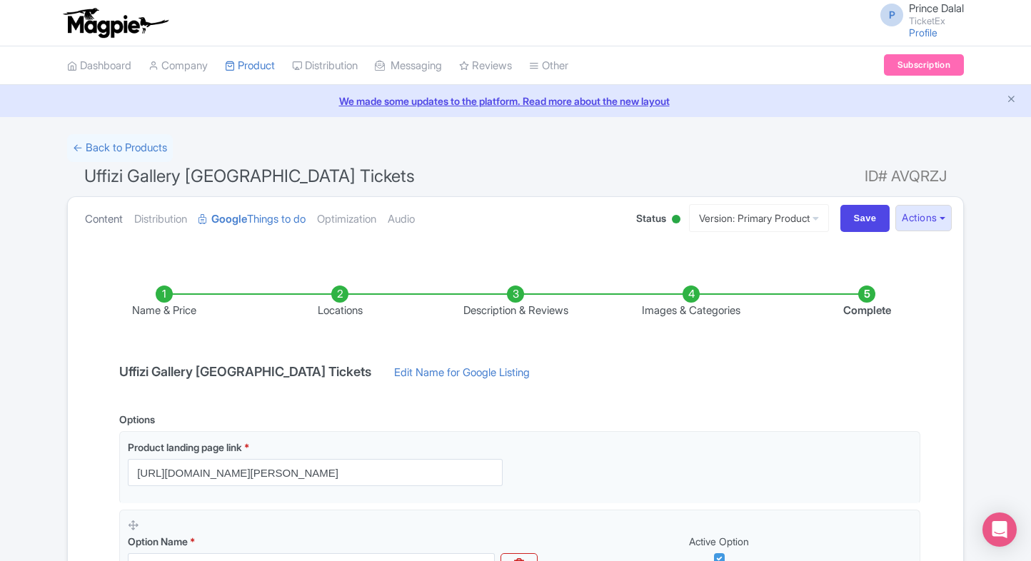
click at [87, 226] on link "Content" at bounding box center [104, 219] width 38 height 45
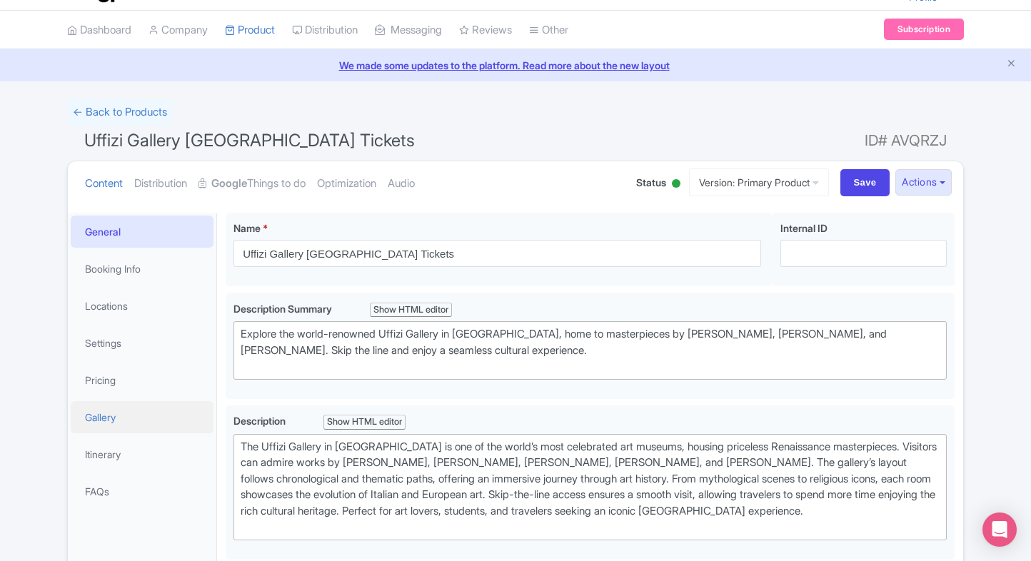
scroll to position [36, 0]
click at [126, 382] on link "Pricing" at bounding box center [142, 379] width 143 height 32
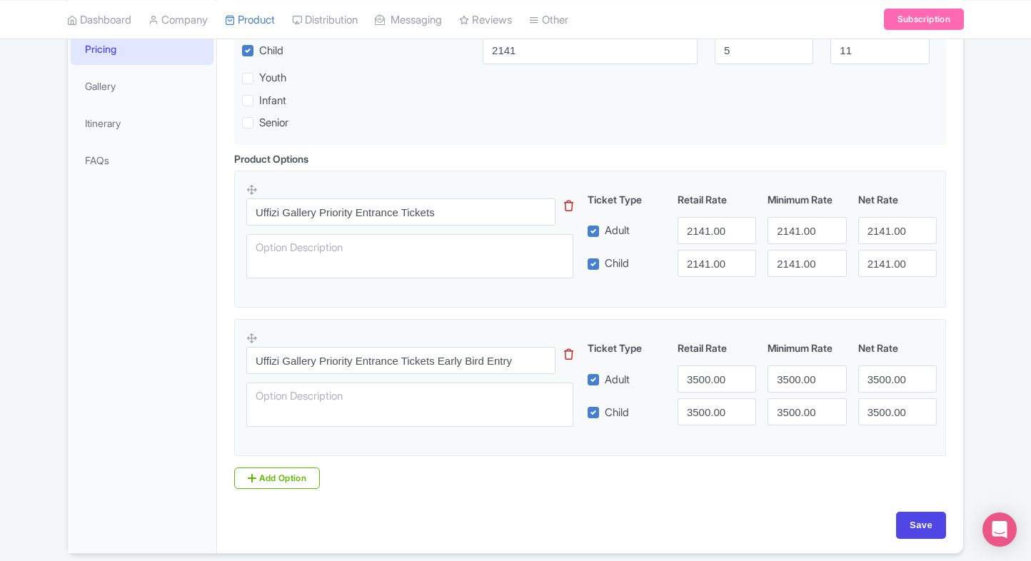
scroll to position [400, 0]
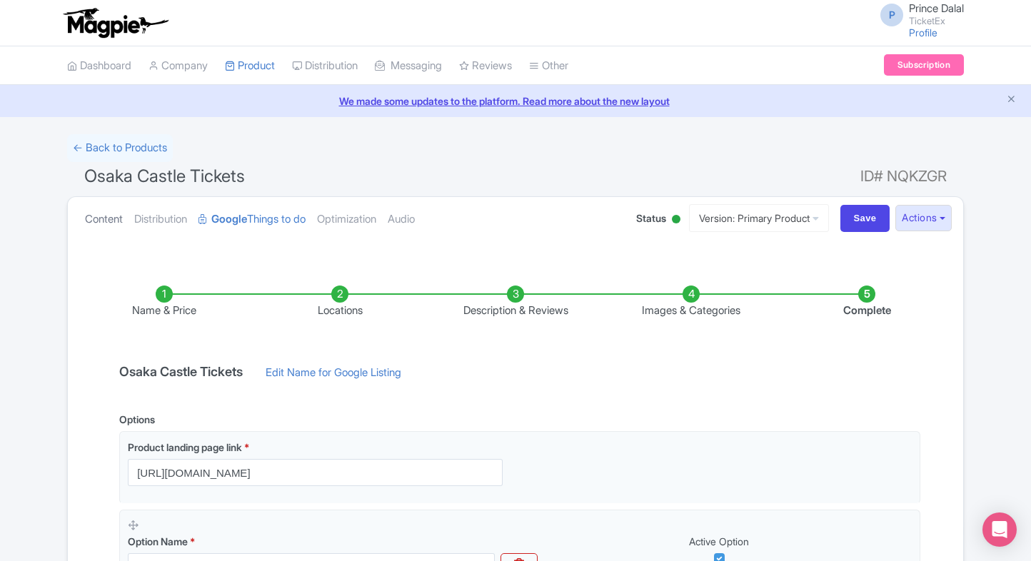
click at [93, 210] on link "Content" at bounding box center [104, 219] width 38 height 45
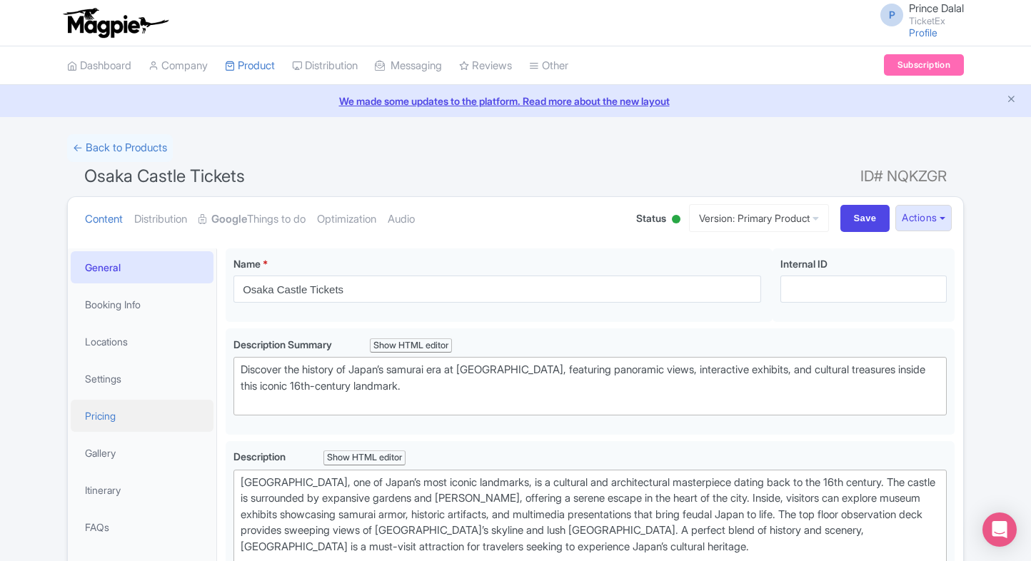
click at [103, 415] on link "Pricing" at bounding box center [142, 416] width 143 height 32
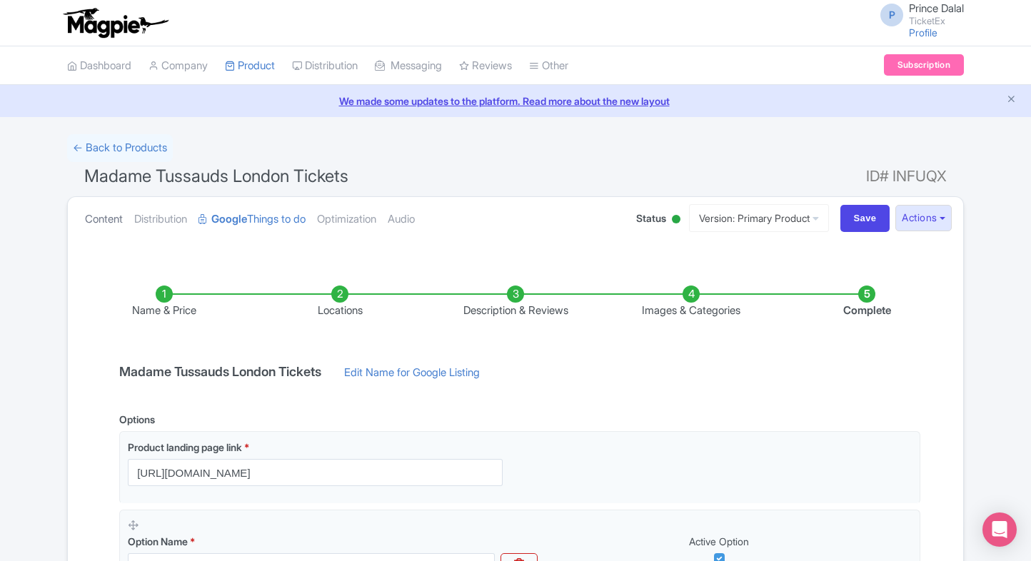
click at [114, 216] on link "Content" at bounding box center [104, 219] width 38 height 45
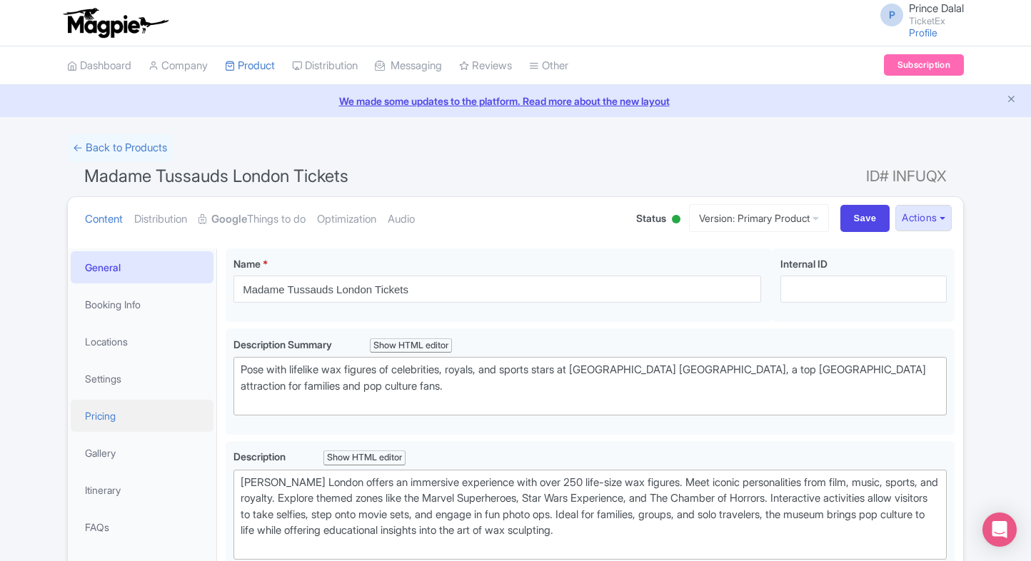
click at [85, 407] on link "Pricing" at bounding box center [142, 416] width 143 height 32
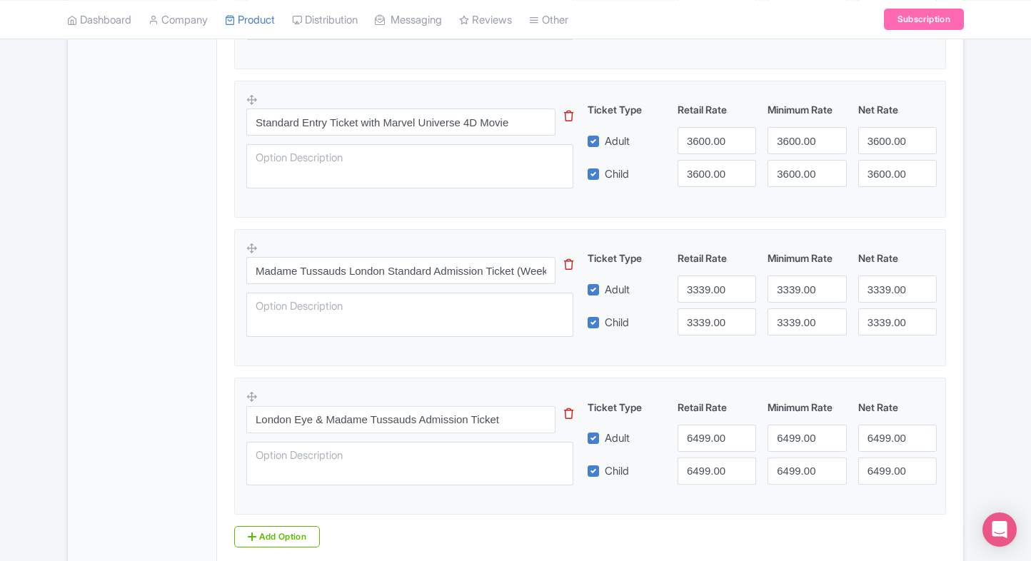
scroll to position [635, 0]
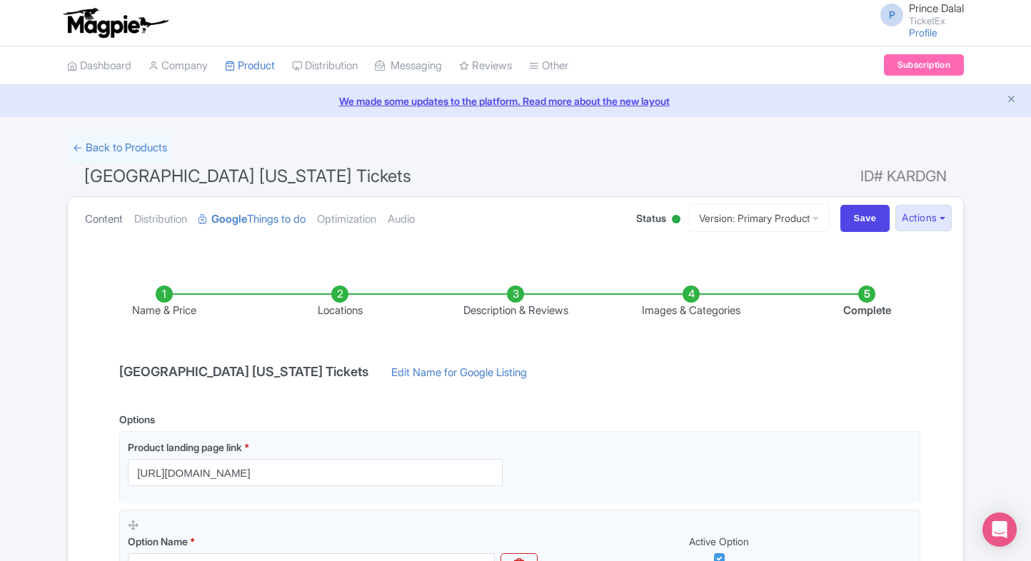
click at [99, 211] on link "Content" at bounding box center [104, 219] width 38 height 45
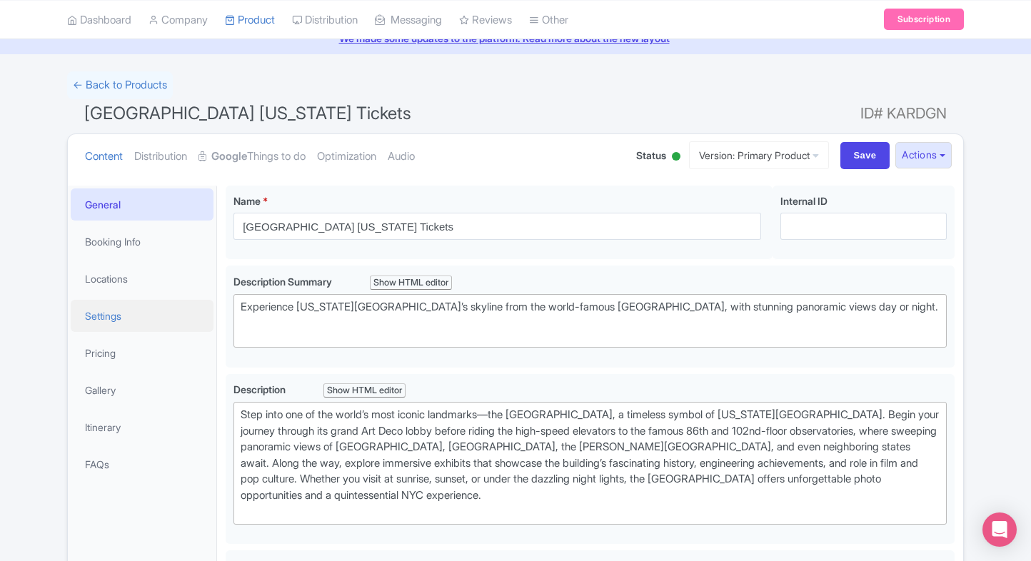
scroll to position [64, 0]
click at [124, 373] on link "Gallery" at bounding box center [142, 389] width 143 height 32
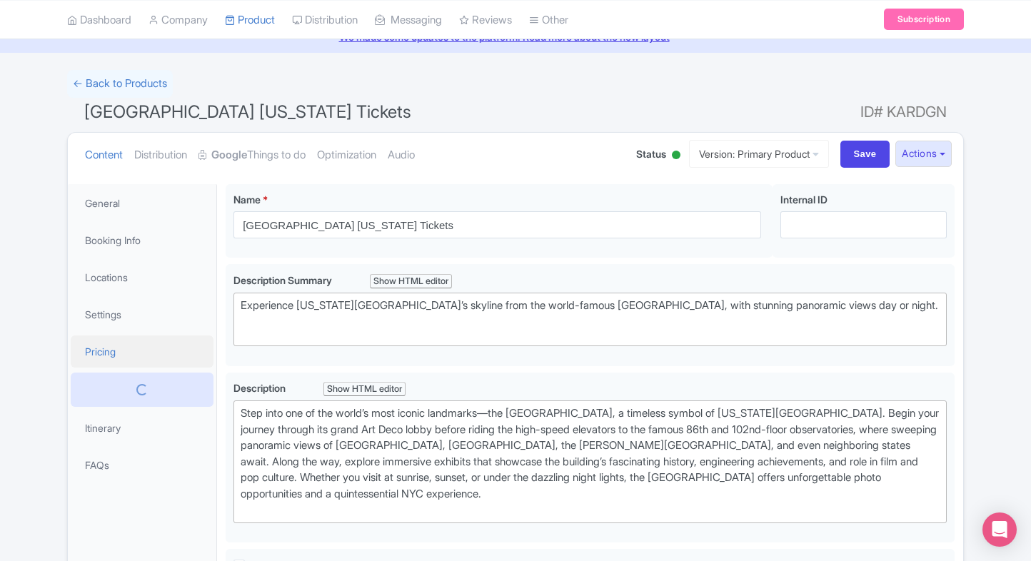
click at [139, 353] on link "Pricing" at bounding box center [142, 352] width 143 height 32
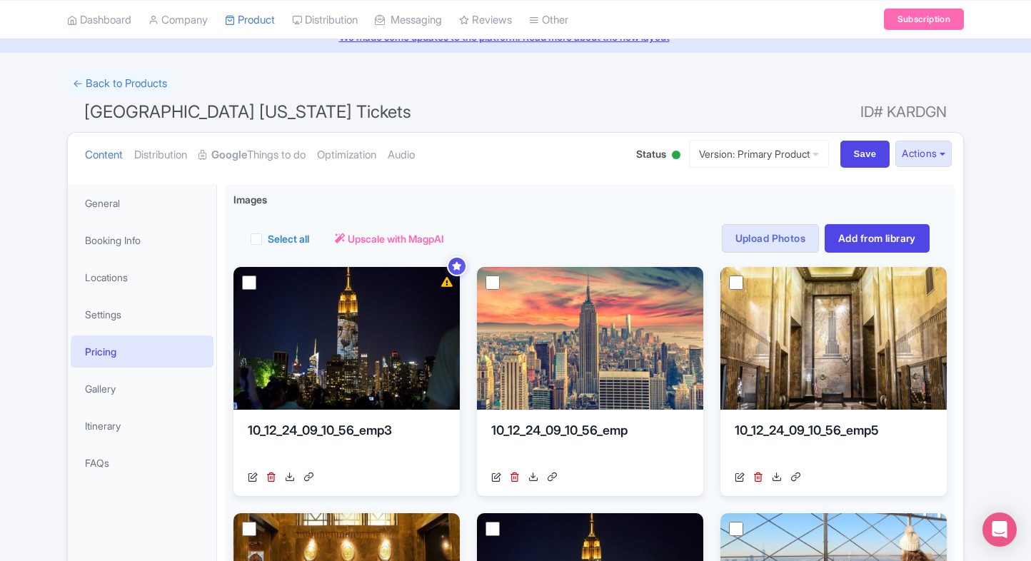
click at [114, 350] on link "Pricing" at bounding box center [142, 352] width 143 height 32
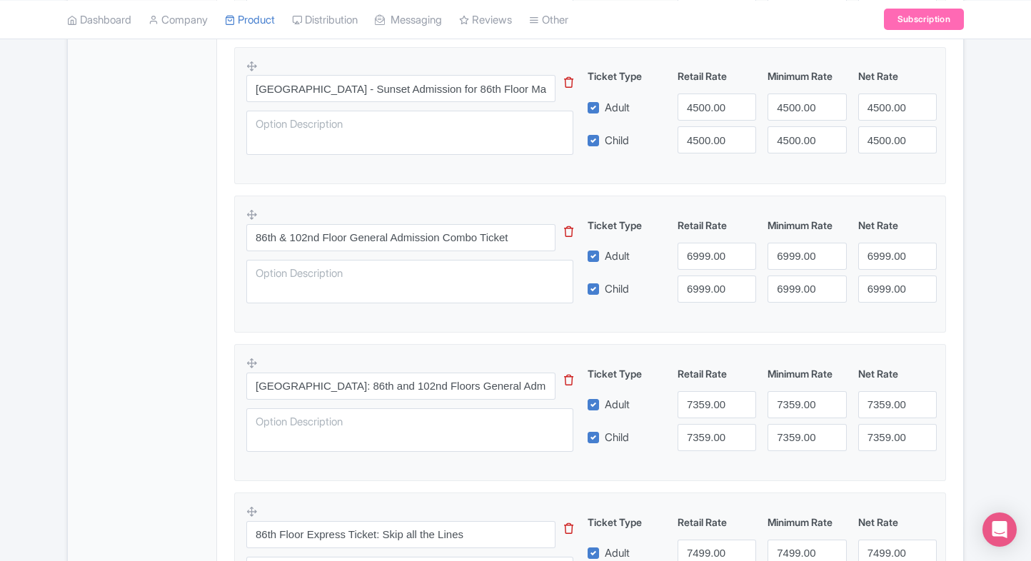
scroll to position [1012, 0]
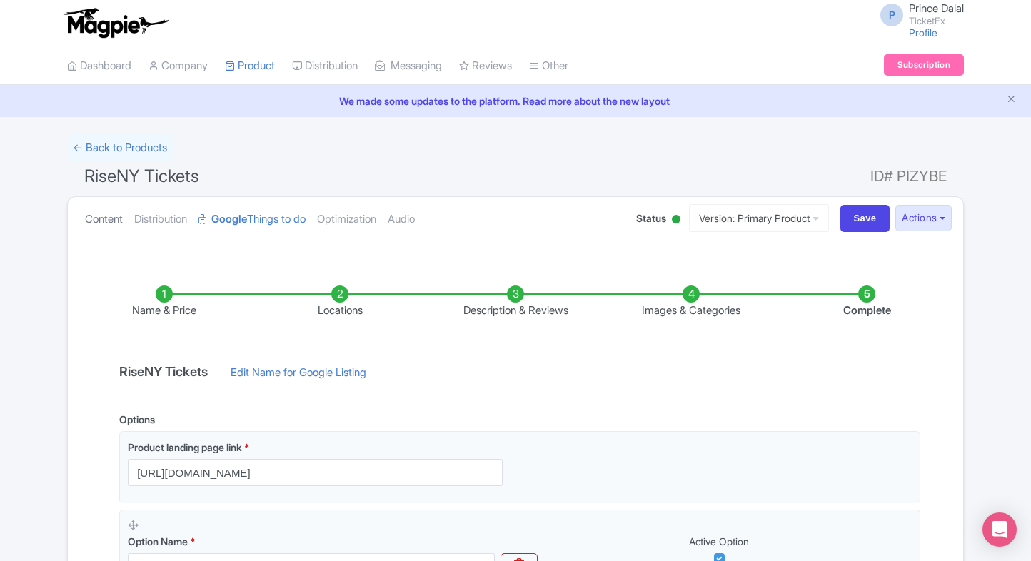
click at [94, 210] on link "Content" at bounding box center [104, 219] width 38 height 45
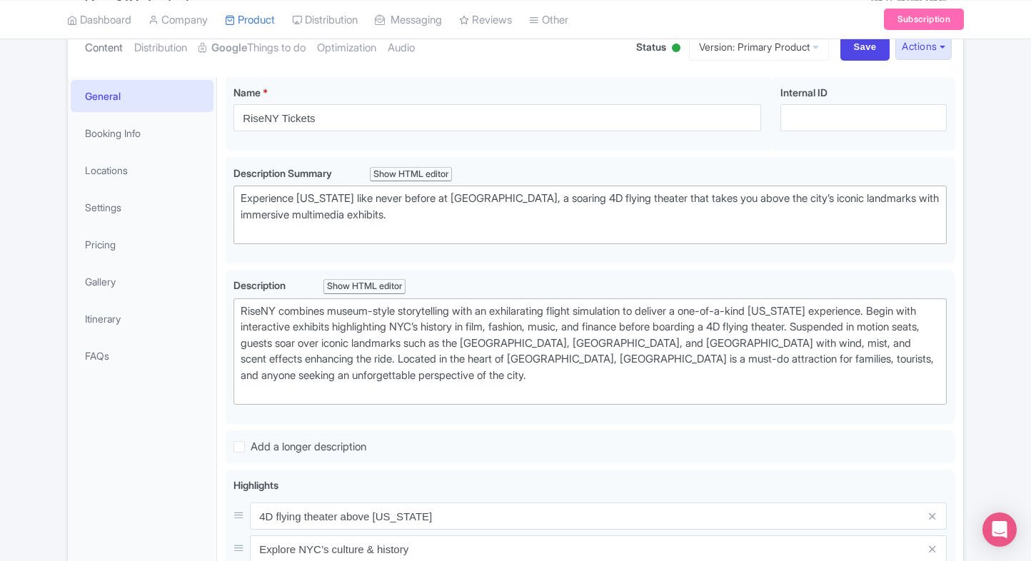
scroll to position [171, 0]
click at [116, 232] on link "Pricing" at bounding box center [142, 244] width 143 height 32
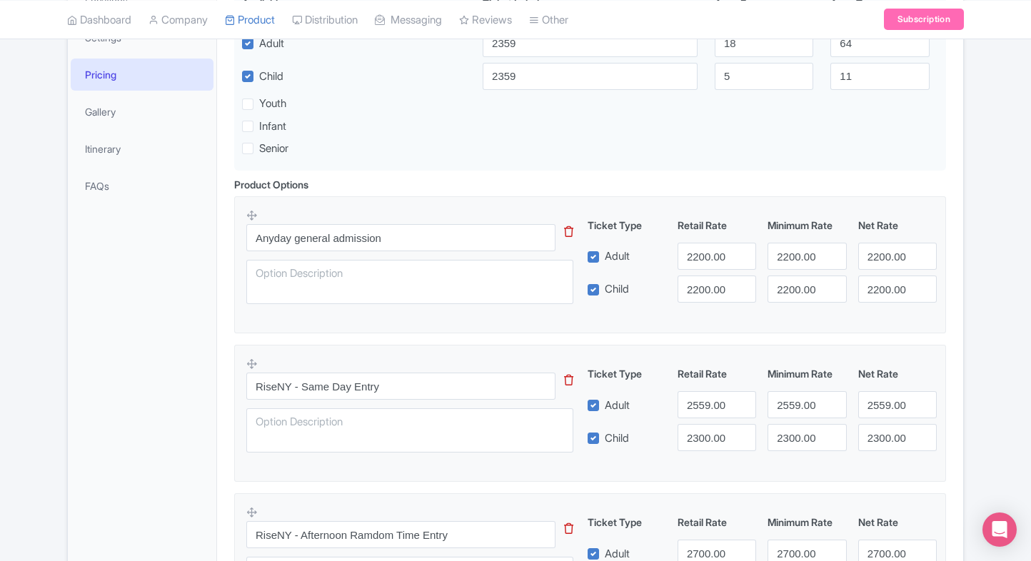
scroll to position [342, 0]
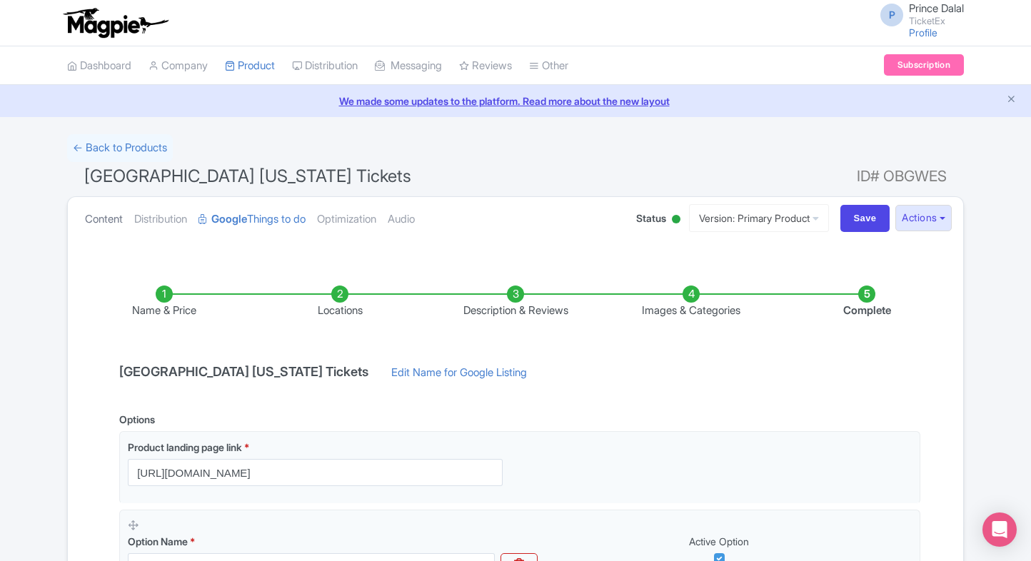
click at [100, 218] on link "Content" at bounding box center [104, 219] width 38 height 45
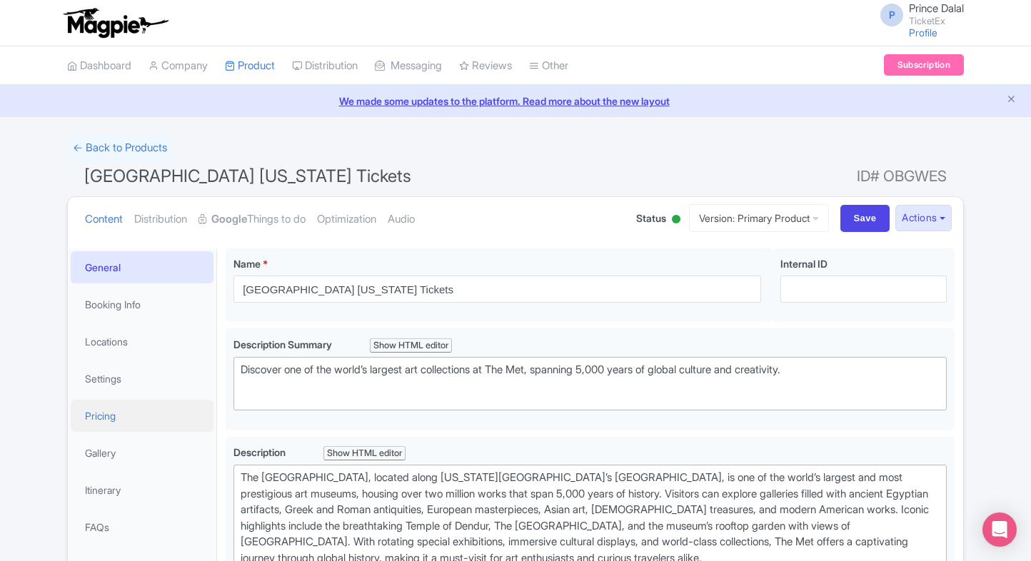
click at [116, 408] on link "Pricing" at bounding box center [142, 416] width 143 height 32
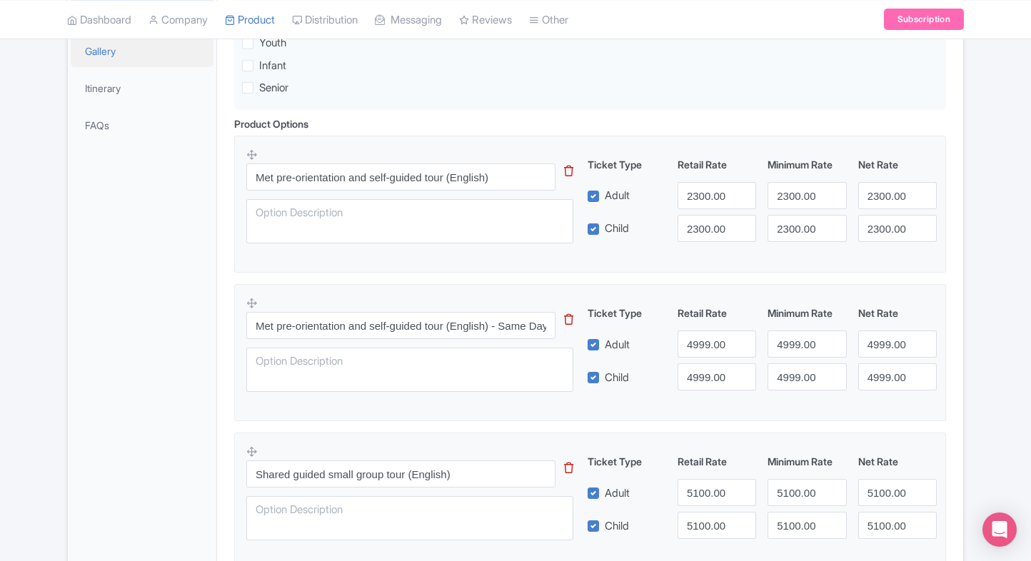
scroll to position [410, 0]
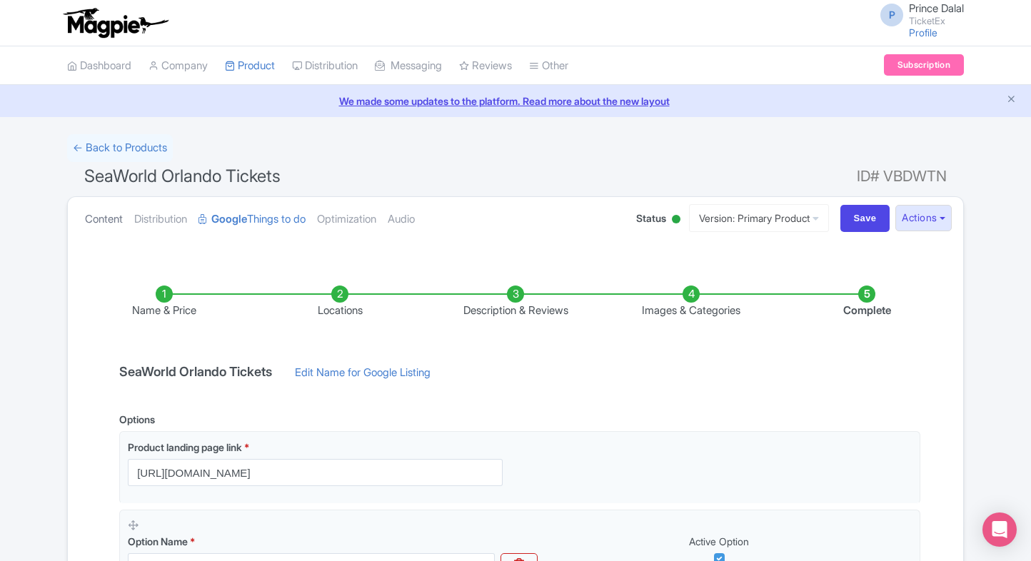
click at [103, 236] on link "Content" at bounding box center [104, 219] width 38 height 45
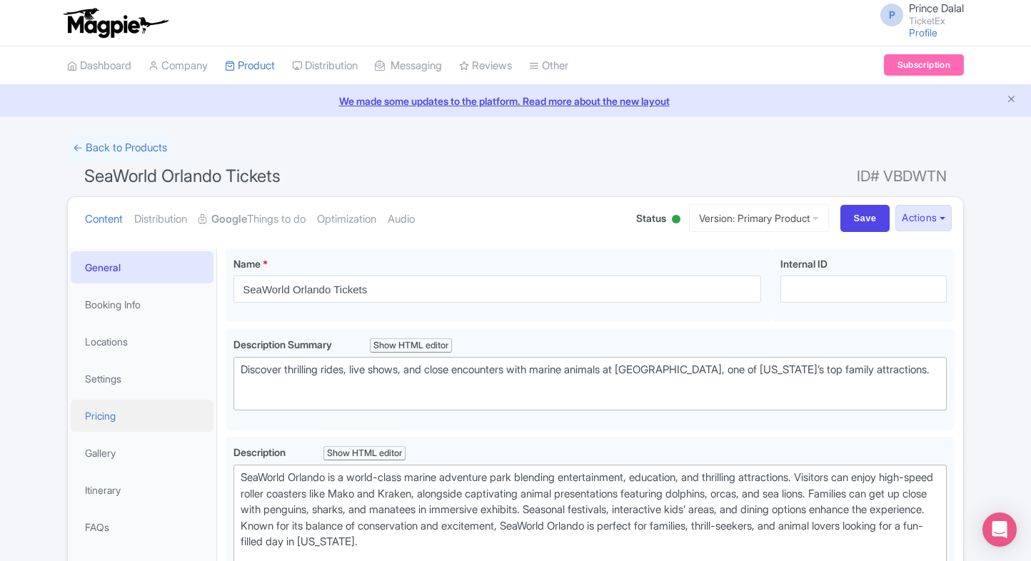
click at [134, 406] on link "Pricing" at bounding box center [142, 416] width 143 height 32
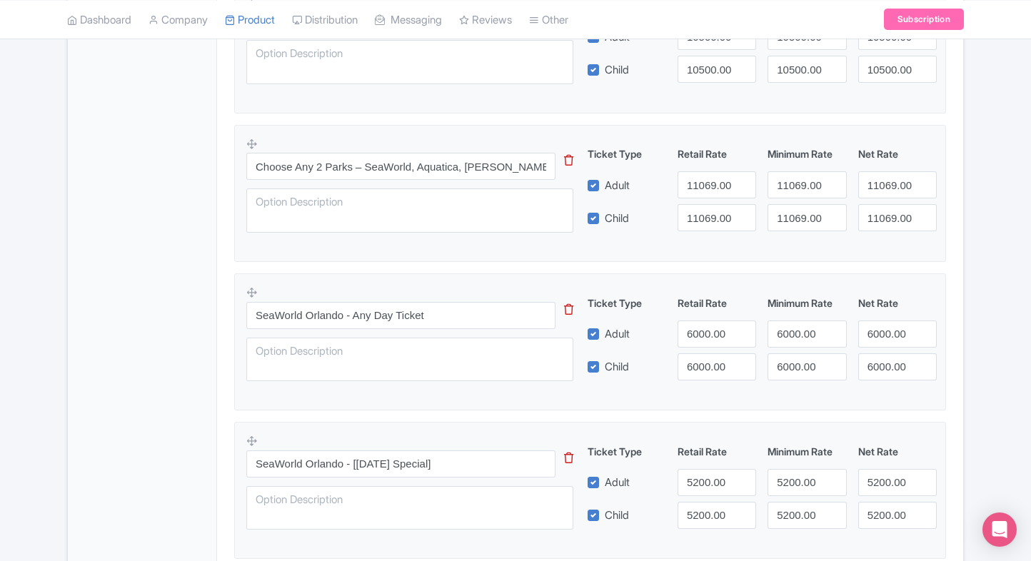
scroll to position [747, 0]
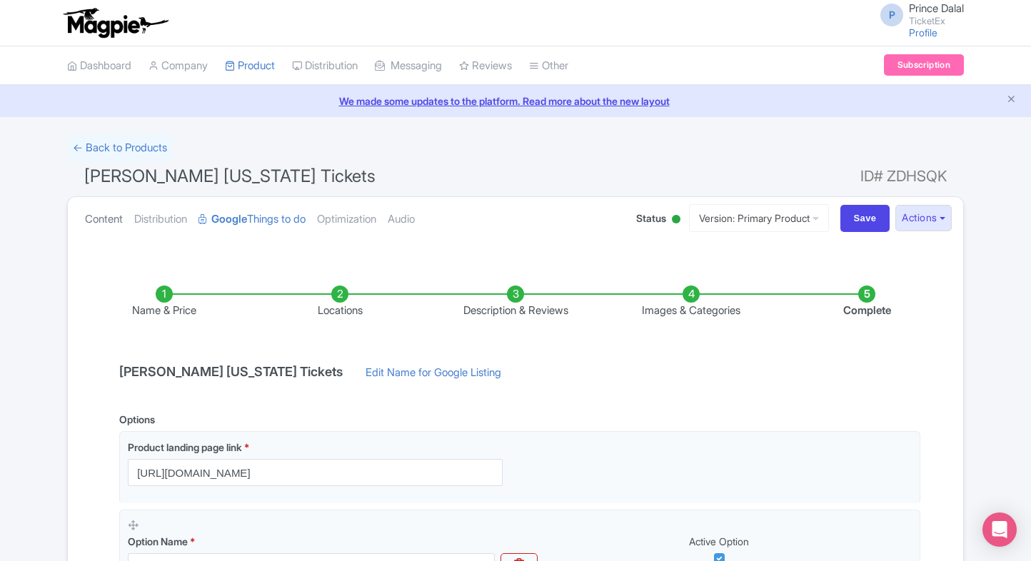
click at [106, 218] on link "Content" at bounding box center [104, 219] width 38 height 45
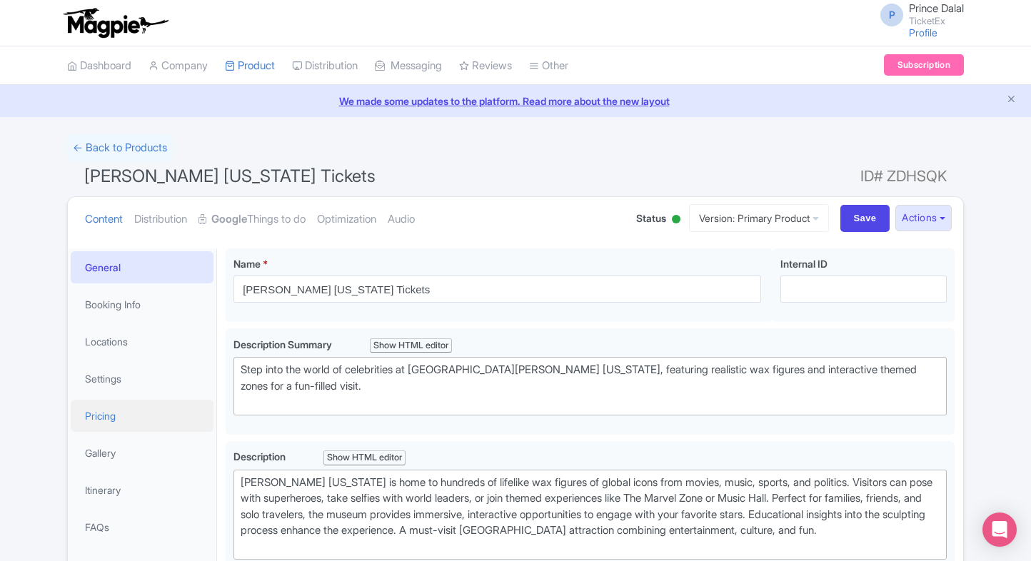
click at [105, 410] on link "Pricing" at bounding box center [142, 416] width 143 height 32
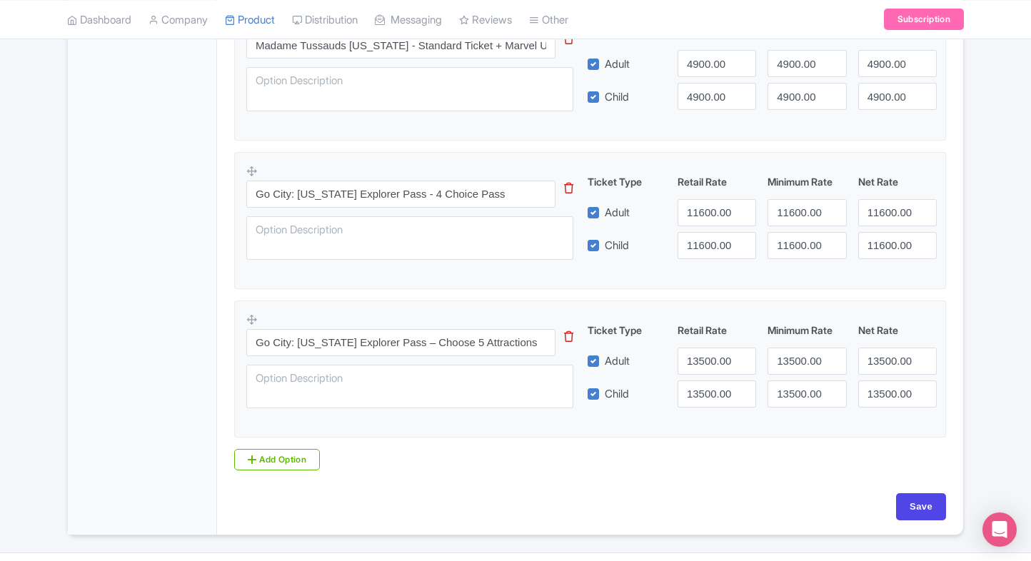
scroll to position [864, 0]
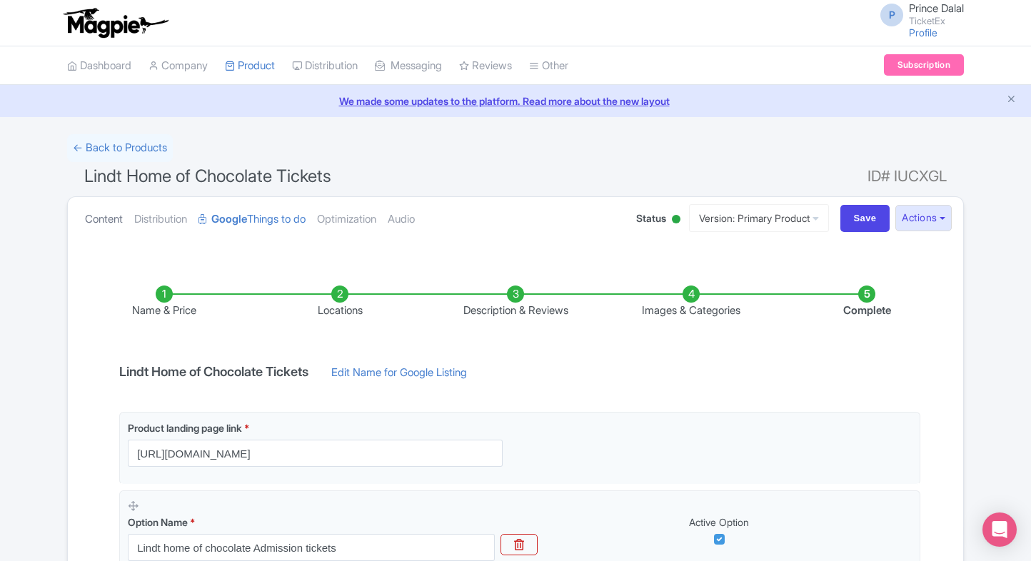
click at [102, 216] on link "Content" at bounding box center [104, 219] width 38 height 45
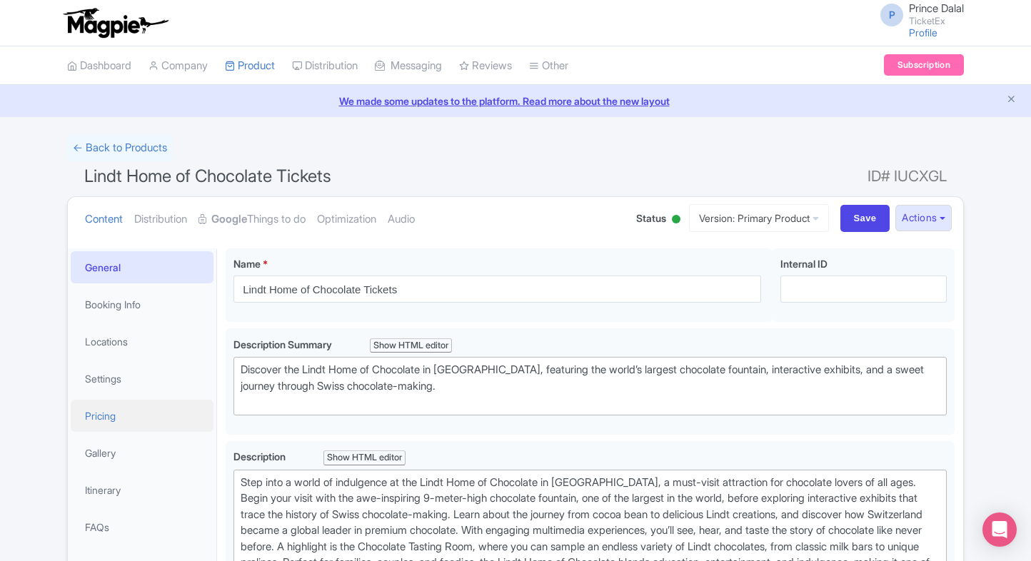
click at [130, 421] on link "Pricing" at bounding box center [142, 416] width 143 height 32
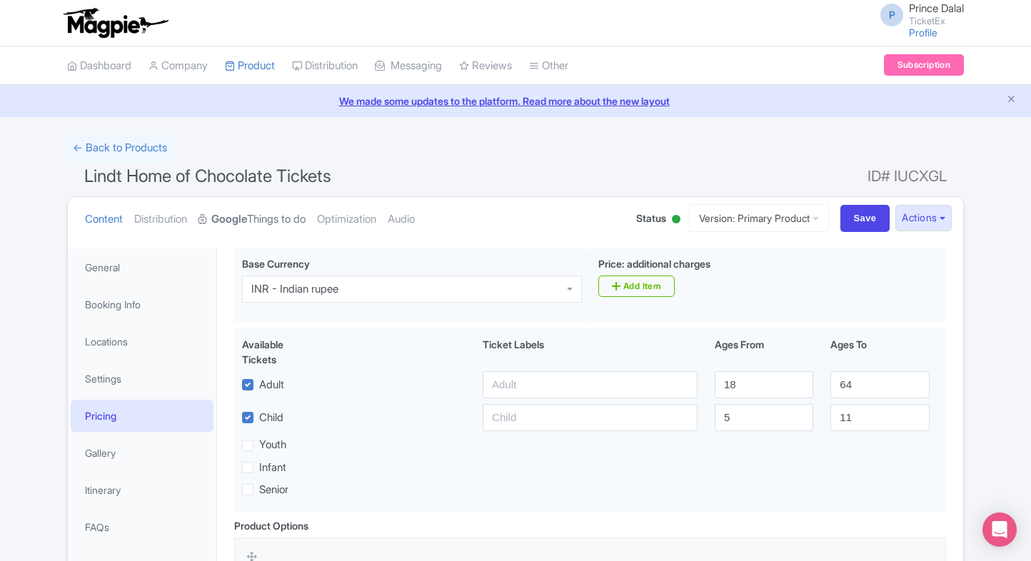
click at [222, 226] on strong "Google" at bounding box center [229, 219] width 36 height 16
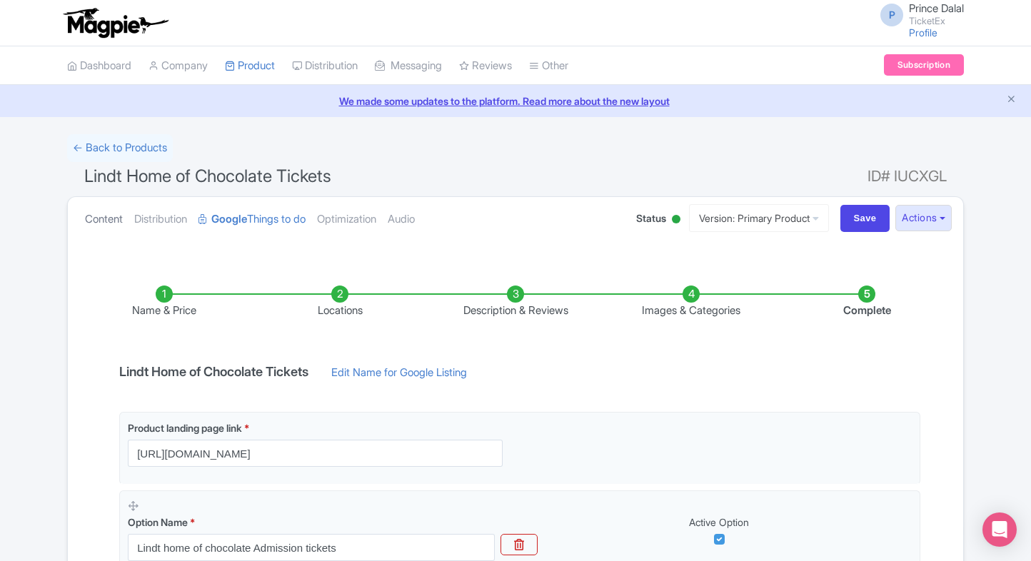
click at [102, 221] on link "Content" at bounding box center [104, 219] width 38 height 45
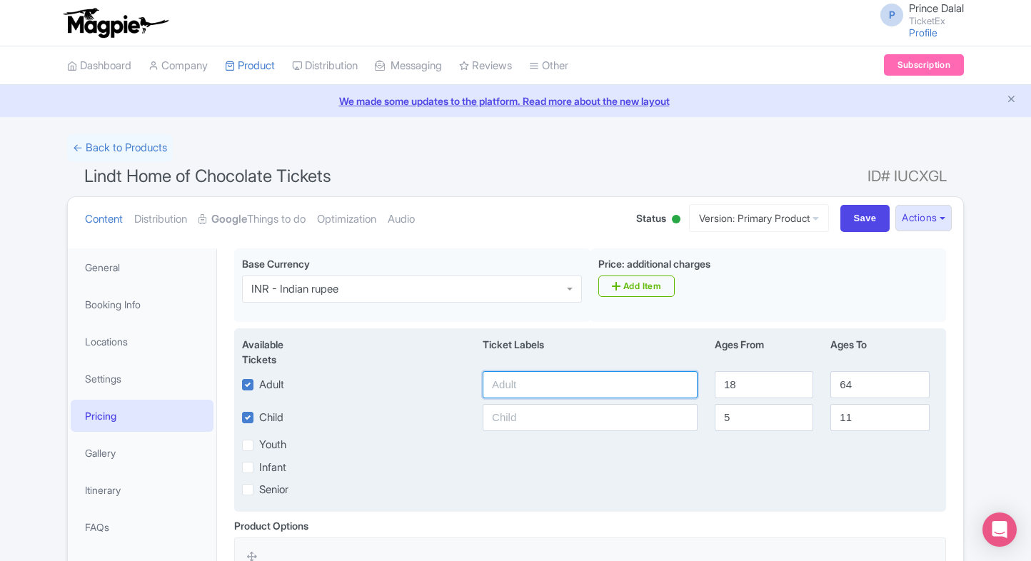
click at [562, 382] on input "text" at bounding box center [590, 384] width 215 height 27
type input "1458"
paste input "1458"
click at [543, 423] on input "text" at bounding box center [590, 417] width 215 height 27
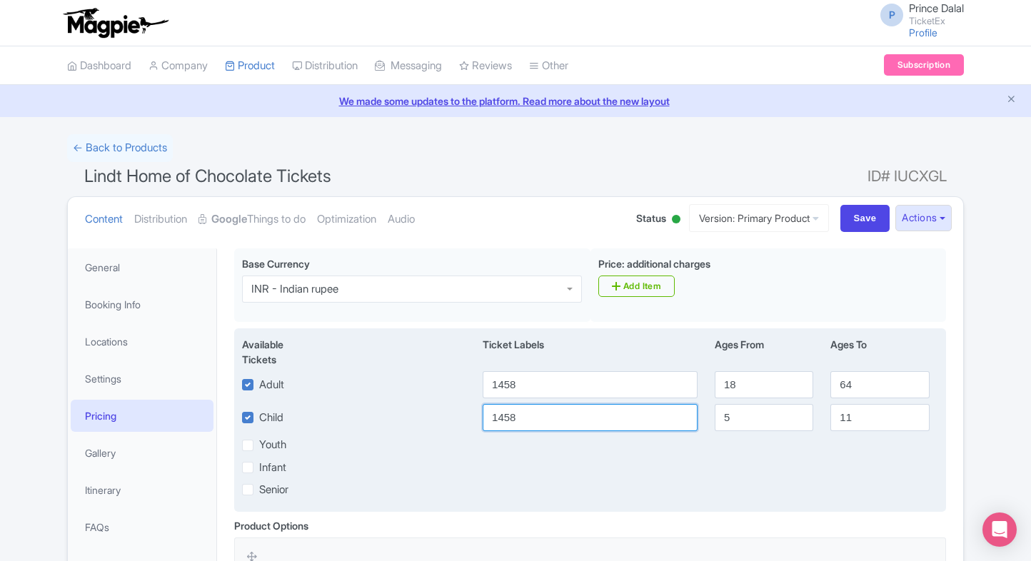
scroll to position [271, 0]
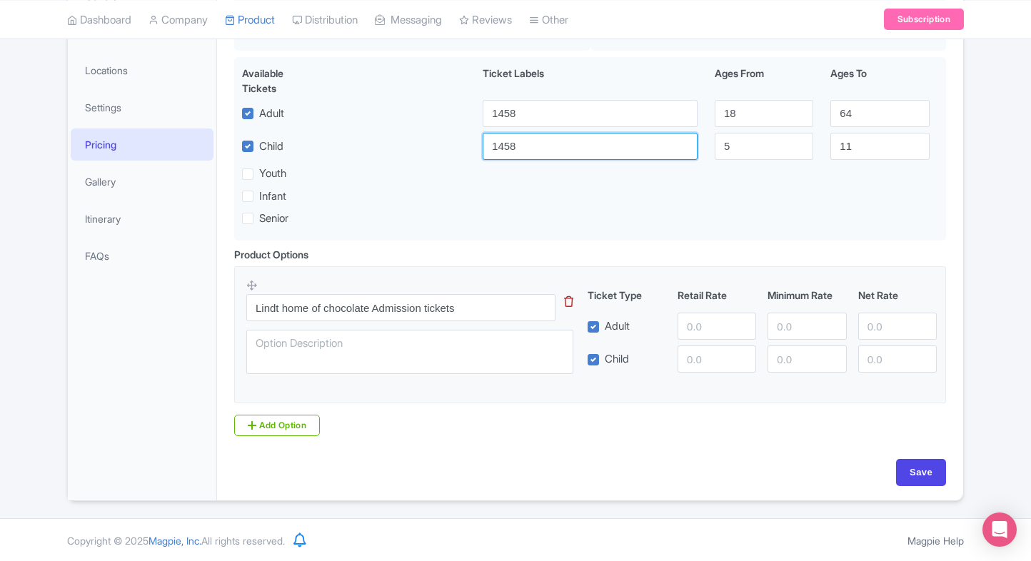
type input "1458"
click at [690, 331] on input "number" at bounding box center [717, 326] width 79 height 27
paste input "1458"
type input "1458"
paste input "1458"
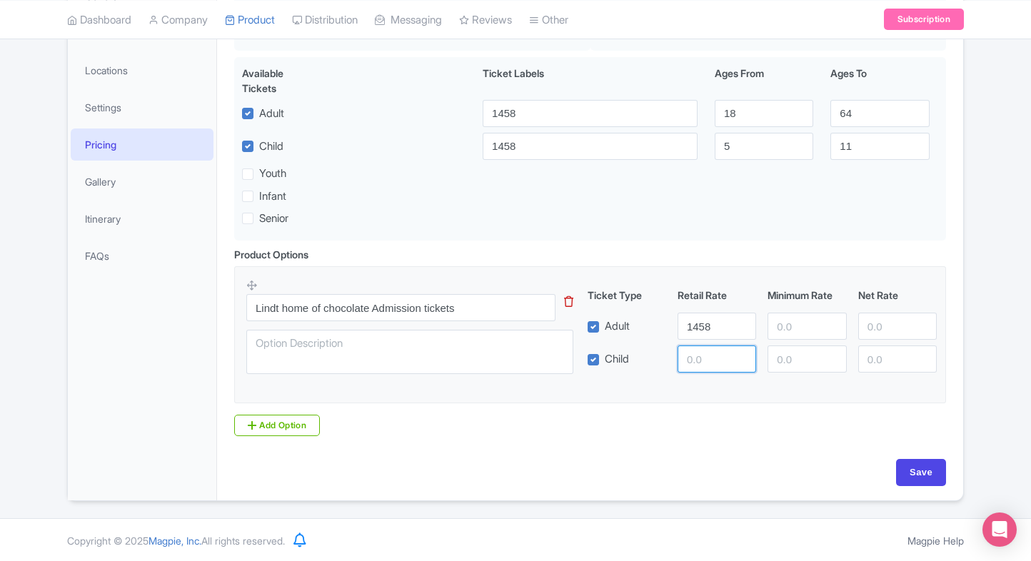
click at [703, 356] on input "number" at bounding box center [717, 359] width 79 height 27
type input "1458"
paste input "1458"
drag, startPoint x: 785, startPoint y: 328, endPoint x: 792, endPoint y: 356, distance: 28.6
click at [792, 356] on div "Ticket Type Retail Rate Minimum Rate Net Rate Adult 1458 1458 Child 1458 This t…" at bounding box center [762, 330] width 344 height 85
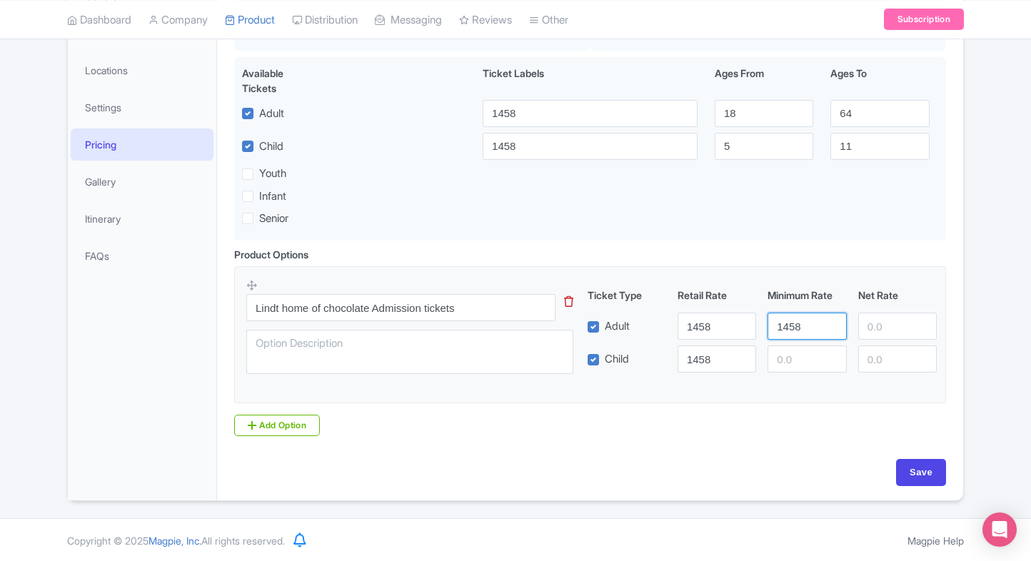
type input "1458"
paste input "1458"
click at [792, 356] on input "1458" at bounding box center [806, 359] width 79 height 27
type input "1458"
paste input "1458"
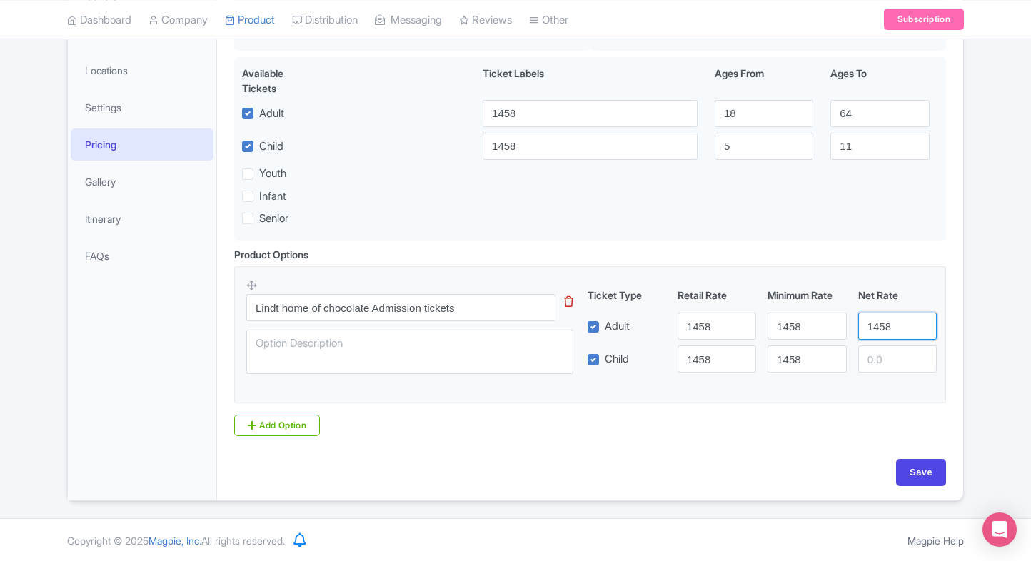
click at [880, 322] on input "1458" at bounding box center [897, 326] width 79 height 27
type input "1458"
paste input "1458"
drag, startPoint x: 882, startPoint y: 352, endPoint x: 914, endPoint y: 444, distance: 97.5
click at [914, 444] on div "Product Options i Lindt home of chocolate Admission tickets This tip has not da…" at bounding box center [590, 347] width 729 height 201
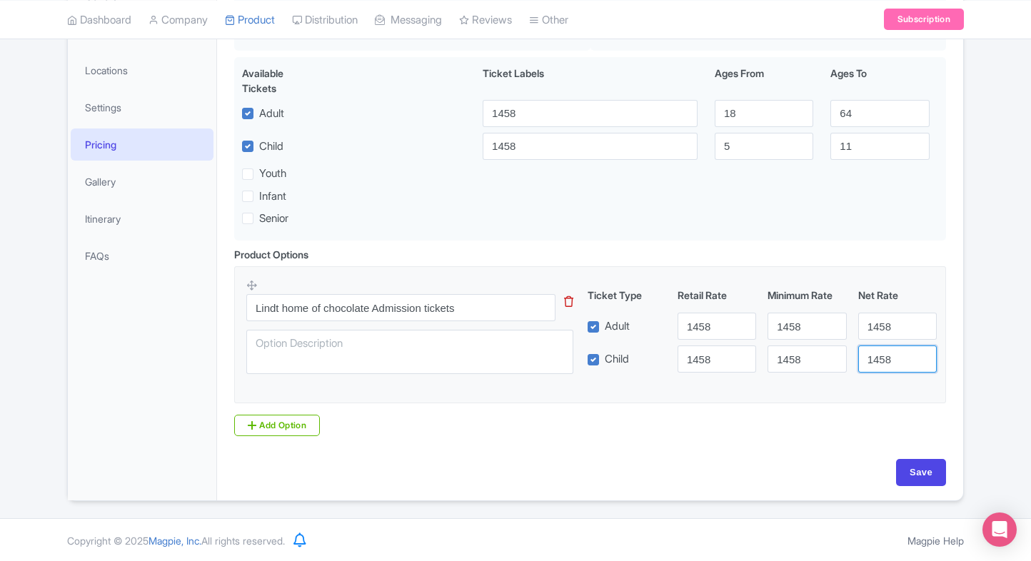
type input "1458"
drag, startPoint x: 914, startPoint y: 444, endPoint x: 917, endPoint y: 467, distance: 23.1
click at [917, 467] on div "Lindt Home of Chocolate Tickets Name * i Lindt Home of Chocolate Tickets Your p…" at bounding box center [590, 235] width 746 height 532
click at [917, 467] on input "Save" at bounding box center [921, 472] width 50 height 27
type input "Saving..."
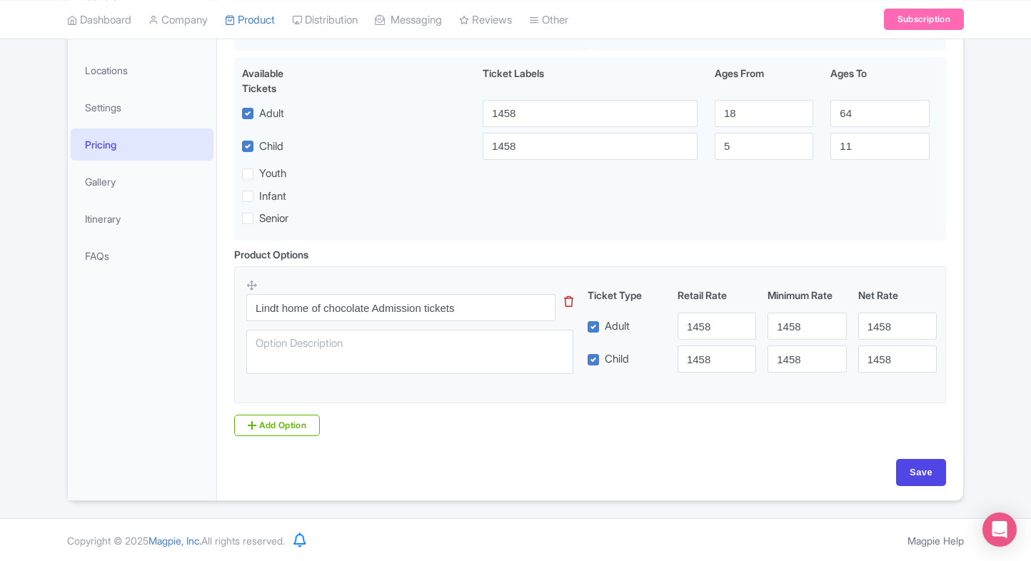
type input "Saving..."
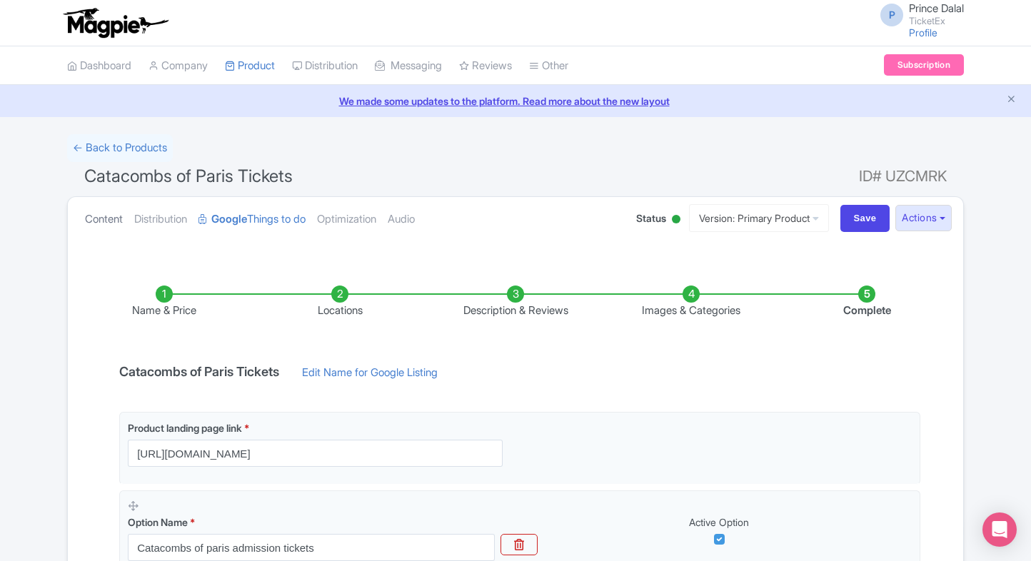
click at [97, 204] on link "Content" at bounding box center [104, 219] width 38 height 45
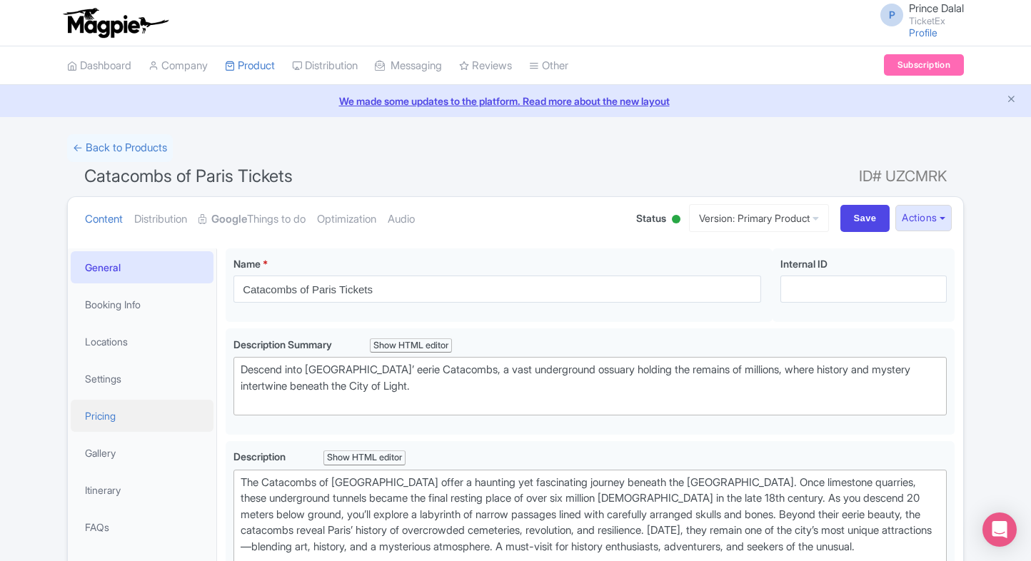
click at [103, 412] on link "Pricing" at bounding box center [142, 416] width 143 height 32
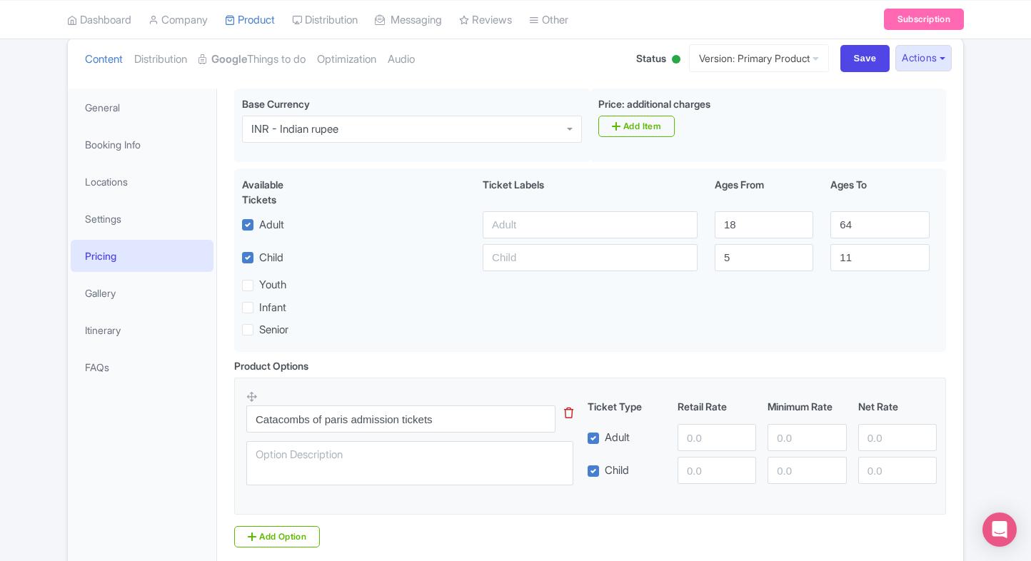
scroll to position [127, 0]
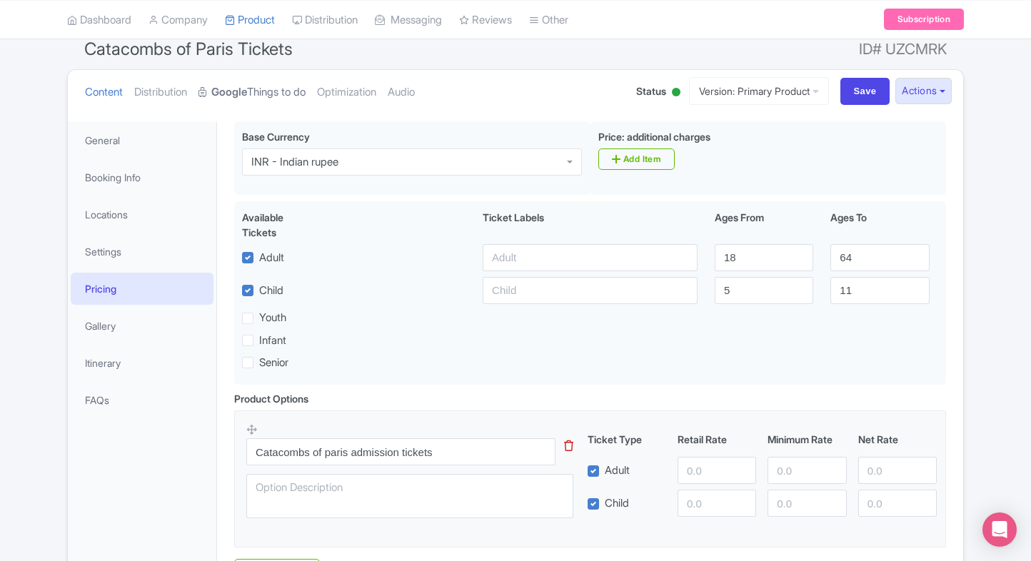
click at [276, 101] on link "Google Things to do" at bounding box center [251, 92] width 107 height 45
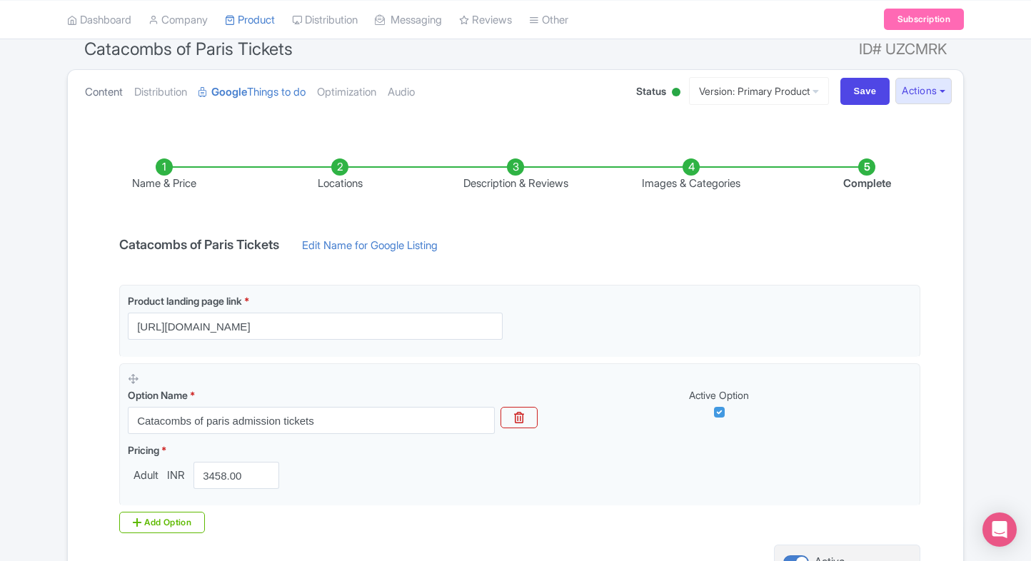
click at [112, 84] on link "Content" at bounding box center [104, 92] width 38 height 45
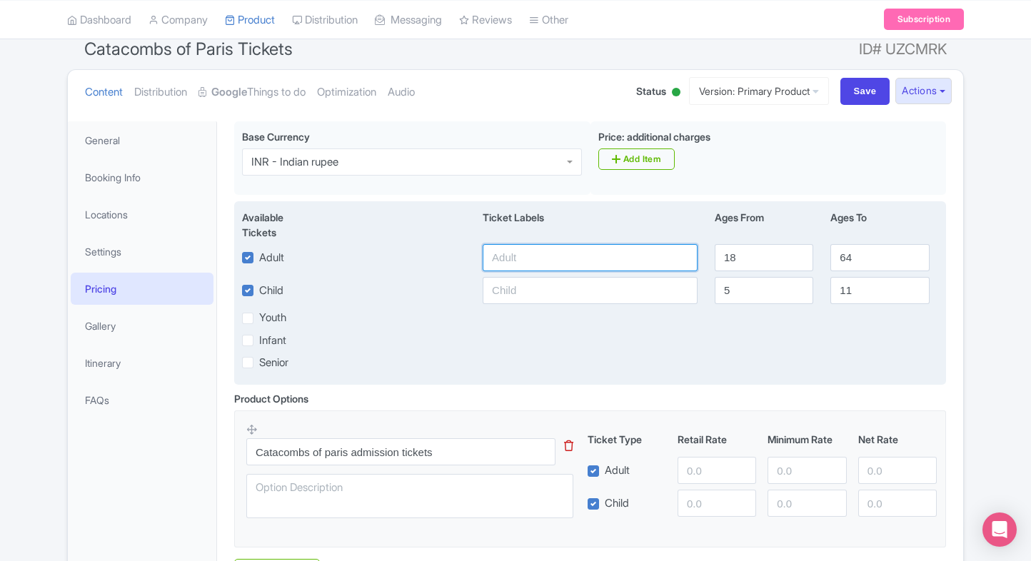
click at [543, 264] on input "text" at bounding box center [590, 257] width 215 height 27
type input "3458"
paste input "3458"
click at [540, 288] on input "3458" at bounding box center [590, 290] width 215 height 27
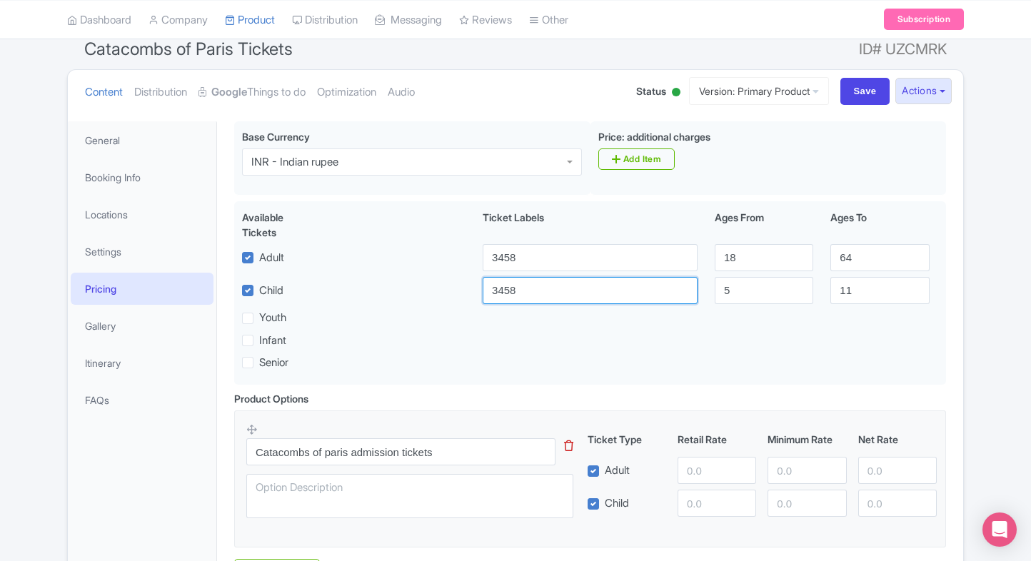
type input "3458"
paste input "3458"
click at [699, 468] on input "3458" at bounding box center [717, 470] width 79 height 27
type input "3458"
paste input "3458"
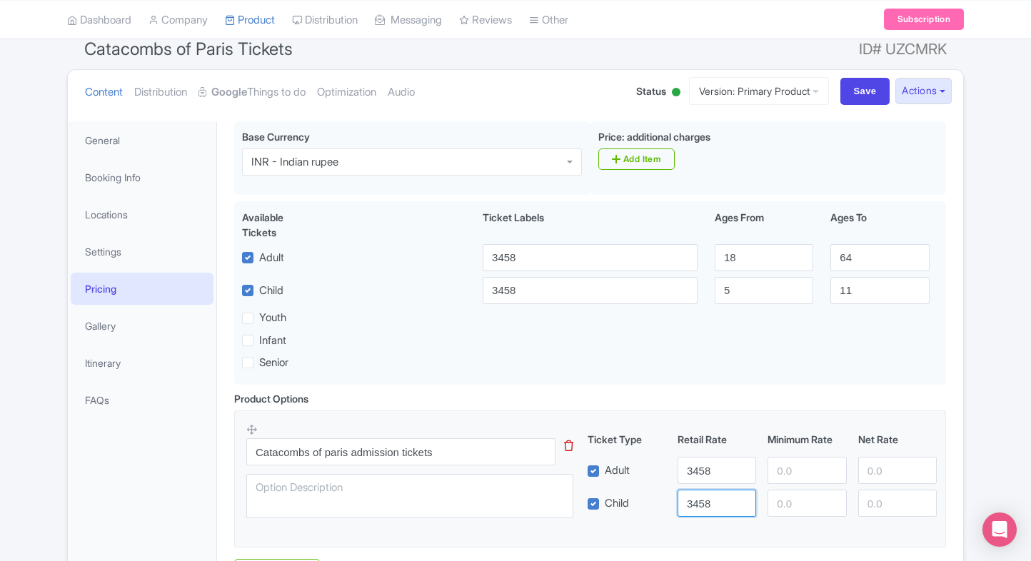
click at [706, 499] on input "3458" at bounding box center [717, 503] width 79 height 27
type input "3458"
paste input "3458"
drag, startPoint x: 787, startPoint y: 473, endPoint x: 795, endPoint y: 500, distance: 28.4
click at [795, 500] on div "Ticket Type Retail Rate Minimum Rate Net Rate Adult 3458 3458 Child 3458 This t…" at bounding box center [762, 474] width 344 height 85
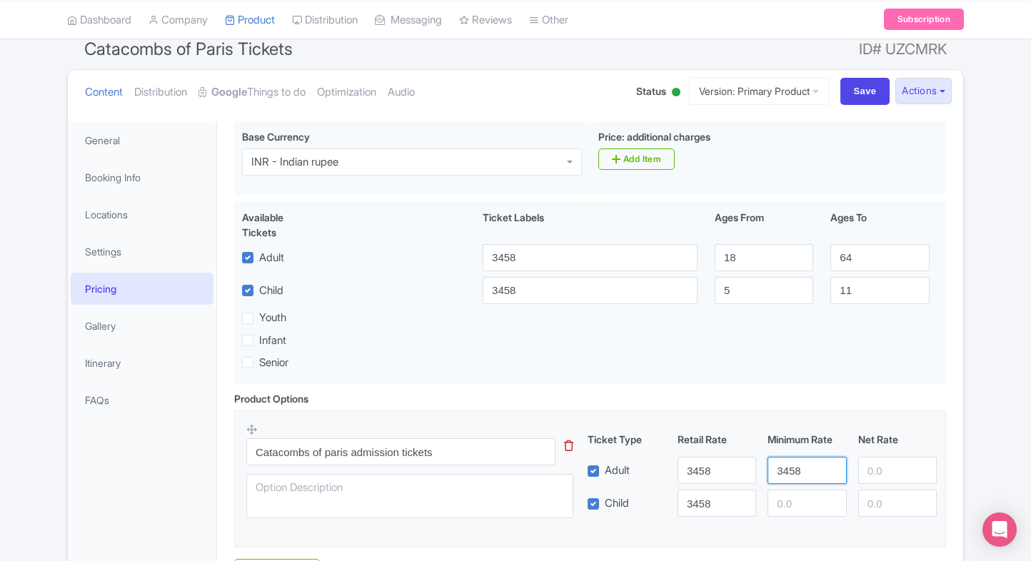
type input "3458"
paste input "3458"
click at [795, 500] on input "3458" at bounding box center [806, 503] width 79 height 27
type input "3458"
paste input "3458"
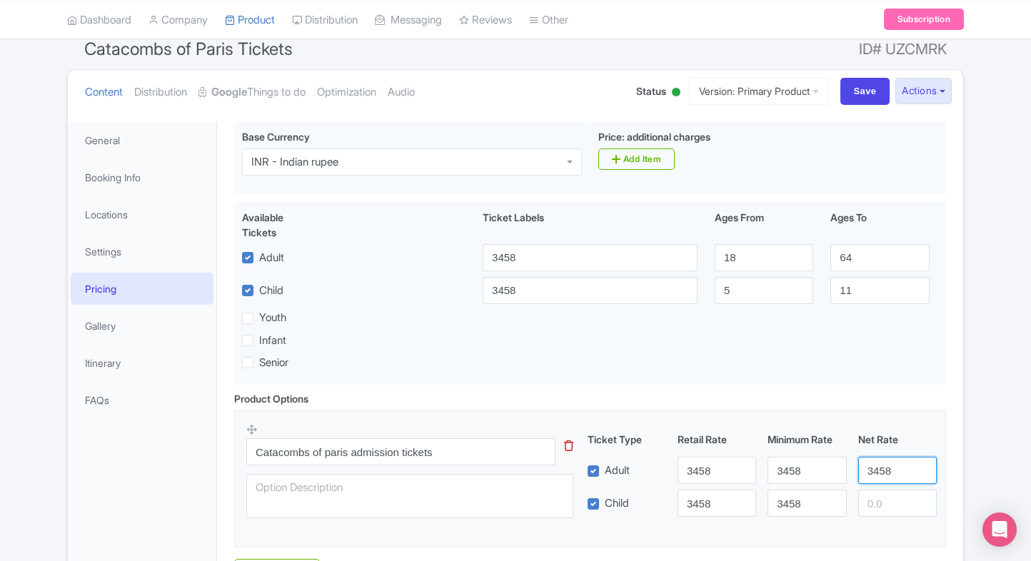
drag, startPoint x: 890, startPoint y: 475, endPoint x: 884, endPoint y: 504, distance: 29.3
click at [884, 504] on div "Ticket Type Retail Rate Minimum Rate Net Rate Adult 3458 3458 3458 Child 3458 3…" at bounding box center [762, 474] width 344 height 85
type input "3458"
paste input "3458"
click at [884, 504] on input "3458" at bounding box center [897, 503] width 79 height 27
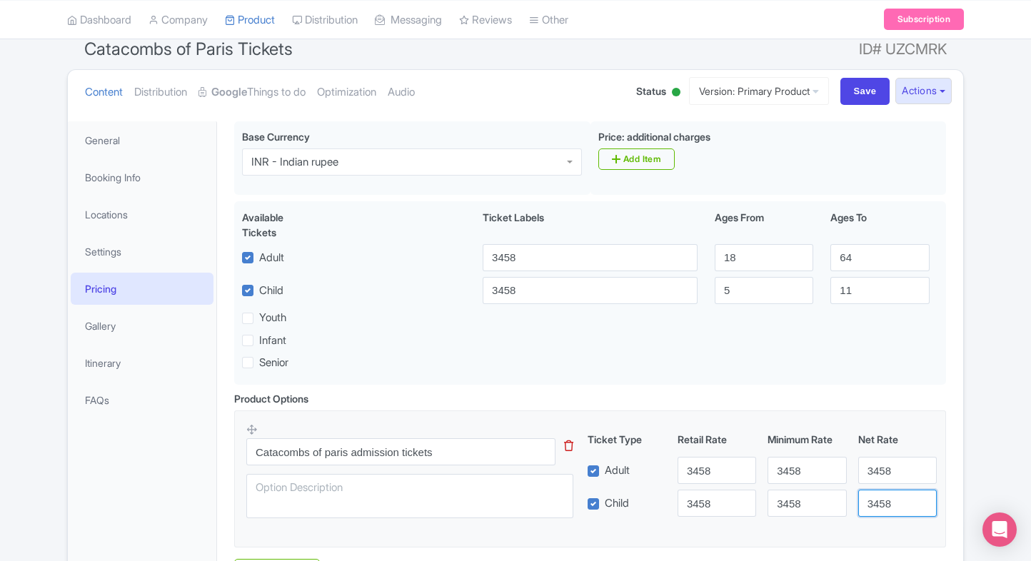
type input "3458"
click at [974, 490] on div "← Back to Products Catacombs of Paris Tickets ID# UZCMRK Content Distribution G…" at bounding box center [515, 326] width 1031 height 638
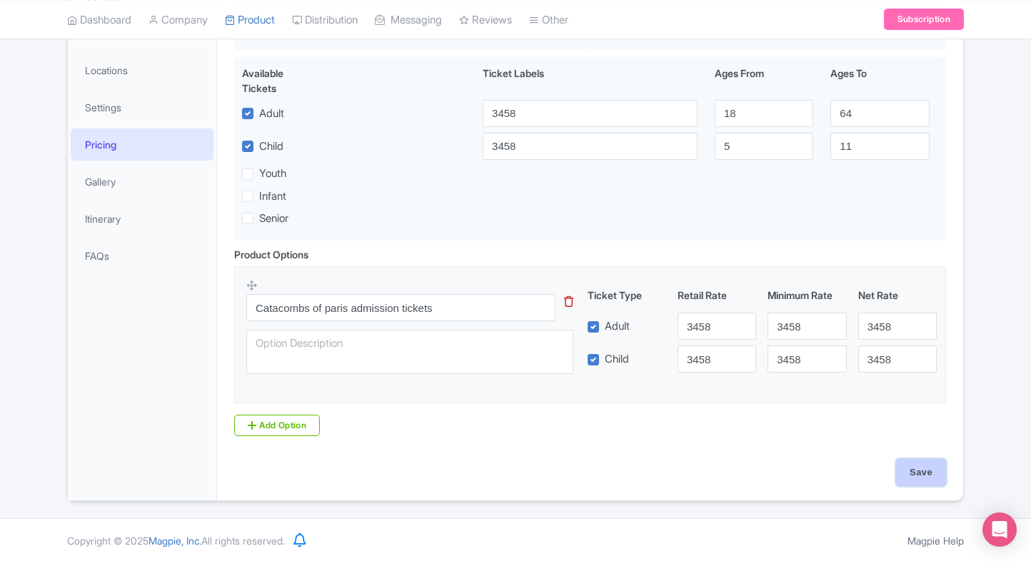
click at [925, 473] on input "Save" at bounding box center [921, 472] width 50 height 27
type input "Saving..."
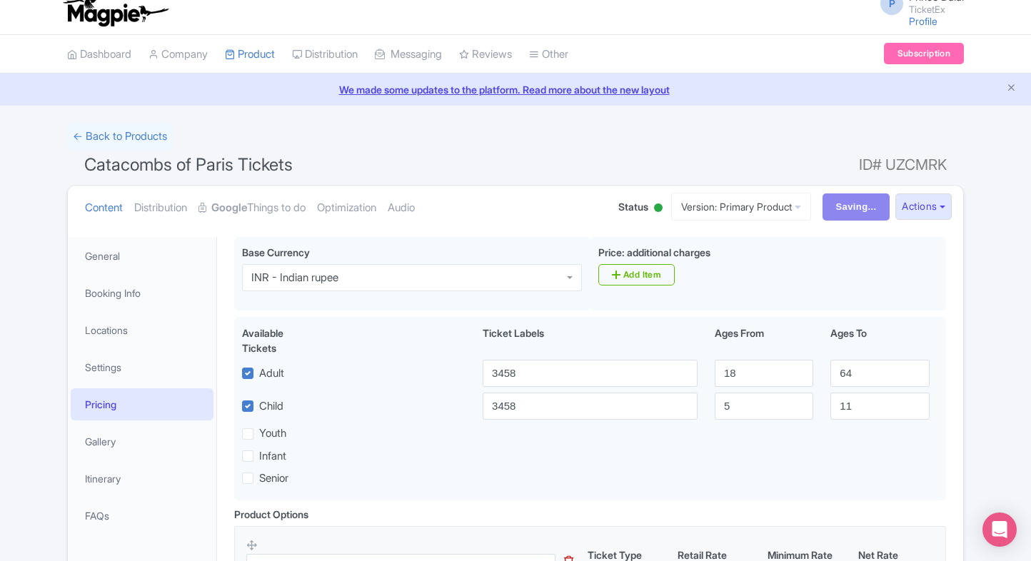
scroll to position [0, 0]
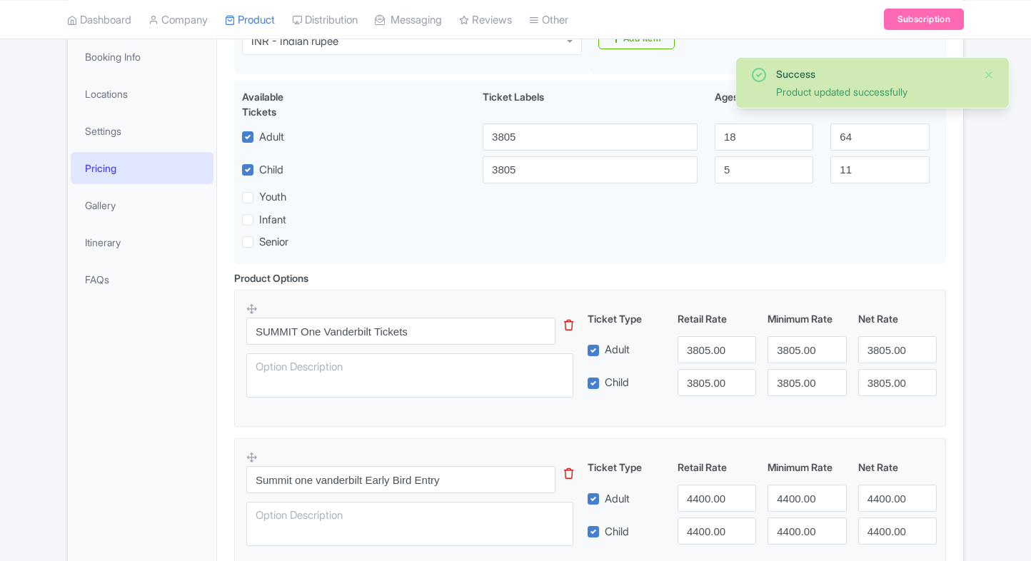
scroll to position [248, 0]
